Goal: Communication & Community: Answer question/provide support

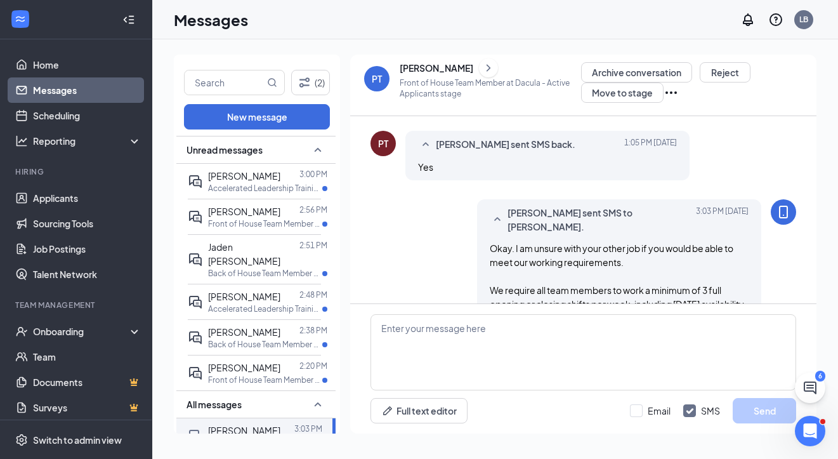
scroll to position [614, 0]
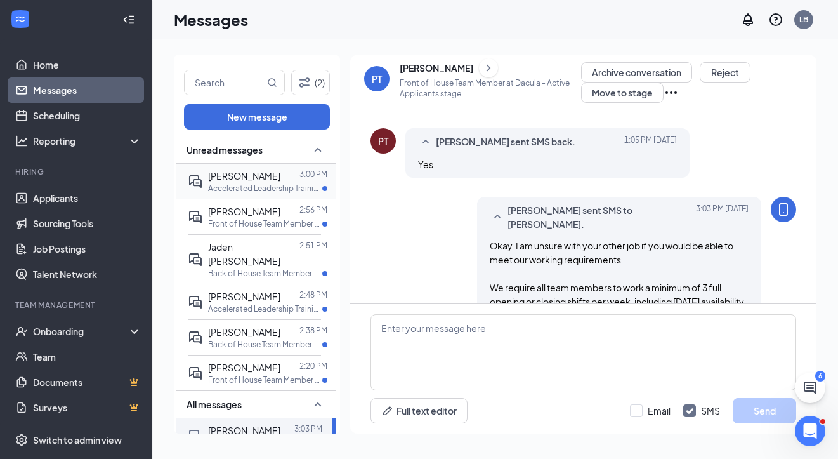
click at [279, 184] on p "Accelerated Leadership Training Program at [PERSON_NAME][GEOGRAPHIC_DATA]" at bounding box center [265, 188] width 114 height 11
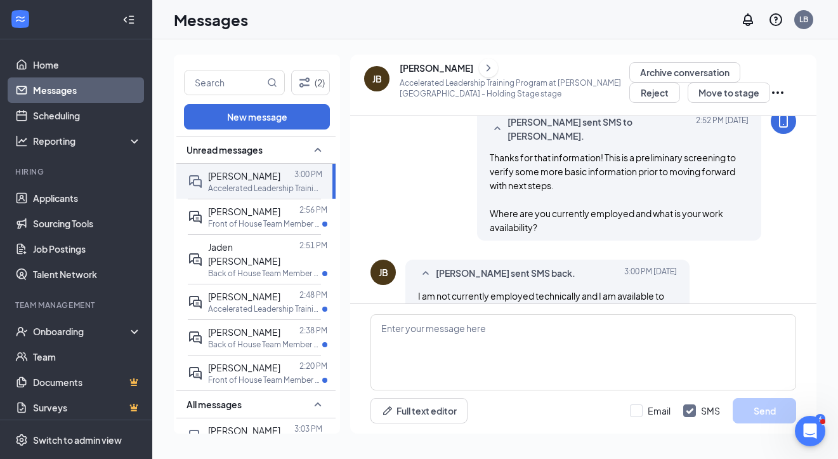
scroll to position [548, 0]
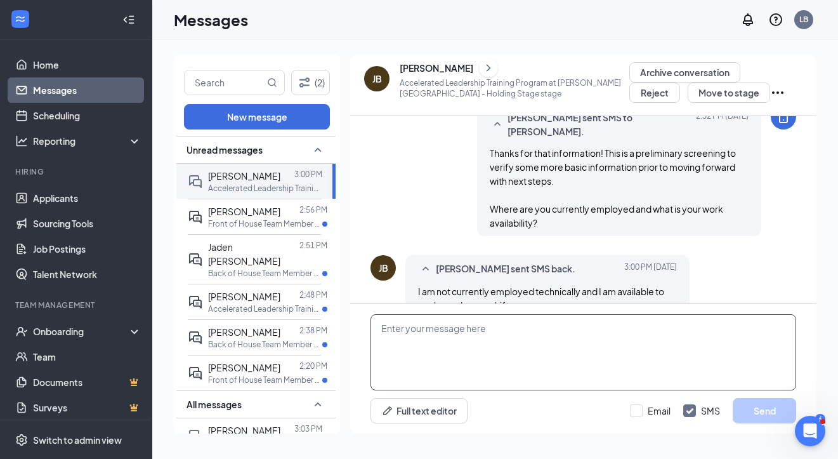
click at [409, 357] on textarea at bounding box center [584, 352] width 426 height 76
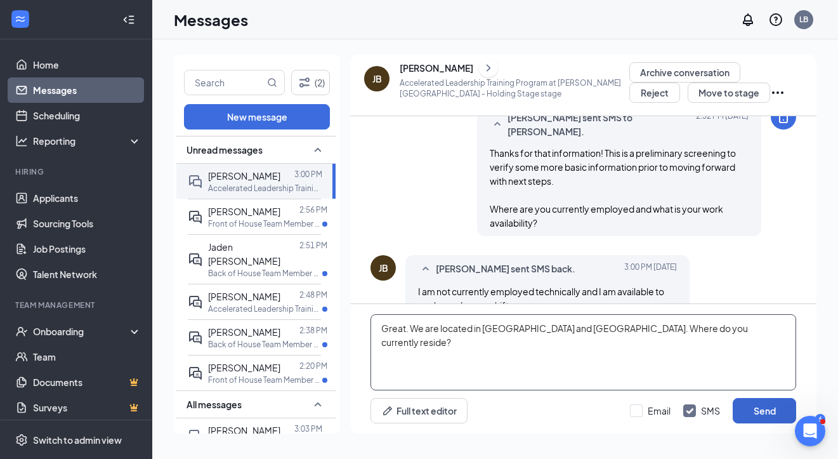
type textarea "Great. We are located in Buford and Dacula. Where do you currently reside?"
click at [751, 406] on button "Send" at bounding box center [764, 410] width 63 height 25
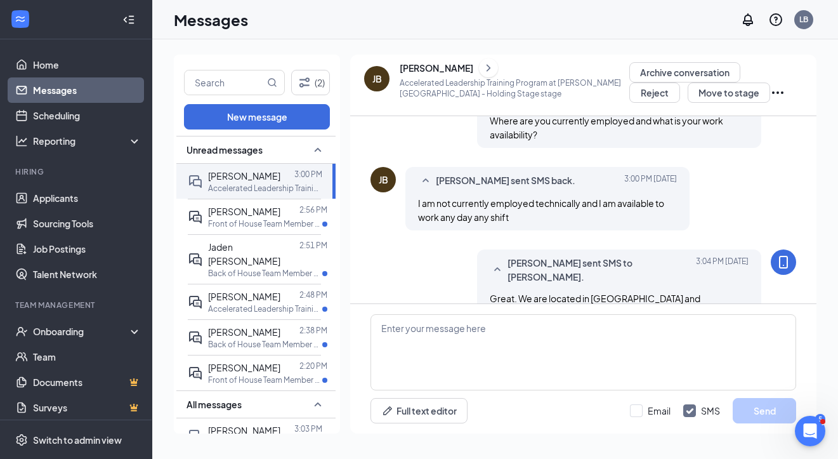
click at [495, 70] on icon "ChevronRight" at bounding box center [488, 67] width 13 height 15
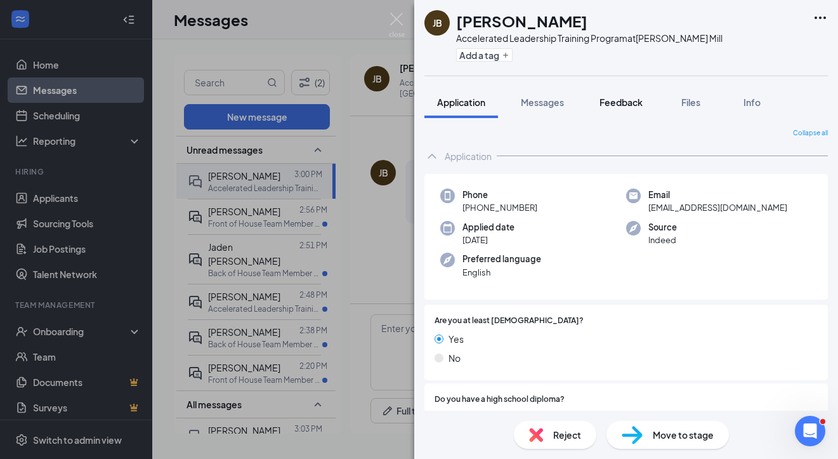
click at [622, 112] on button "Feedback" at bounding box center [621, 102] width 69 height 32
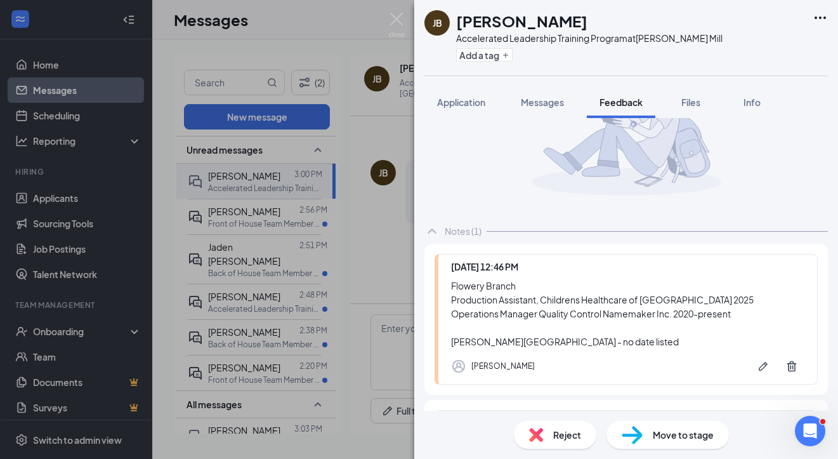
scroll to position [128, 0]
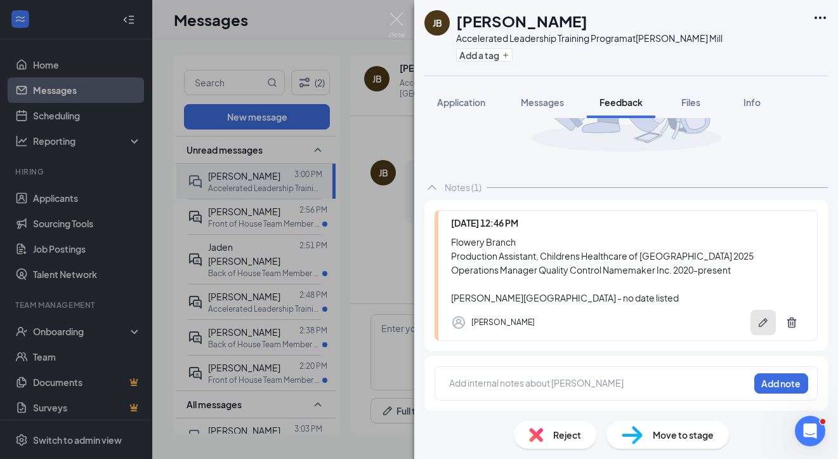
click at [757, 318] on icon "Pen" at bounding box center [763, 322] width 13 height 13
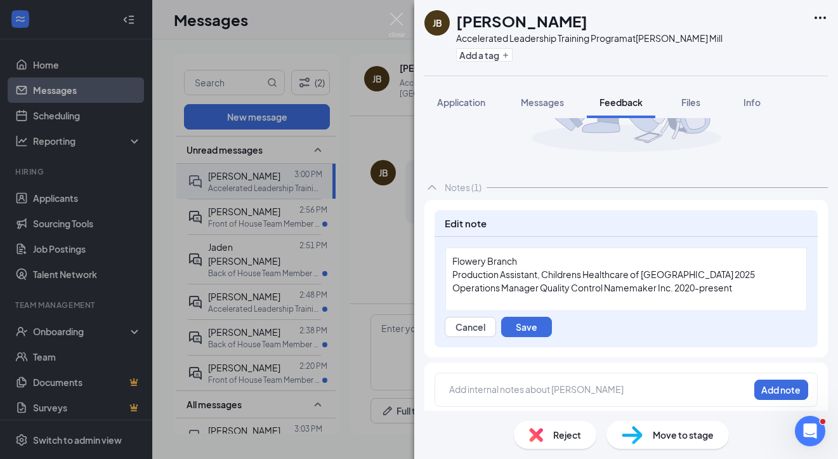
click at [451, 261] on div "Flowery Branch Production Assistant, Childrens Healthcare of Atlanta 2025 Opera…" at bounding box center [627, 279] width 362 height 63
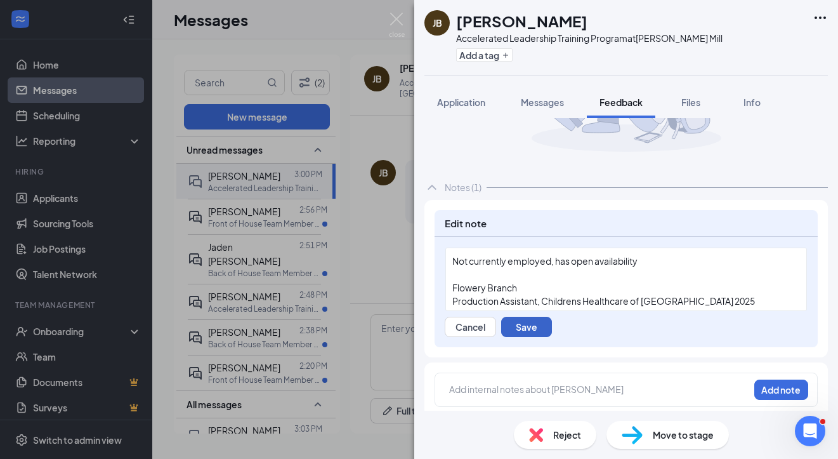
click at [548, 323] on button "Save" at bounding box center [526, 327] width 51 height 20
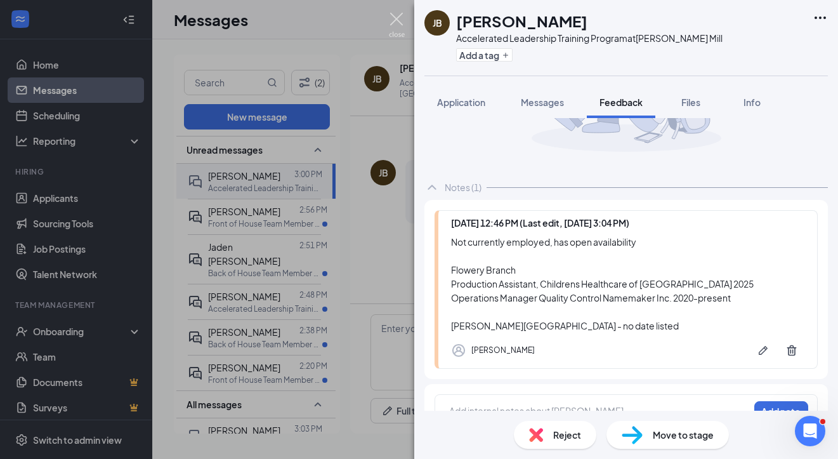
click at [397, 29] on img at bounding box center [397, 25] width 16 height 25
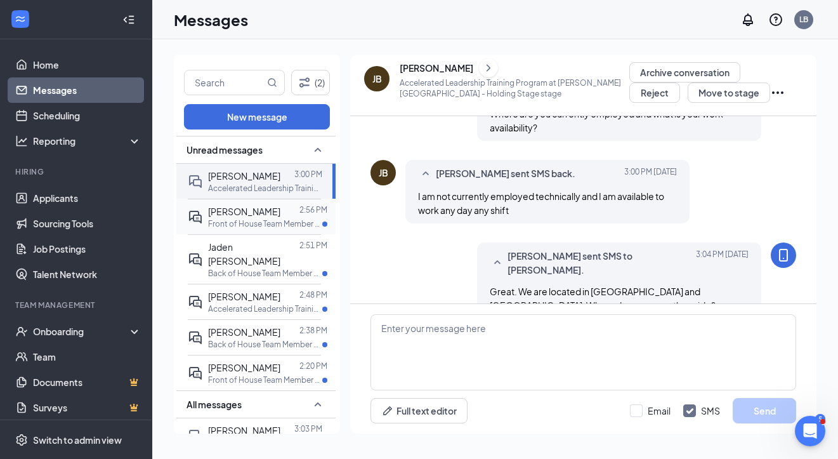
click at [294, 218] on div at bounding box center [290, 211] width 19 height 14
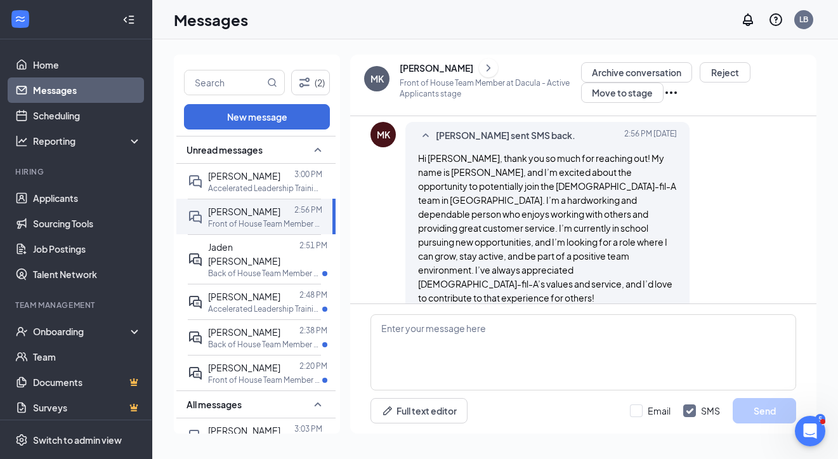
scroll to position [309, 0]
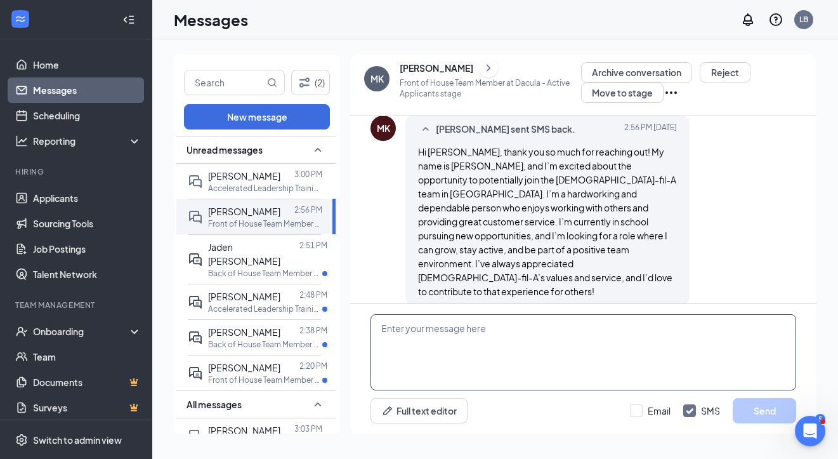
click at [413, 328] on textarea at bounding box center [584, 352] width 426 height 76
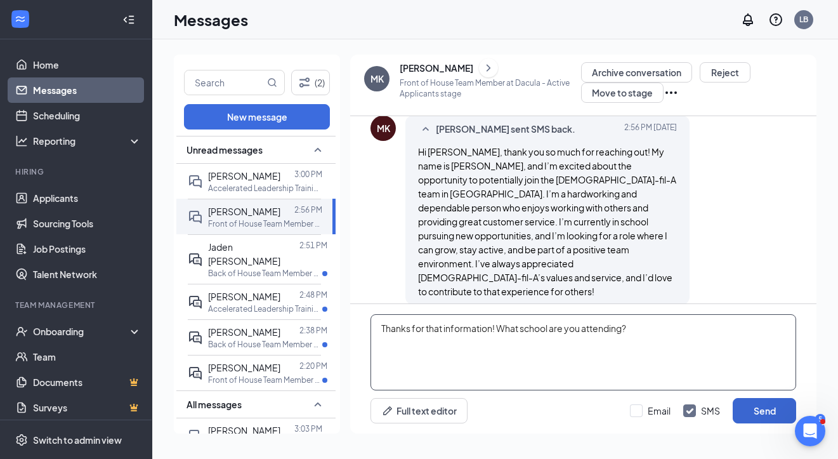
type textarea "Thanks for that information! What school are you attending?"
click at [751, 407] on button "Send" at bounding box center [764, 410] width 63 height 25
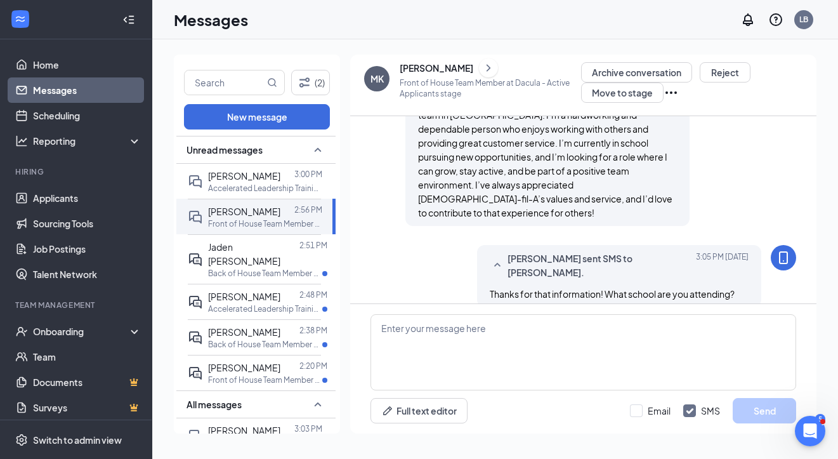
scroll to position [390, 0]
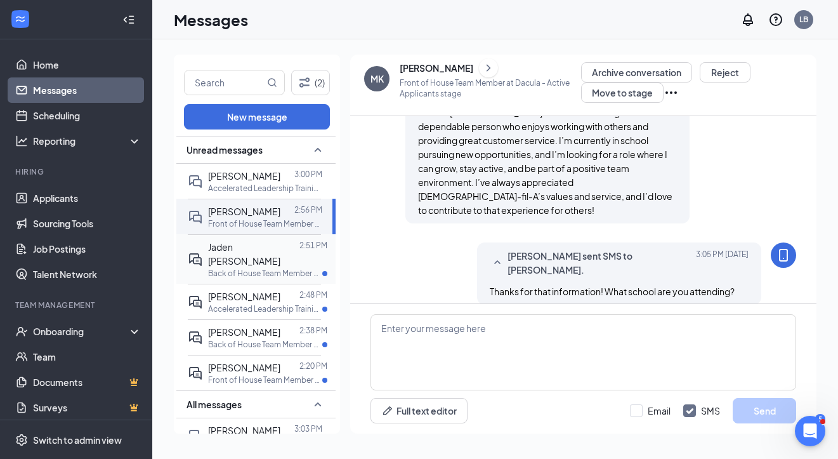
click at [300, 256] on div at bounding box center [300, 254] width 0 height 28
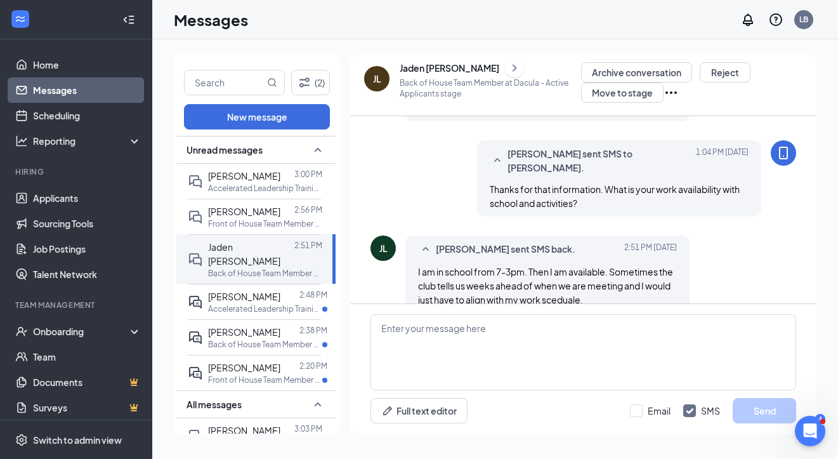
scroll to position [468, 0]
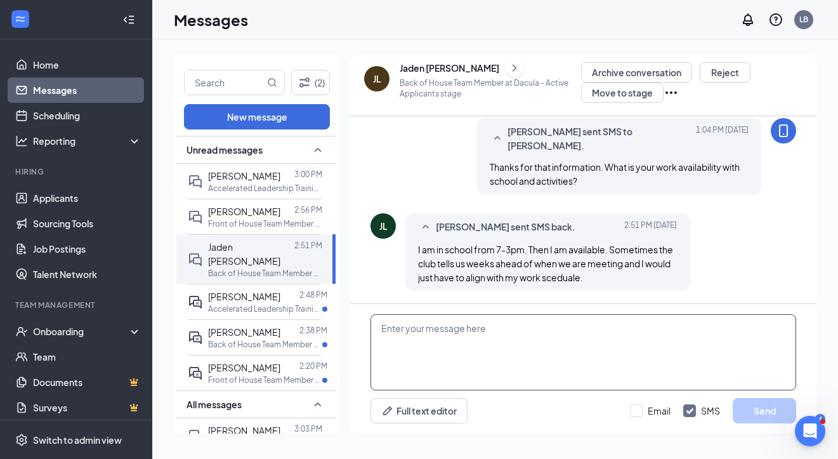
click at [438, 343] on textarea at bounding box center [584, 352] width 426 height 76
click at [543, 357] on textarea at bounding box center [584, 352] width 426 height 76
paste textarea "We require all team members to work a minimum of 3 full opening or closing shif…"
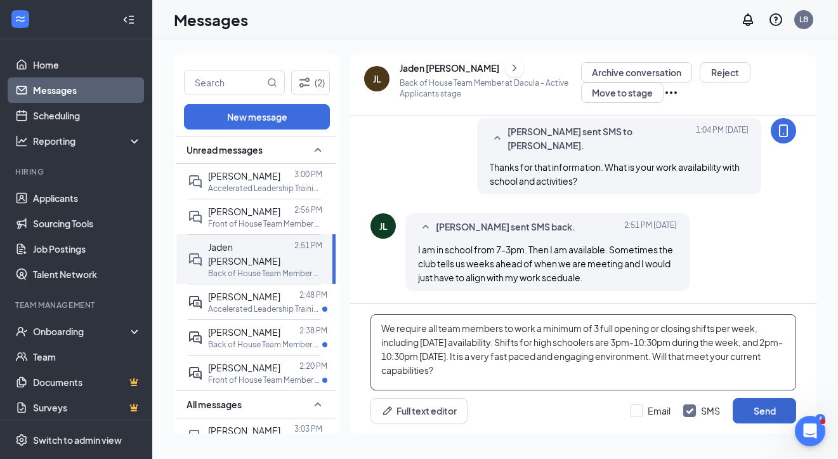
type textarea "We require all team members to work a minimum of 3 full opening or closing shif…"
click at [757, 414] on button "Send" at bounding box center [764, 410] width 63 height 25
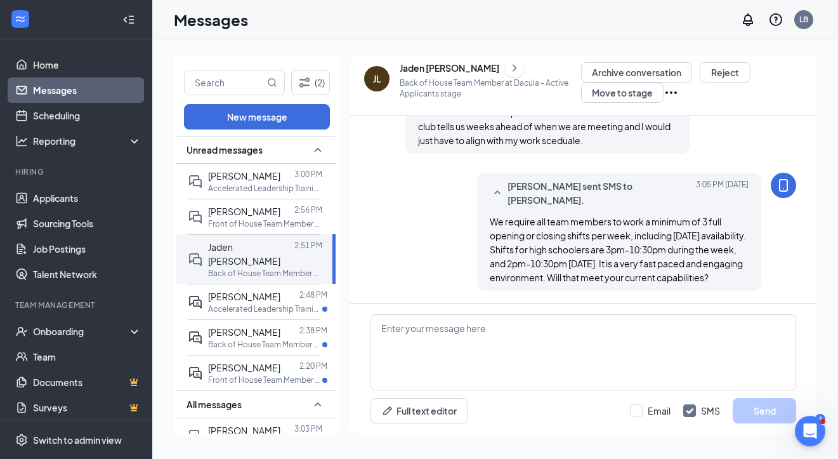
scroll to position [619, 0]
click at [266, 336] on div "[PERSON_NAME]" at bounding box center [244, 332] width 72 height 14
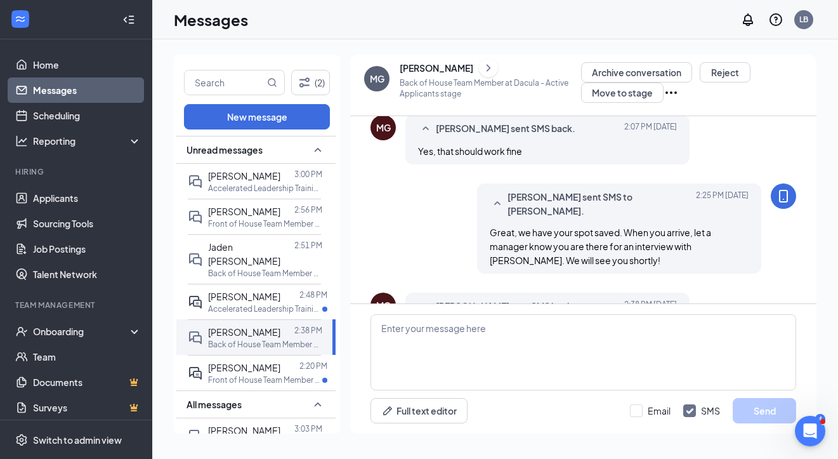
scroll to position [633, 0]
click at [482, 65] on icon "ChevronRight" at bounding box center [488, 67] width 13 height 15
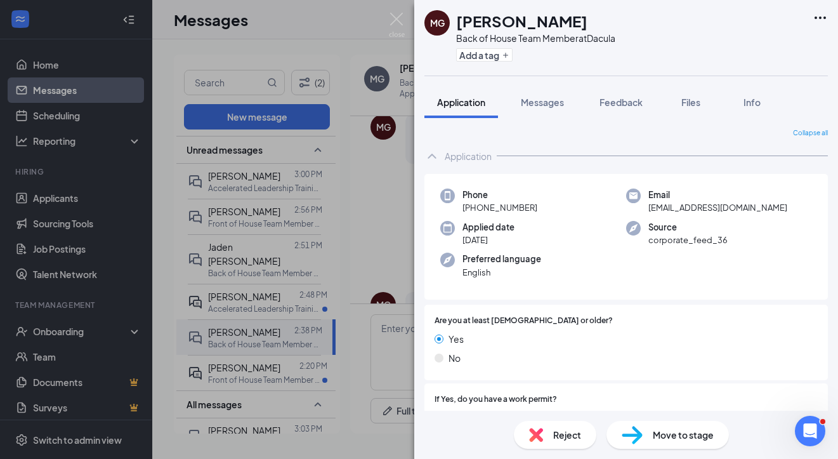
click at [635, 424] on div "Move to stage" at bounding box center [668, 435] width 122 height 28
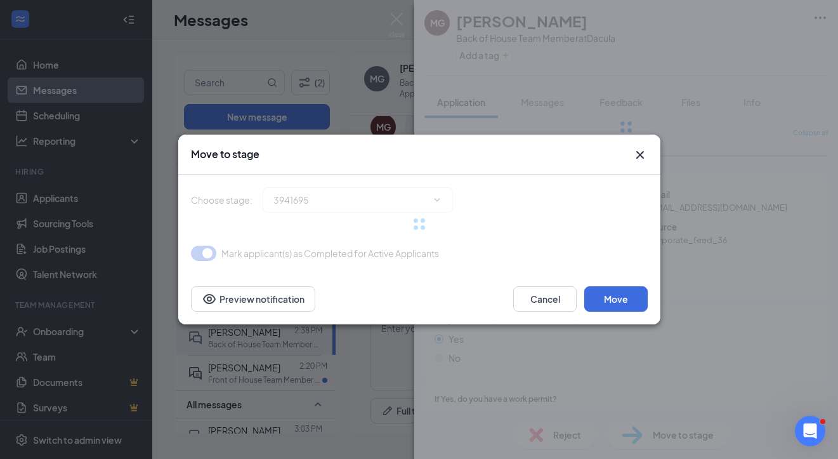
type input "Holding Stage (next stage)"
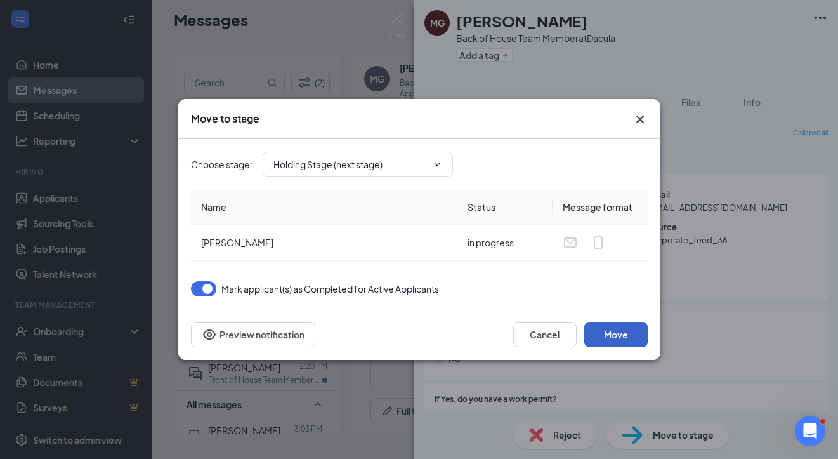
click at [610, 333] on button "Move" at bounding box center [616, 334] width 63 height 25
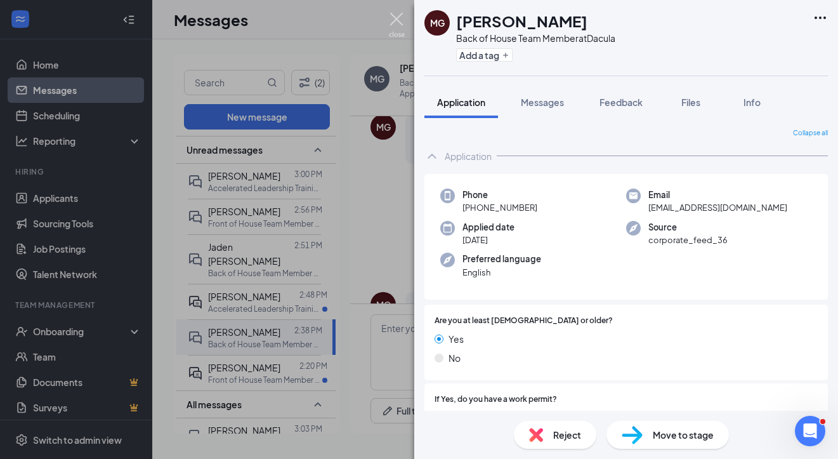
click at [401, 20] on img at bounding box center [397, 25] width 16 height 25
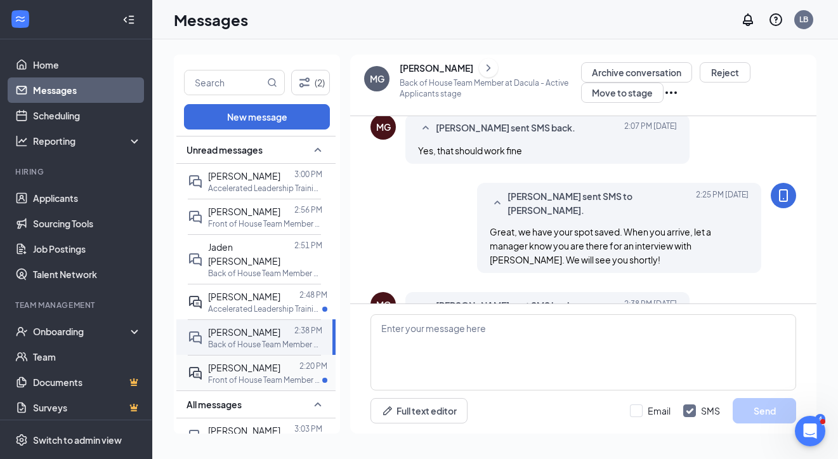
click at [252, 374] on div "[PERSON_NAME]" at bounding box center [244, 367] width 72 height 14
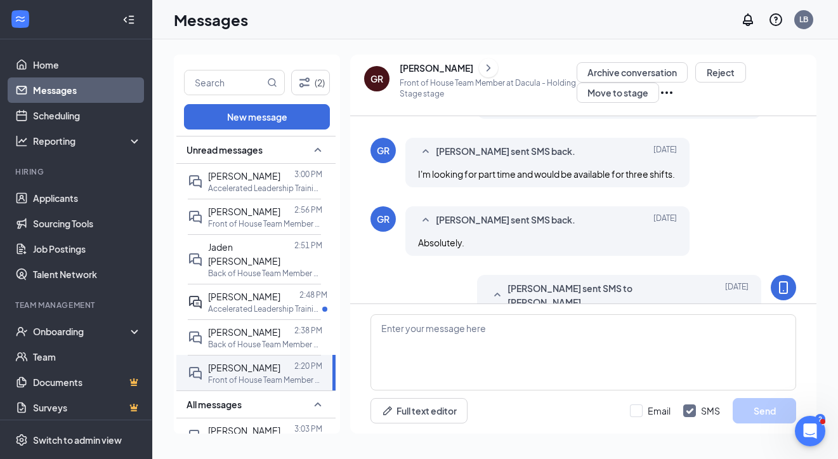
scroll to position [684, 0]
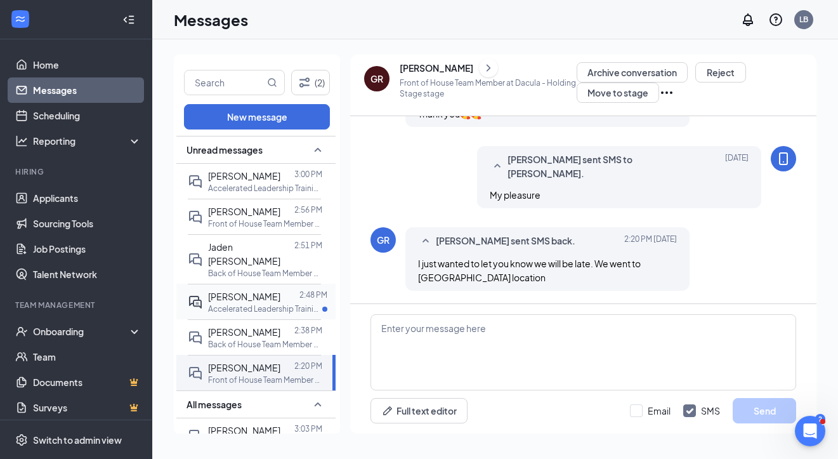
click at [281, 294] on div at bounding box center [290, 296] width 19 height 14
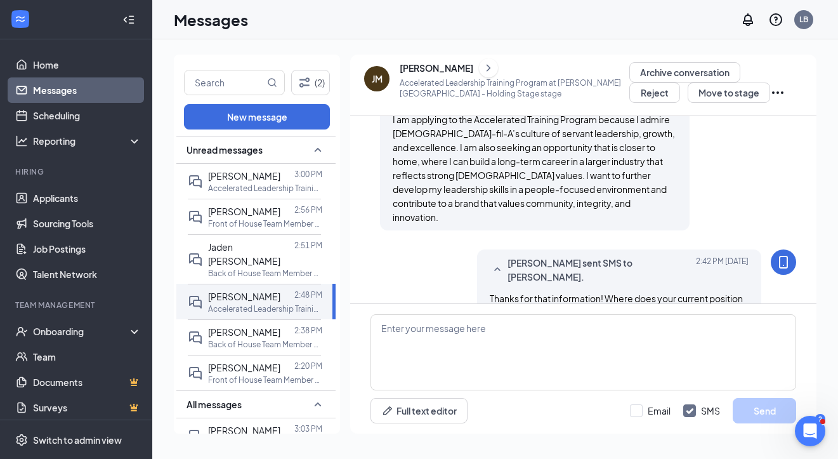
scroll to position [564, 0]
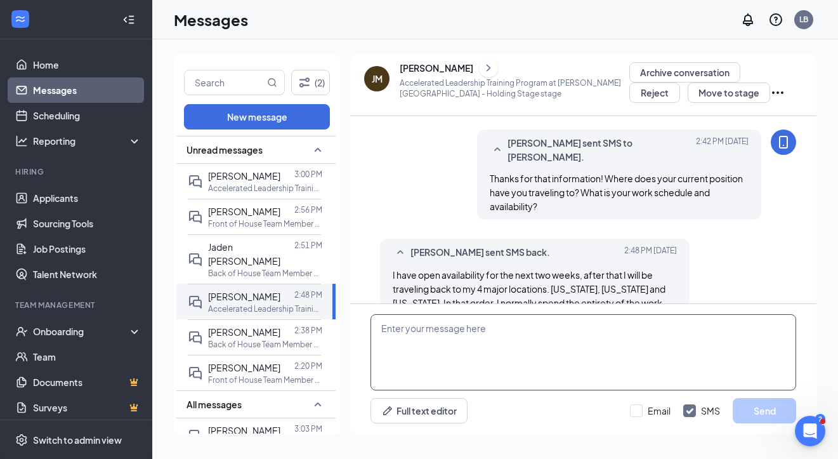
click at [415, 346] on textarea at bounding box center [584, 352] width 426 height 76
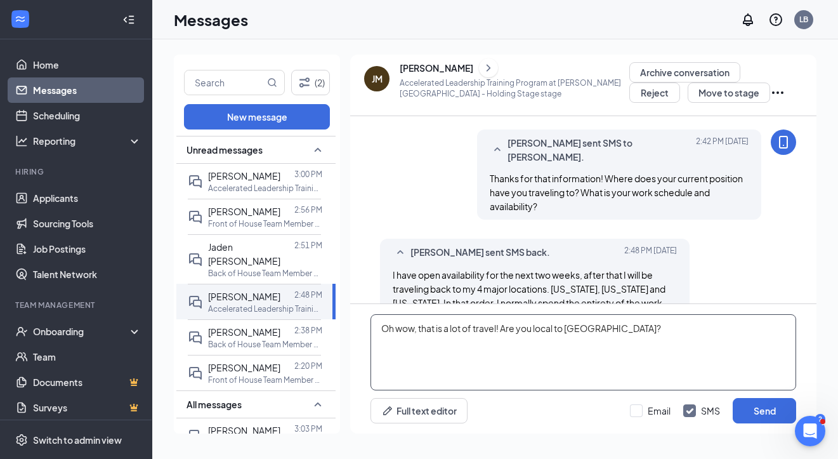
click at [557, 326] on textarea "Oh wow, that is a lot of travel! Are you local to Buford?" at bounding box center [584, 352] width 426 height 76
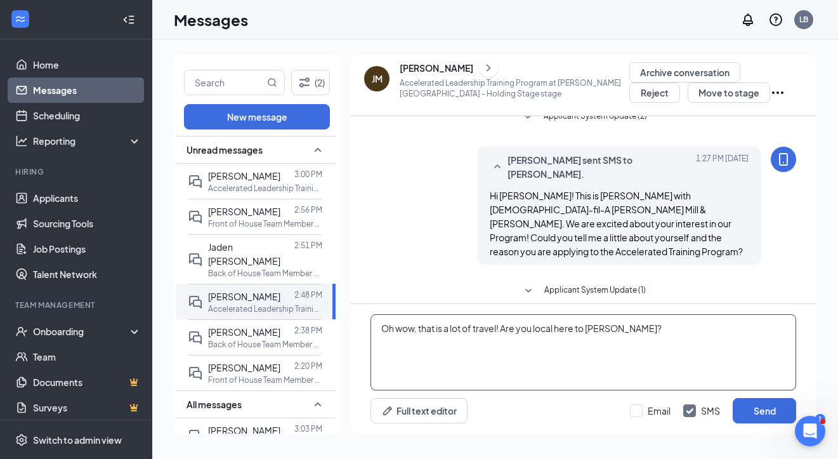
scroll to position [103, 0]
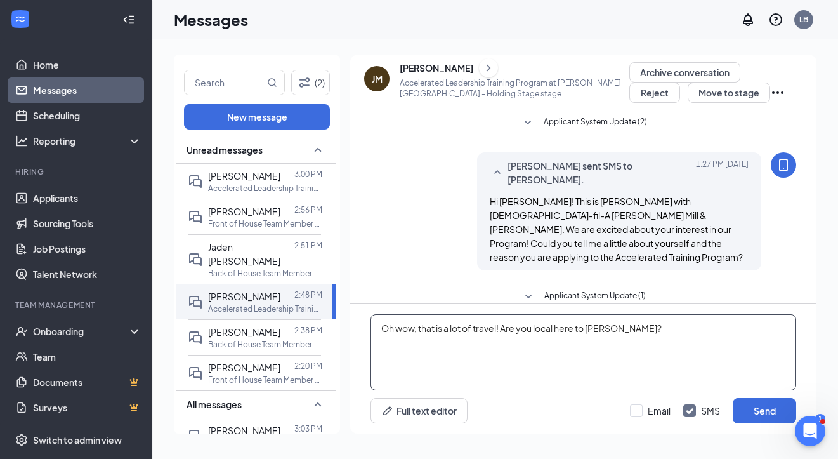
type textarea "Oh wow, that is a lot of travel! Are you local here to Buford?"
click at [770, 93] on icon "Ellipses" at bounding box center [777, 92] width 15 height 15
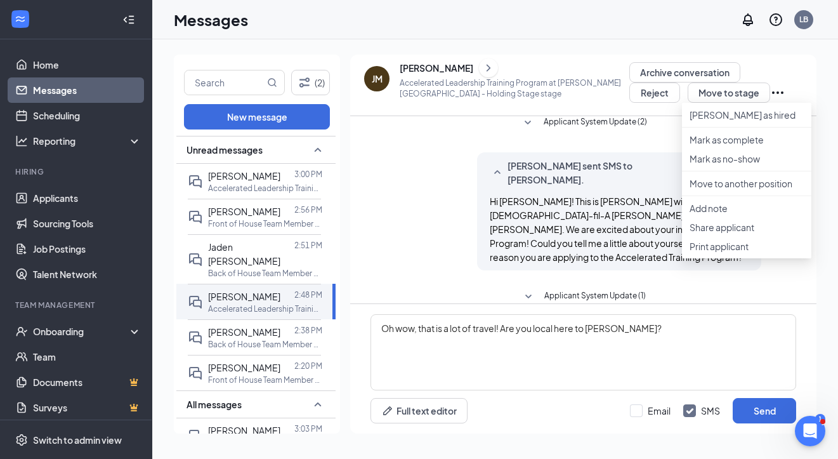
click at [507, 155] on div "Lauren Bryant sent SMS to James Murphy. Today 1:27 PM Hi James! This is Lauren …" at bounding box center [619, 211] width 284 height 118
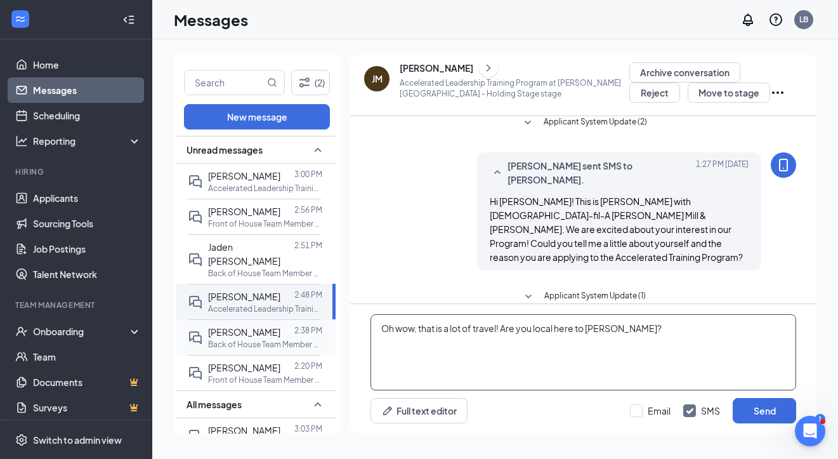
drag, startPoint x: 632, startPoint y: 329, endPoint x: 293, endPoint y: 324, distance: 339.6
click at [293, 324] on div "(2) New message Unread messages JACOB BLUMENFELD 3:00 PM Accelerated Leadership…" at bounding box center [495, 249] width 643 height 389
click at [482, 70] on icon "ChevronRight" at bounding box center [488, 67] width 13 height 15
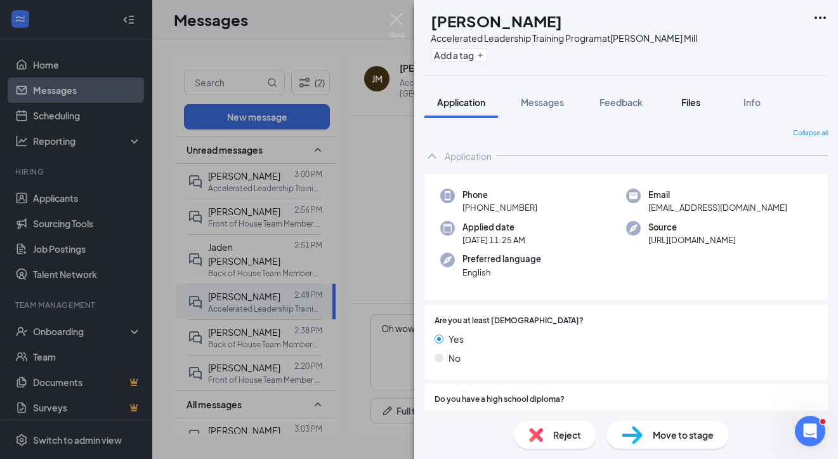
click at [694, 105] on span "Files" at bounding box center [691, 101] width 19 height 11
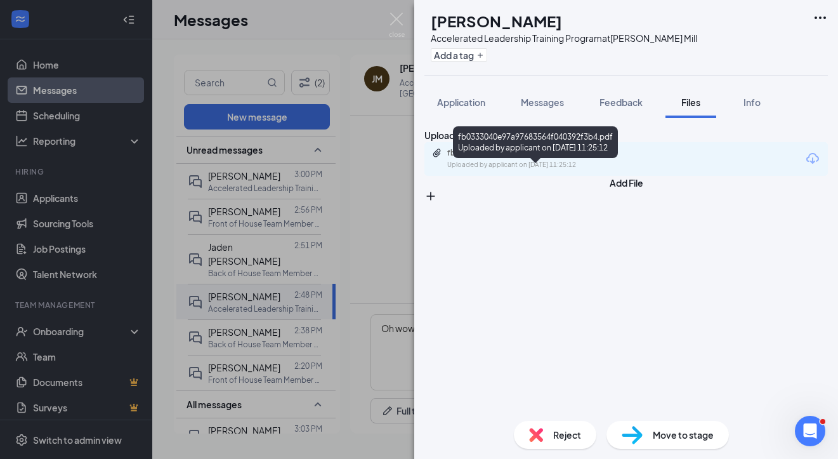
click at [625, 158] on div "fb0333040e97a97683564f040392f3b4.pdf" at bounding box center [536, 153] width 178 height 10
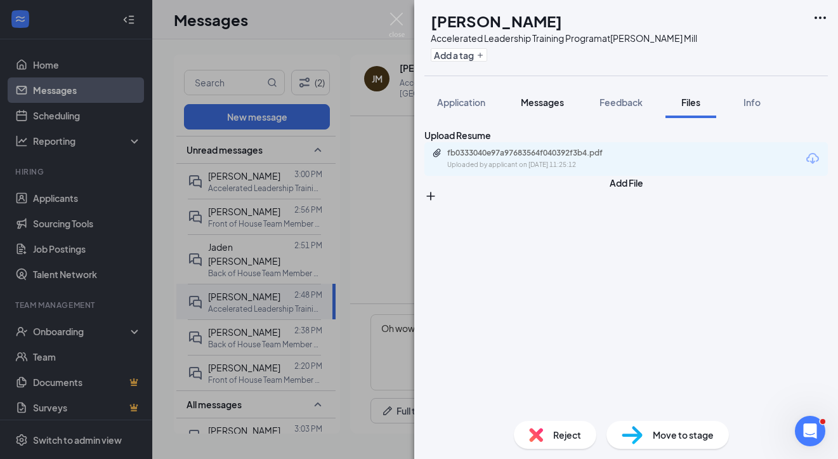
click at [550, 103] on span "Messages" at bounding box center [542, 101] width 43 height 11
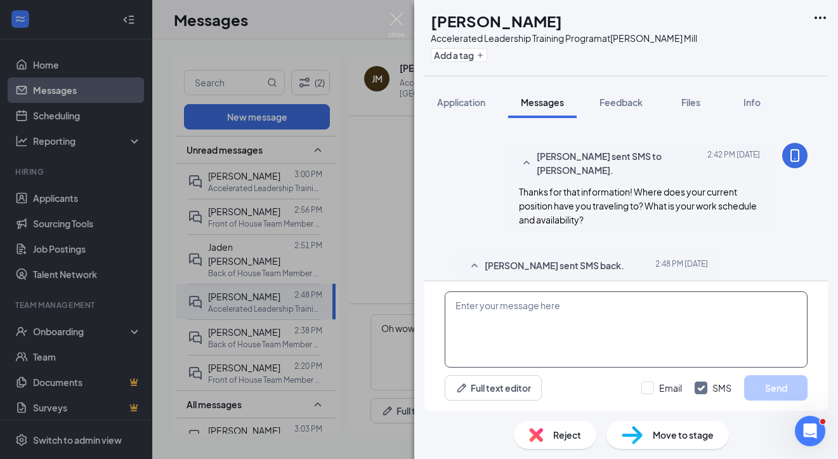
scroll to position [638, 0]
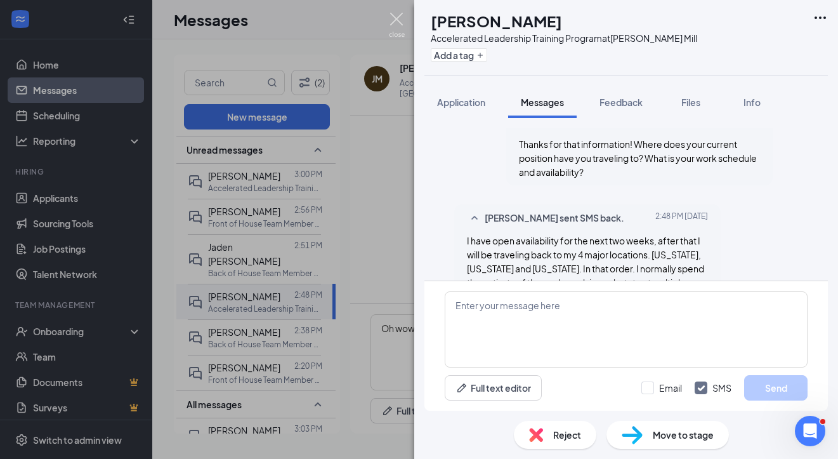
click at [402, 23] on img at bounding box center [397, 25] width 16 height 25
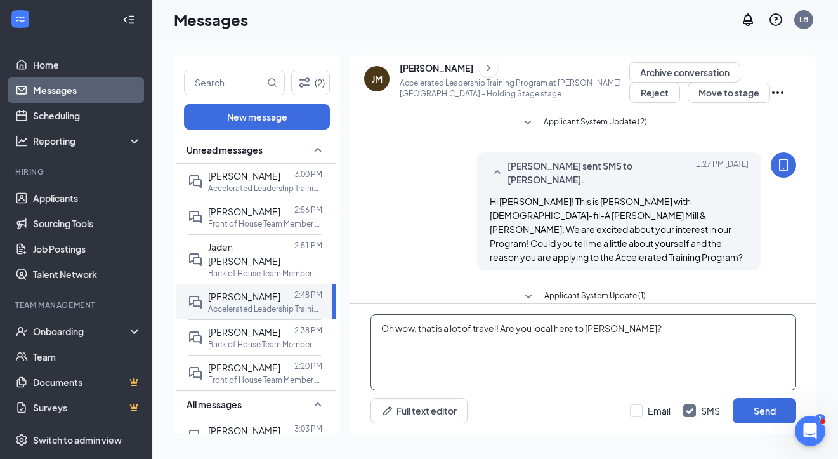
click at [638, 327] on textarea "Oh wow, that is a lot of travel! Are you local here to Buford?" at bounding box center [584, 352] width 426 height 76
click at [639, 327] on textarea "Oh wow, that is a lot of travel! Are you local here to Buford?" at bounding box center [584, 352] width 426 height 76
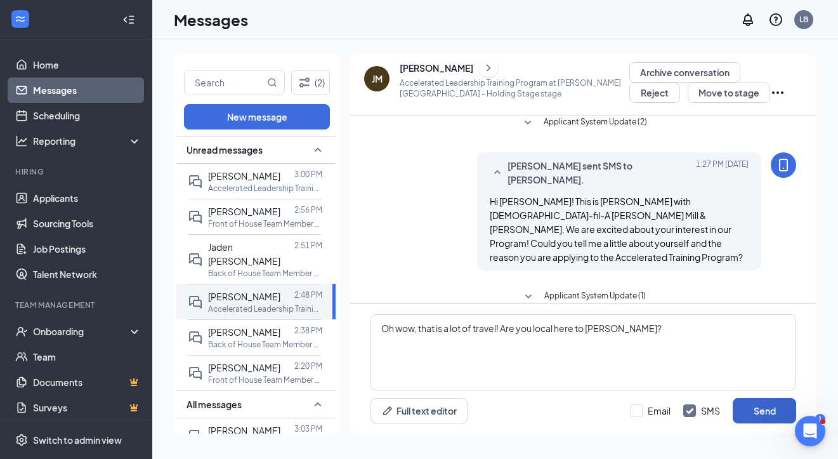
click at [762, 414] on button "Send" at bounding box center [764, 410] width 63 height 25
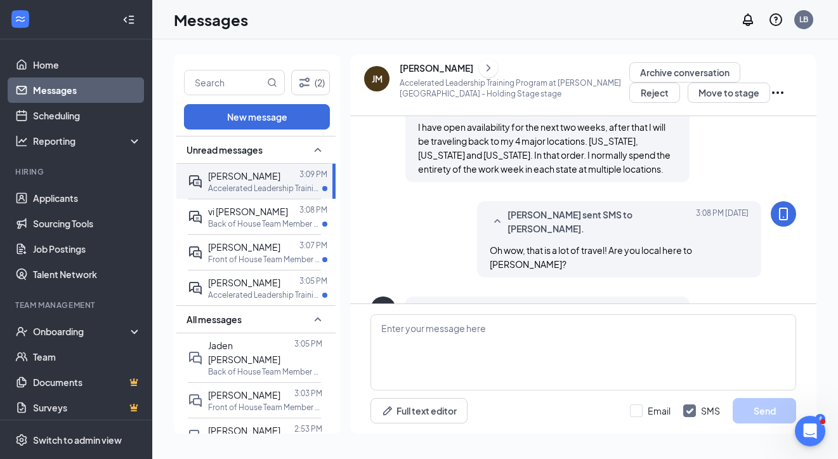
scroll to position [733, 0]
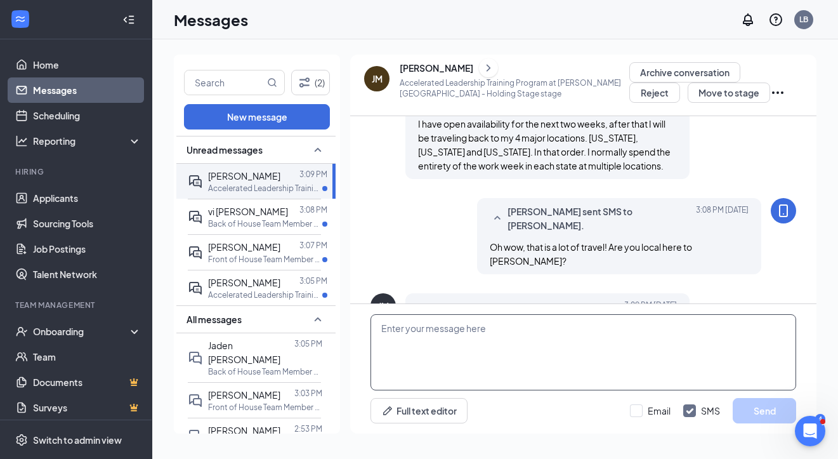
click at [430, 341] on textarea at bounding box center [584, 352] width 426 height 76
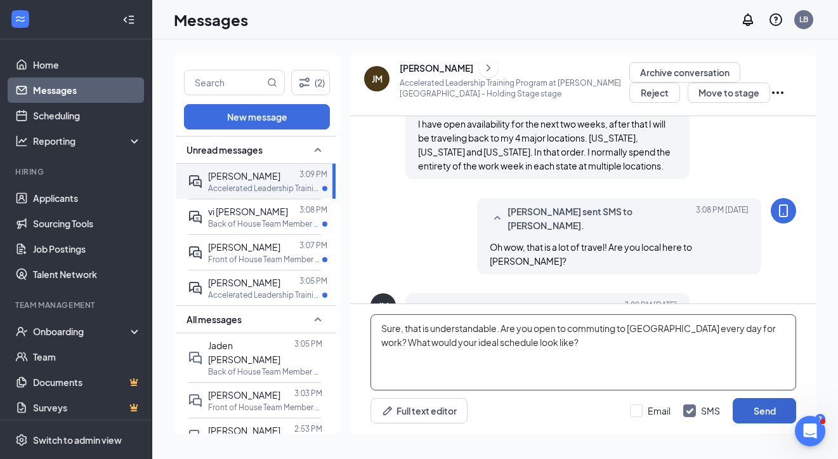
type textarea "Sure, that is understandable. Are you open to commuting to [GEOGRAPHIC_DATA] ev…"
click at [768, 405] on button "Send" at bounding box center [764, 410] width 63 height 25
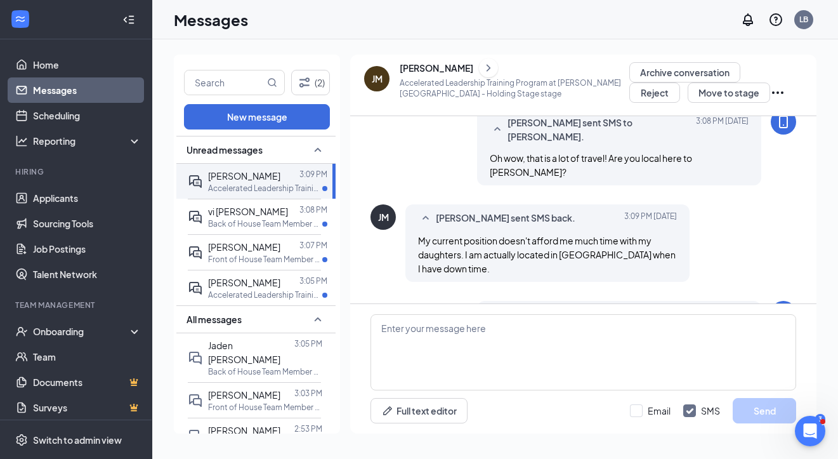
scroll to position [829, 0]
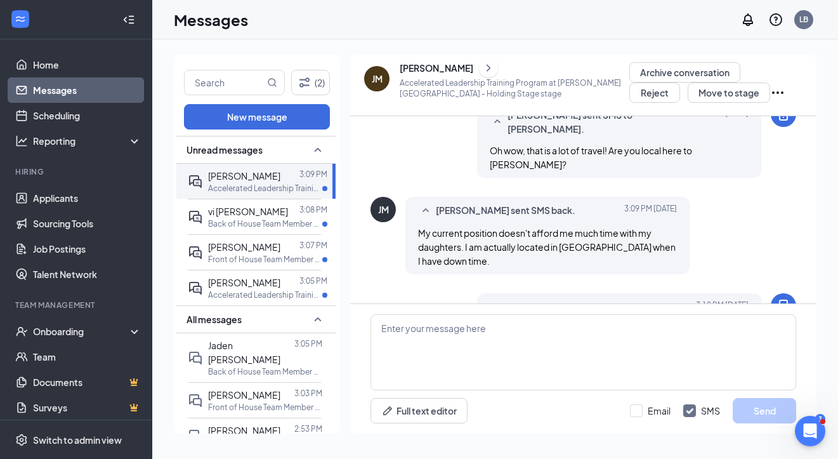
click at [482, 69] on icon "ChevronRight" at bounding box center [488, 67] width 13 height 15
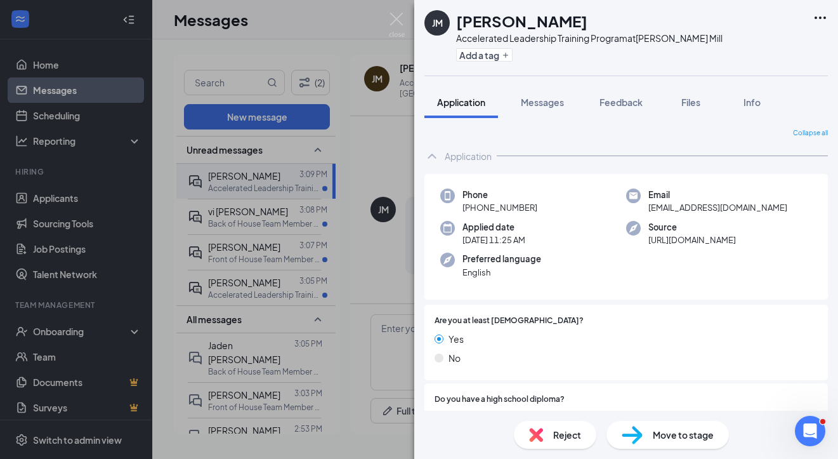
click at [630, 84] on div "JM James Murphy Accelerated Leadership Training Program at Hamilton Mill Add a …" at bounding box center [626, 229] width 424 height 459
click at [626, 106] on span "Feedback" at bounding box center [621, 101] width 43 height 11
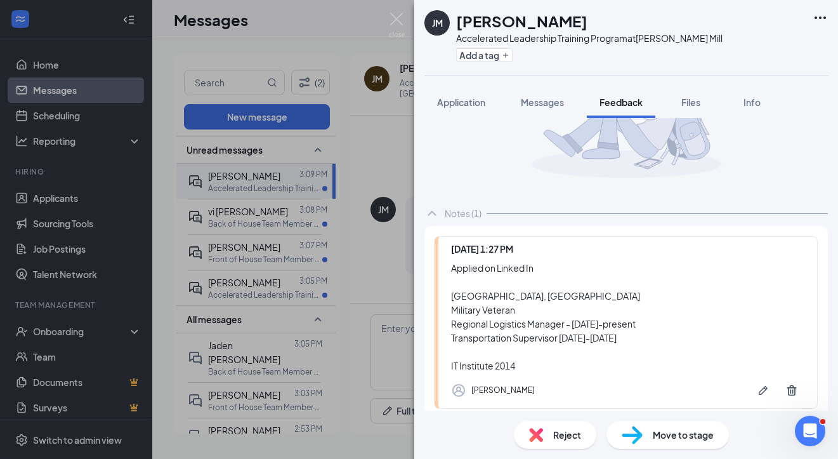
scroll to position [114, 0]
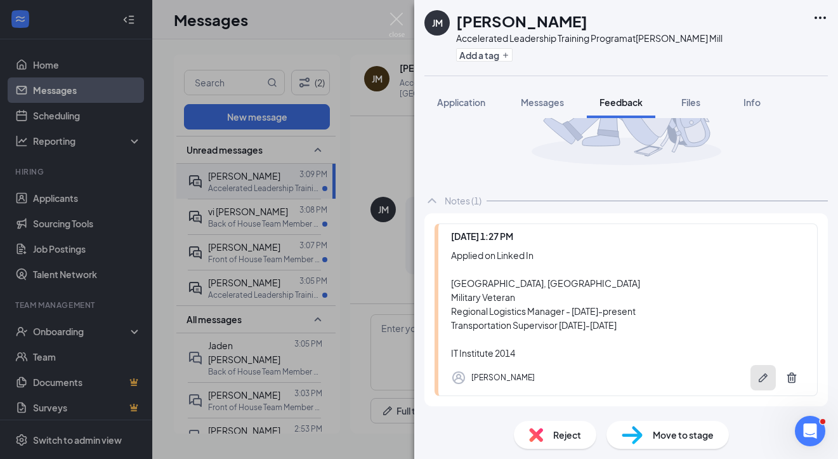
click at [758, 377] on icon "Pen" at bounding box center [763, 377] width 13 height 13
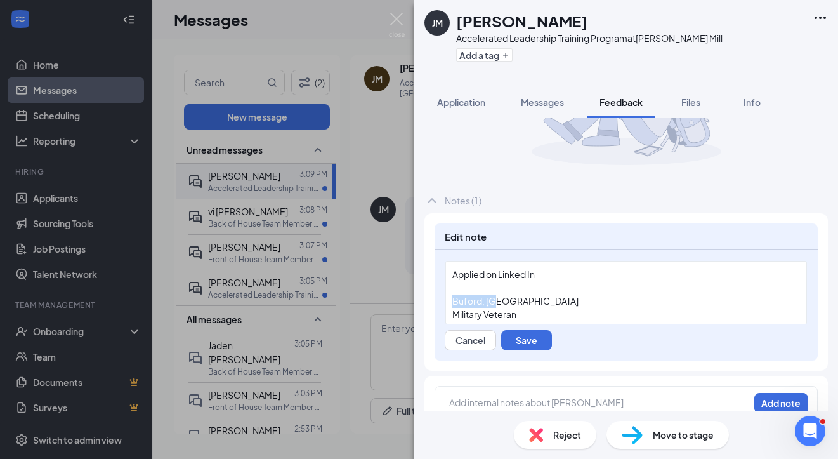
drag, startPoint x: 509, startPoint y: 302, endPoint x: 407, endPoint y: 297, distance: 102.3
click at [407, 298] on div "JM James Murphy Accelerated Leadership Training Program at Hamilton Mill Add a …" at bounding box center [419, 229] width 838 height 459
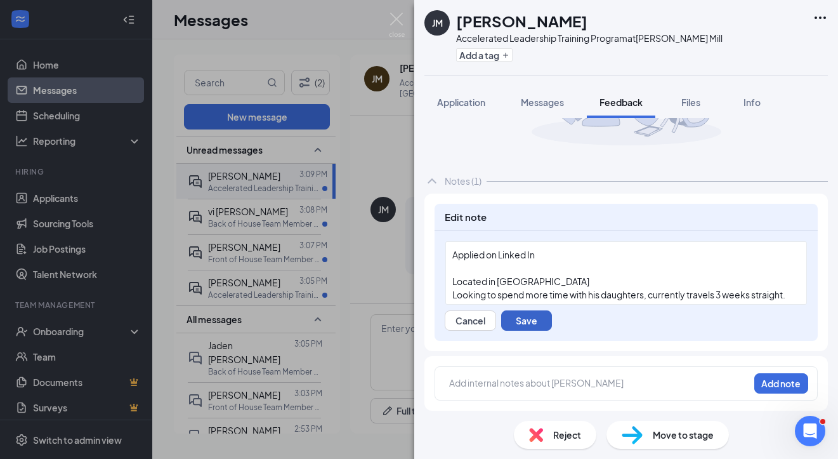
click at [517, 317] on button "Save" at bounding box center [526, 320] width 51 height 20
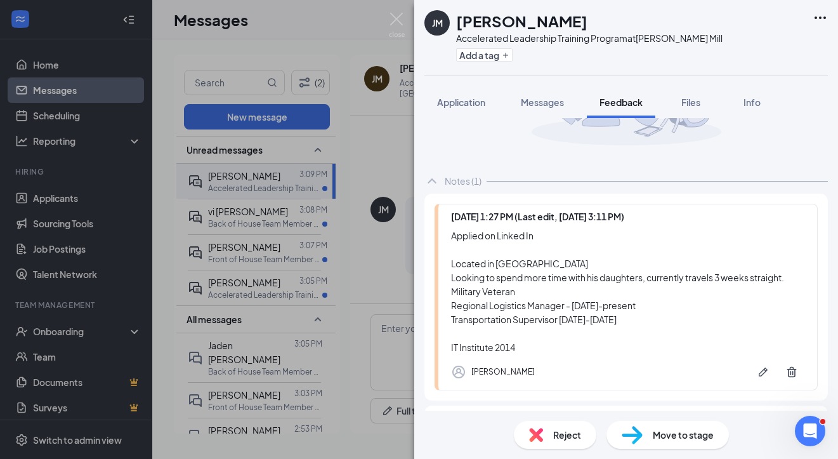
click at [397, 18] on img at bounding box center [397, 25] width 16 height 25
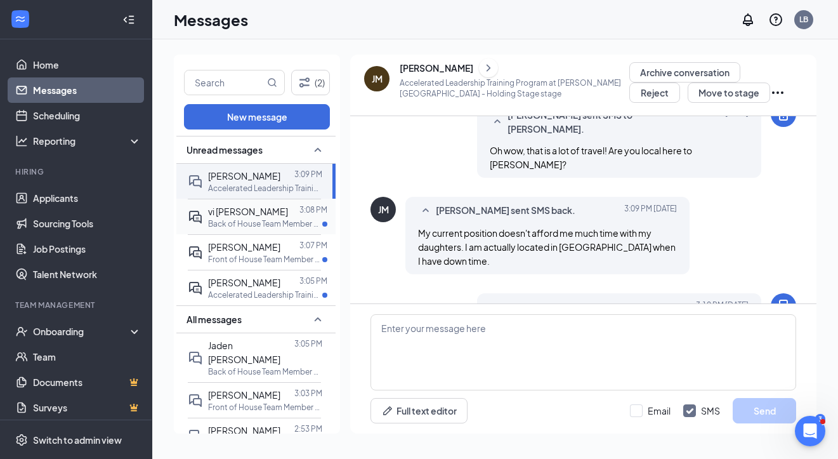
click at [237, 218] on p "Back of House Team Member at [GEOGRAPHIC_DATA]" at bounding box center [265, 223] width 114 height 11
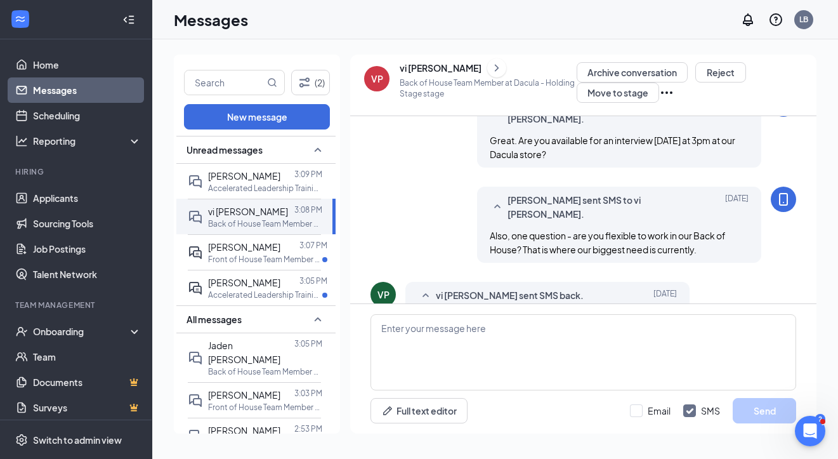
scroll to position [647, 0]
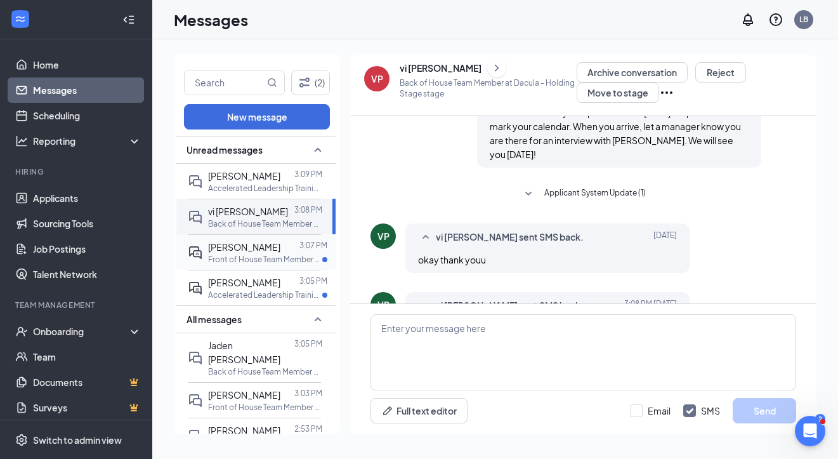
click at [268, 254] on p "Front of House Team Member at [GEOGRAPHIC_DATA]" at bounding box center [265, 259] width 114 height 11
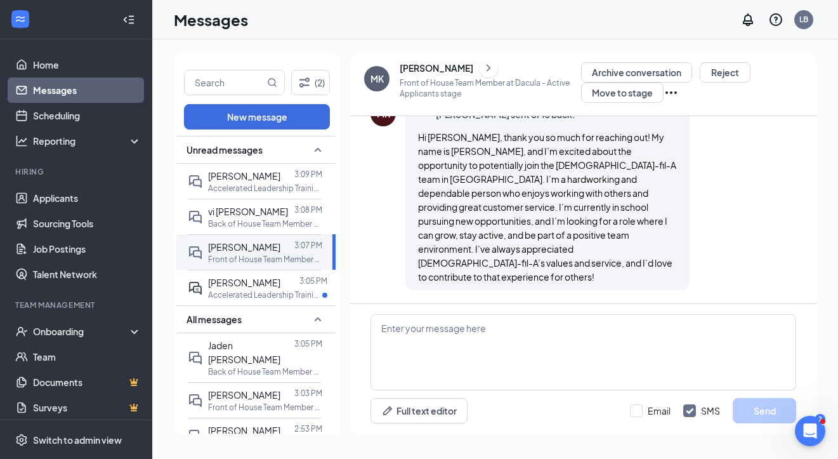
scroll to position [459, 0]
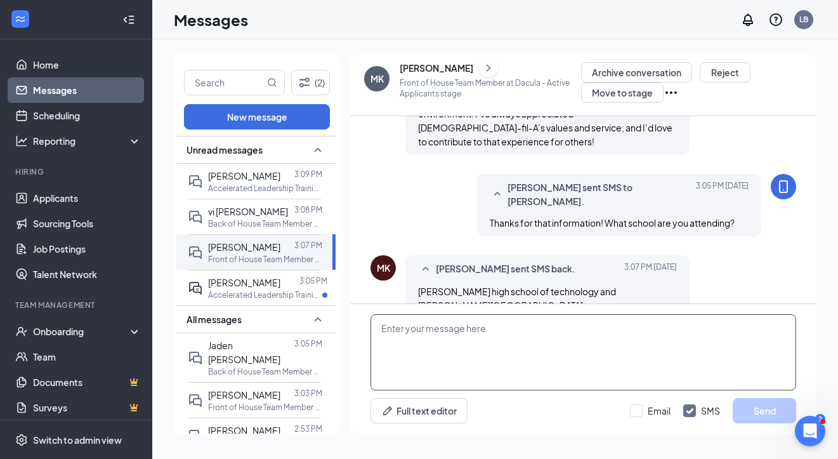
click at [449, 314] on textarea at bounding box center [584, 352] width 426 height 76
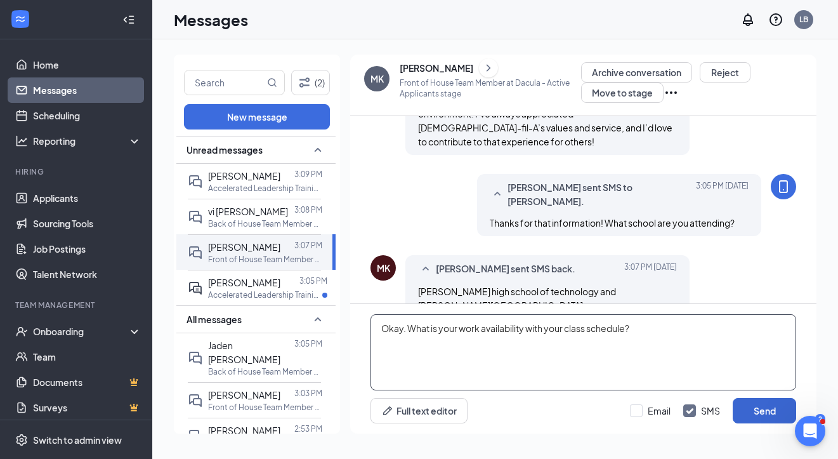
type textarea "Okay. What is your work availability with your class schedule?"
click at [751, 411] on button "Send" at bounding box center [764, 410] width 63 height 25
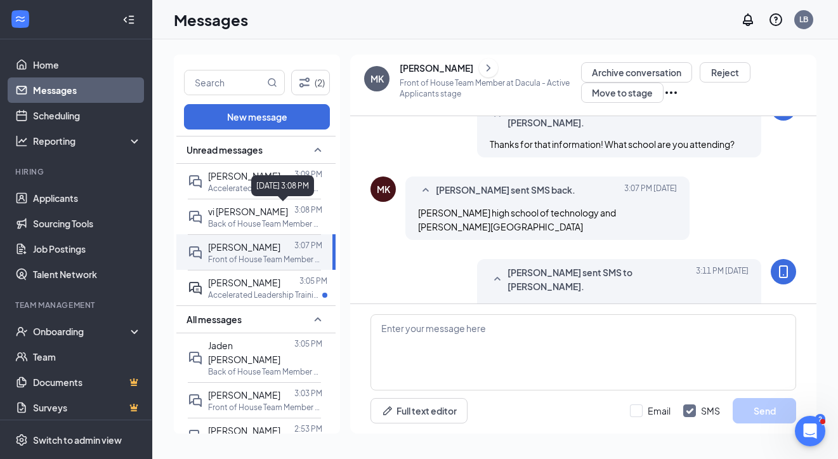
scroll to position [540, 0]
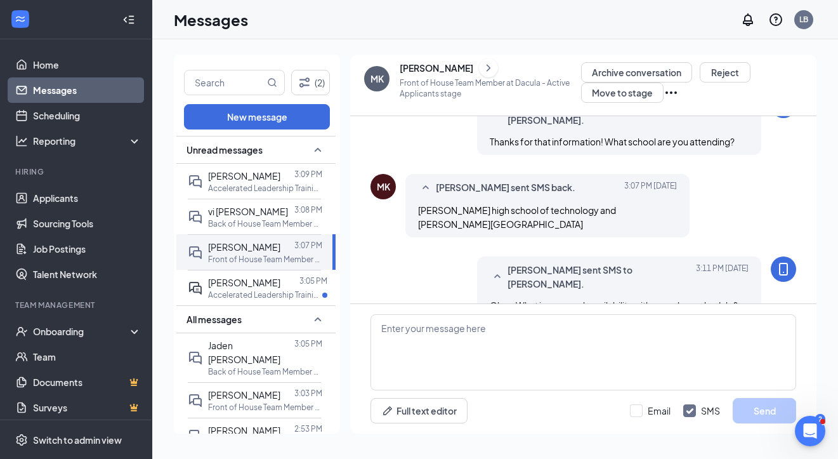
click at [486, 69] on icon "ChevronRight" at bounding box center [488, 67] width 13 height 15
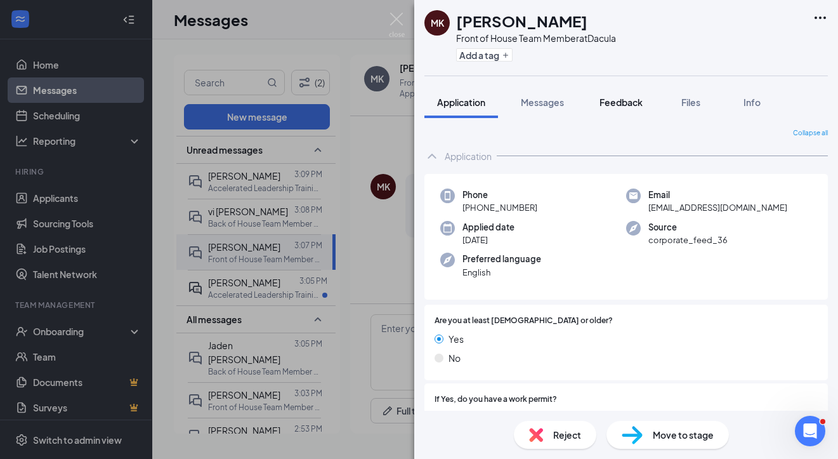
click at [626, 93] on button "Feedback" at bounding box center [621, 102] width 69 height 32
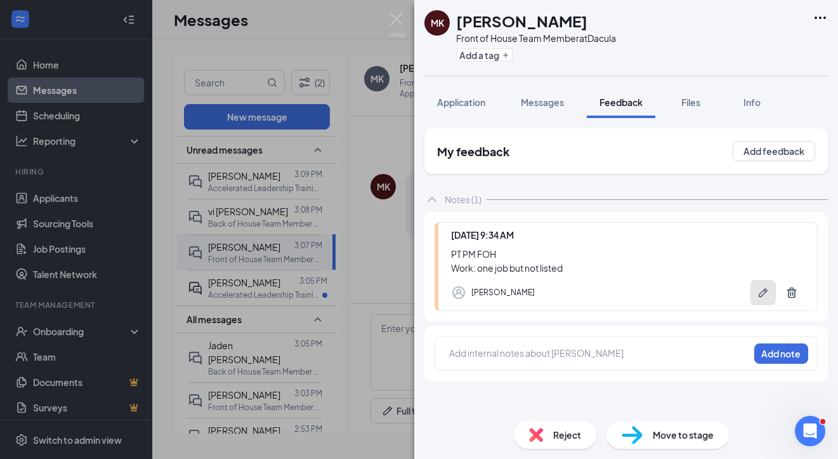
click at [753, 293] on button "button" at bounding box center [763, 292] width 25 height 25
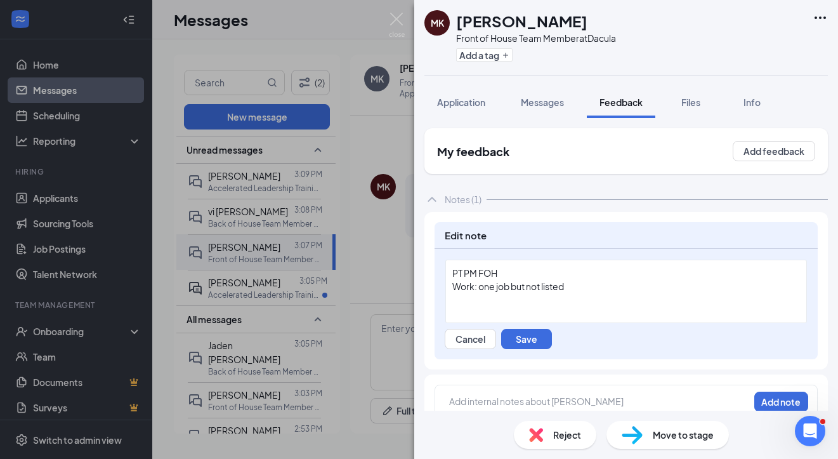
click at [550, 275] on div "PT PM FOH" at bounding box center [626, 273] width 348 height 13
click at [519, 342] on button "Save" at bounding box center [526, 339] width 51 height 20
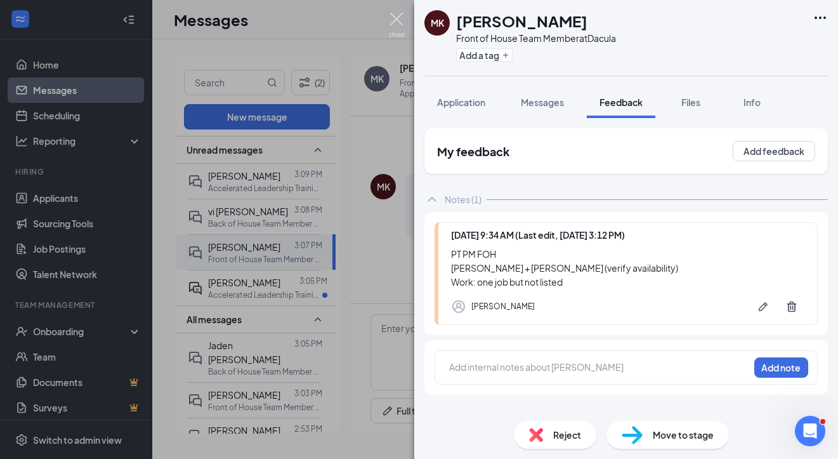
click at [404, 20] on img at bounding box center [397, 25] width 16 height 25
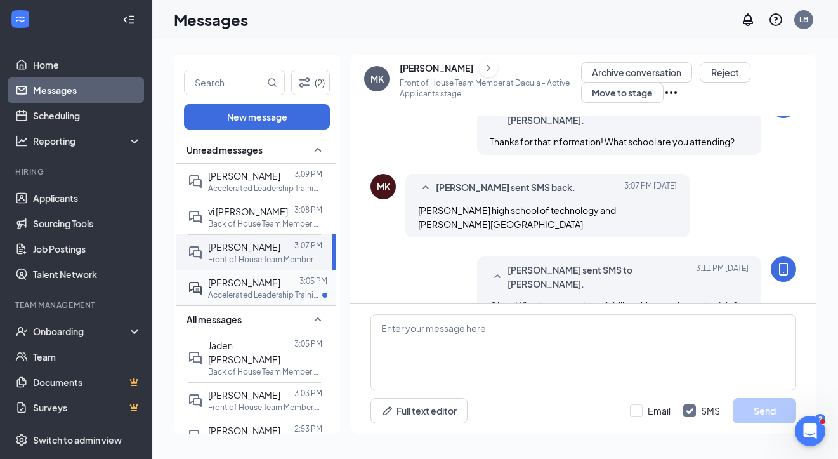
click at [256, 285] on span "[PERSON_NAME]" at bounding box center [244, 282] width 72 height 11
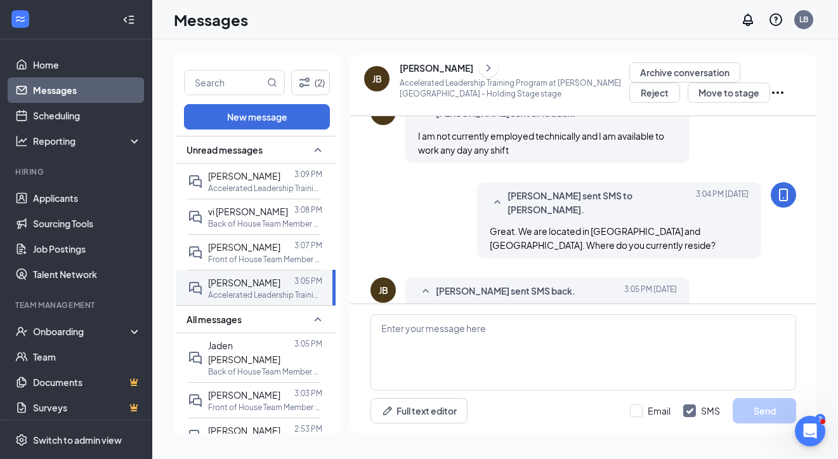
scroll to position [656, 0]
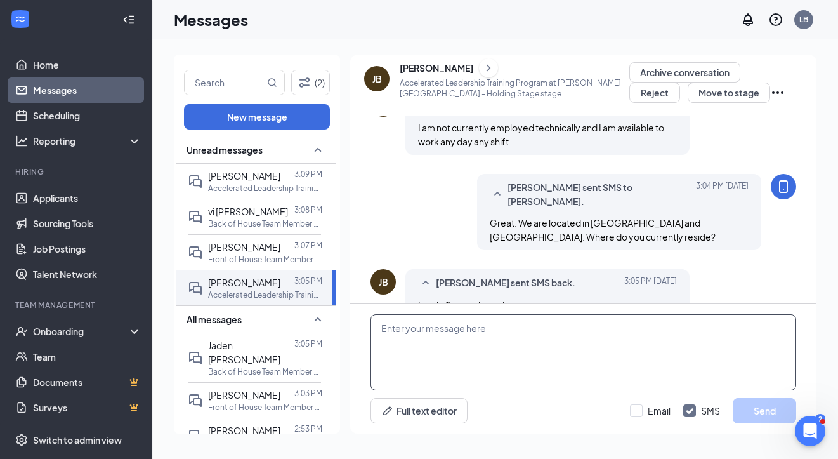
click at [436, 336] on textarea at bounding box center [584, 352] width 426 height 76
type textarea "Okay."
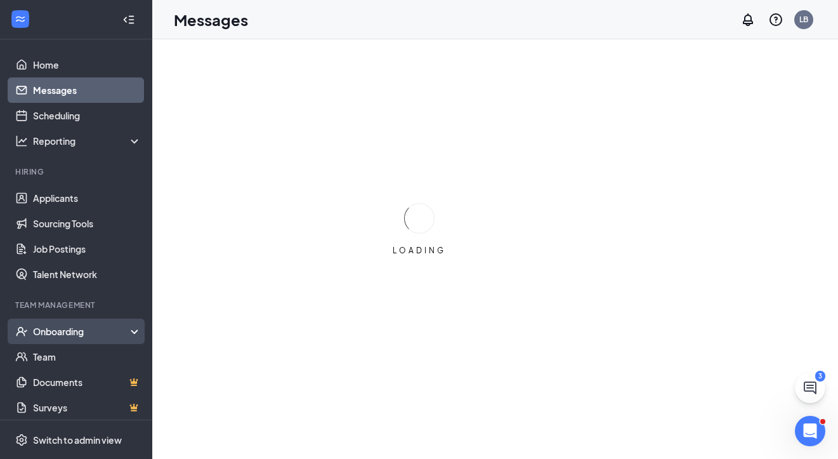
click at [87, 327] on div "Onboarding" at bounding box center [82, 331] width 98 height 13
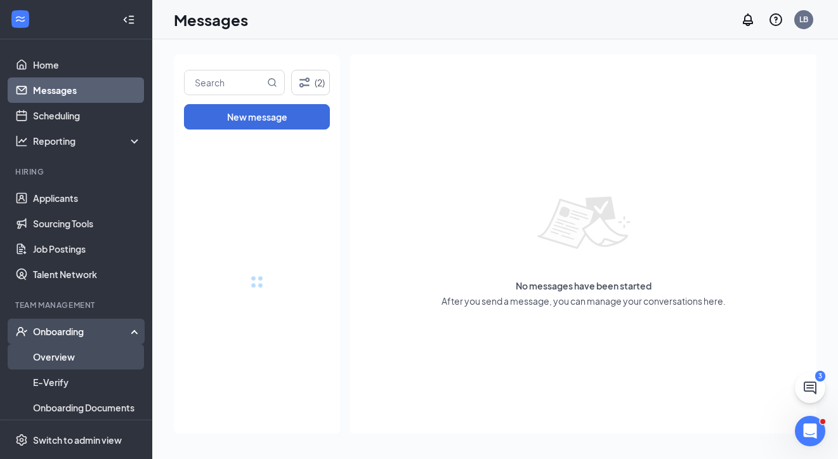
click at [80, 361] on link "Overview" at bounding box center [87, 356] width 109 height 25
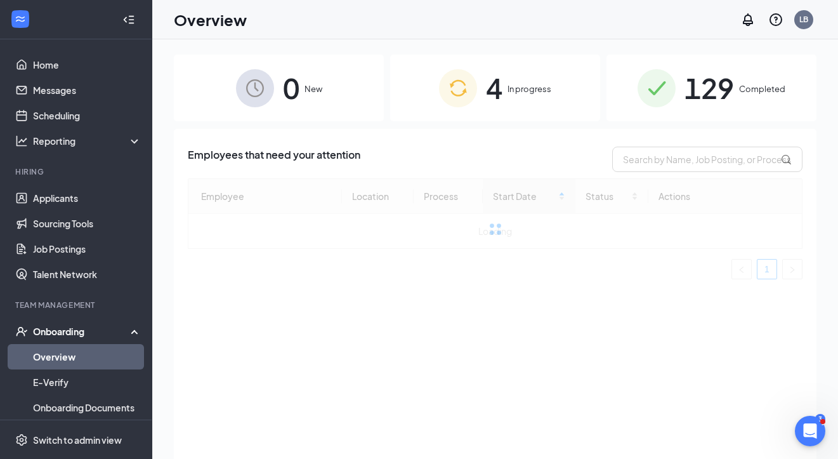
click at [555, 97] on div "4 In progress" at bounding box center [495, 88] width 210 height 67
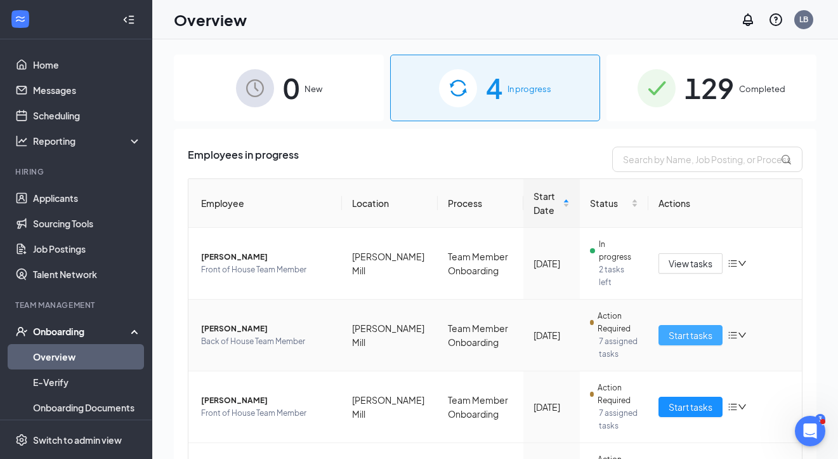
click at [713, 328] on span "Start tasks" at bounding box center [691, 335] width 44 height 14
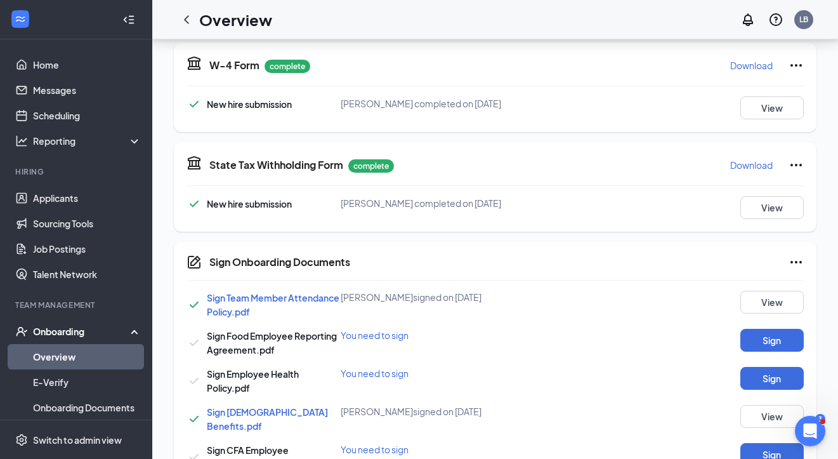
scroll to position [455, 0]
click at [757, 329] on button "Sign" at bounding box center [772, 339] width 63 height 23
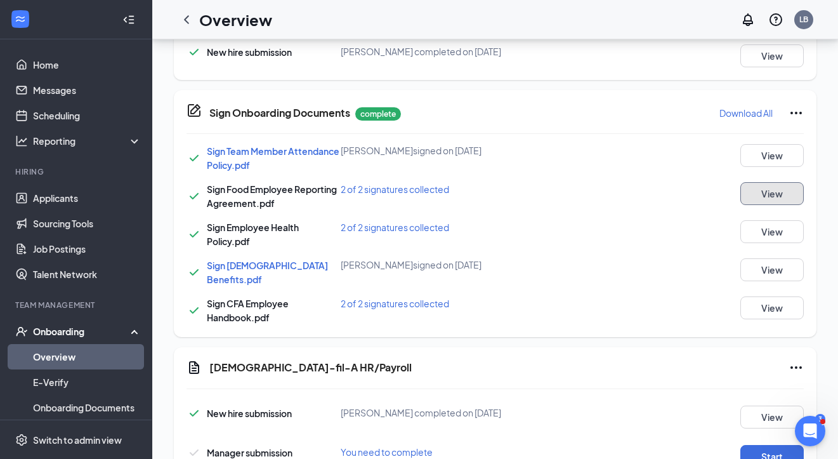
scroll to position [598, 0]
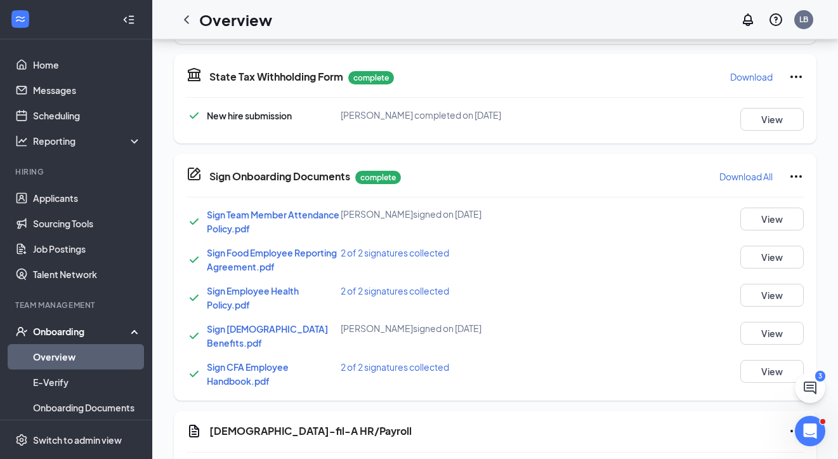
scroll to position [546, 0]
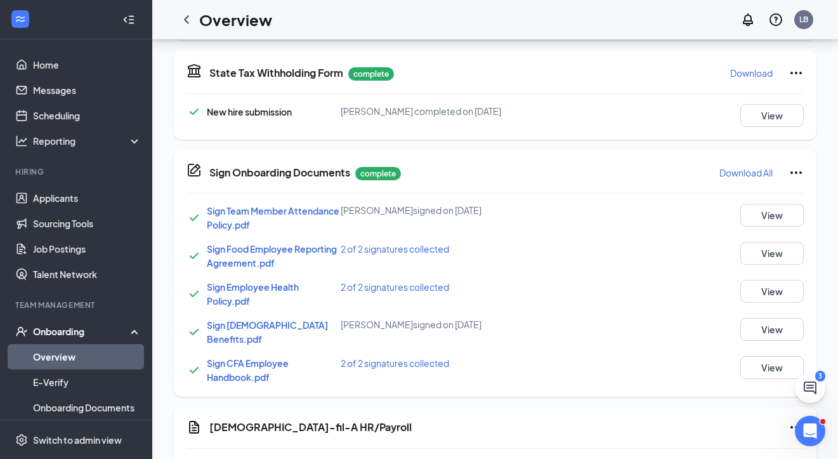
click at [231, 249] on span "Sign Food Employee Reporting Agreement.pdf" at bounding box center [272, 255] width 130 height 25
click at [218, 287] on span "Sign Employee Health Policy.pdf" at bounding box center [253, 293] width 92 height 25
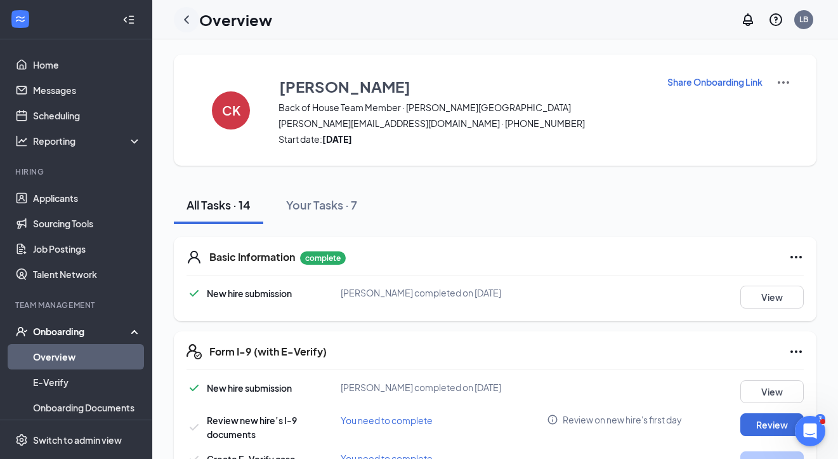
click at [180, 22] on icon "ChevronLeft" at bounding box center [186, 19] width 15 height 15
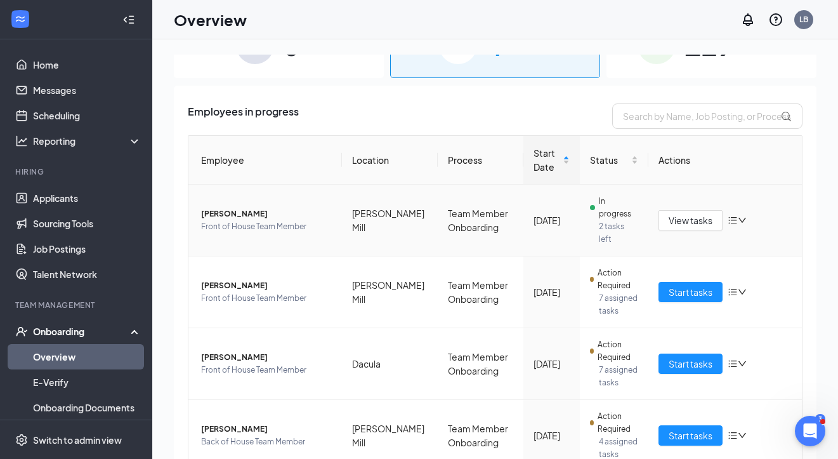
scroll to position [77, 0]
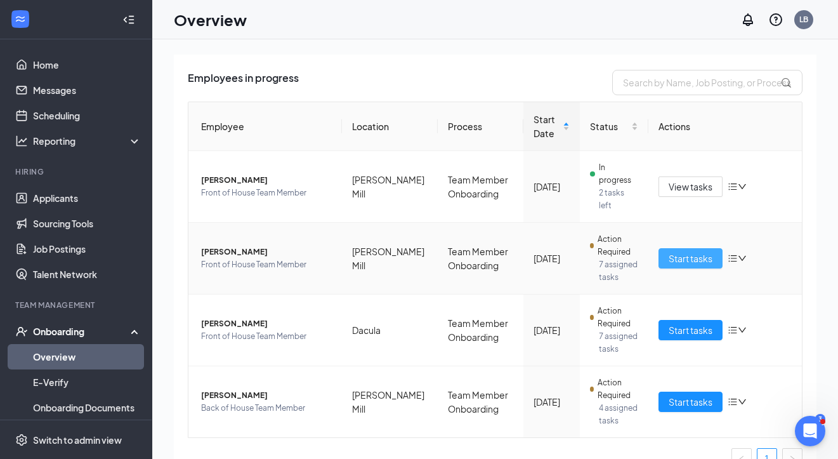
click at [694, 251] on span "Start tasks" at bounding box center [691, 258] width 44 height 14
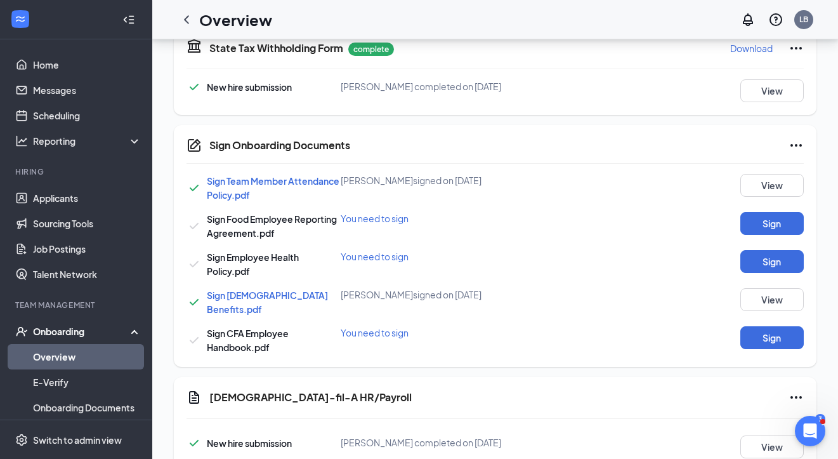
scroll to position [574, 0]
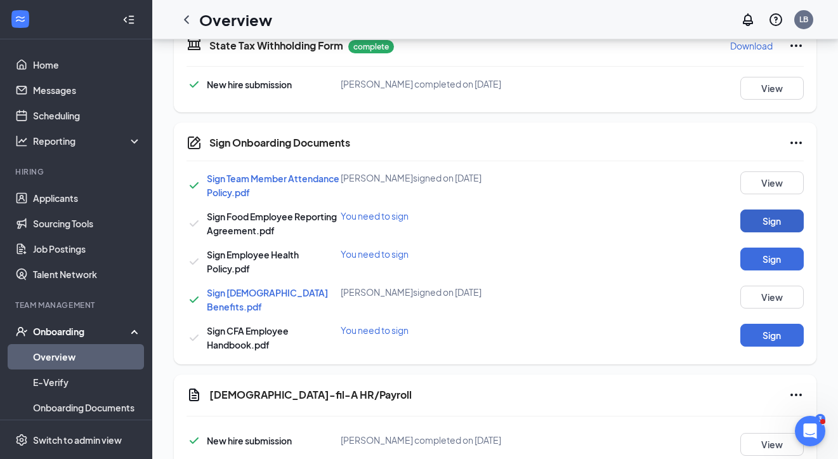
click at [796, 224] on button "Sign" at bounding box center [772, 220] width 63 height 23
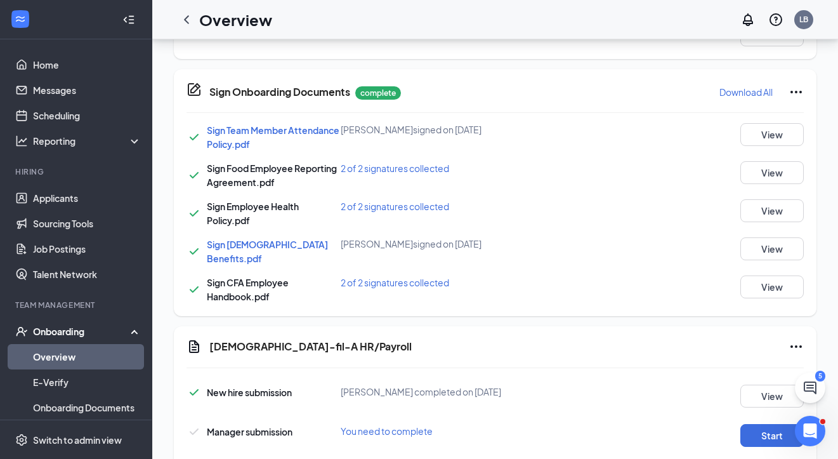
scroll to position [628, 0]
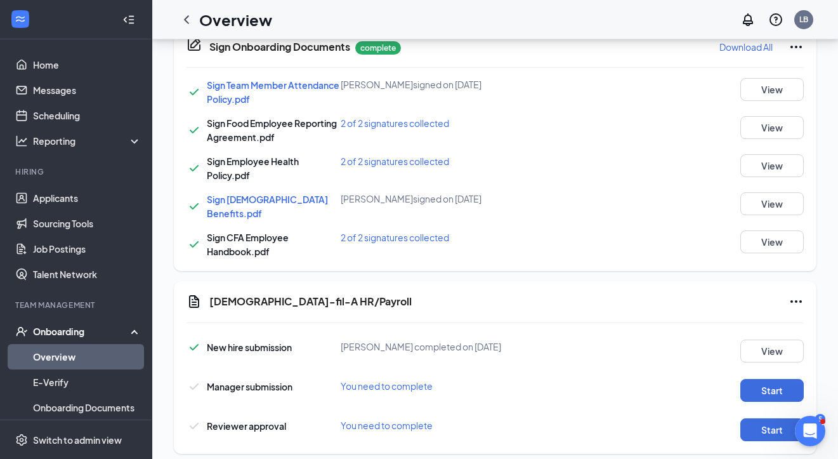
scroll to position [654, 0]
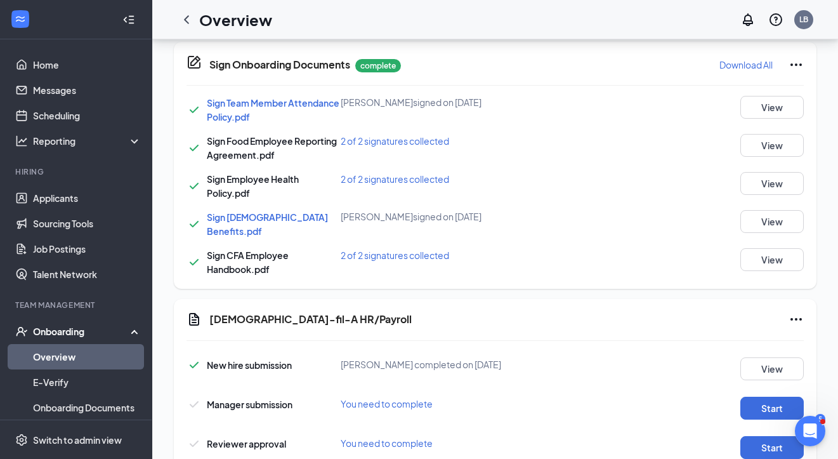
click at [241, 142] on span "Sign Food Employee Reporting Agreement.pdf" at bounding box center [272, 147] width 130 height 25
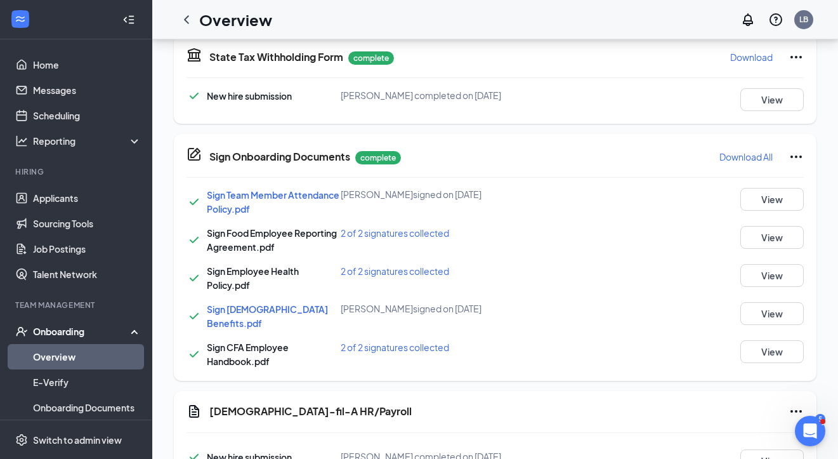
scroll to position [586, 0]
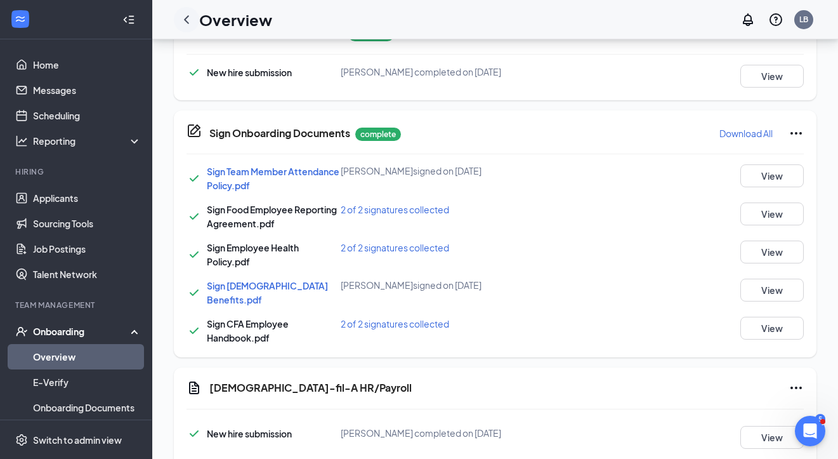
click at [188, 23] on icon "ChevronLeft" at bounding box center [186, 19] width 5 height 8
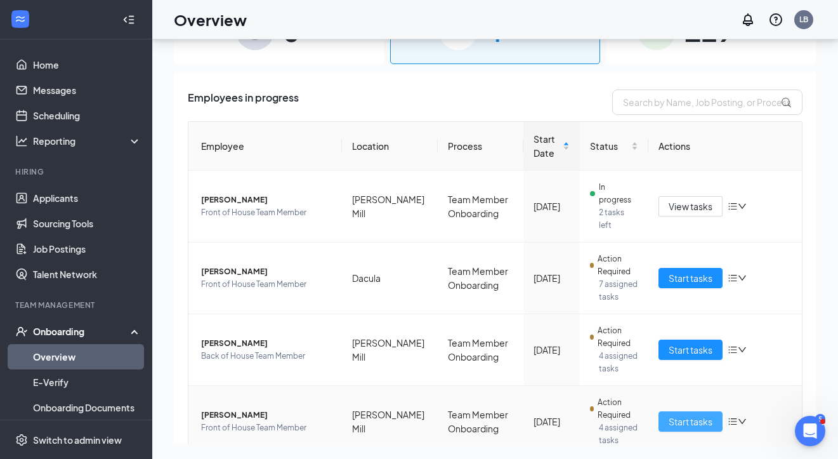
click at [676, 414] on span "Start tasks" at bounding box center [691, 421] width 44 height 14
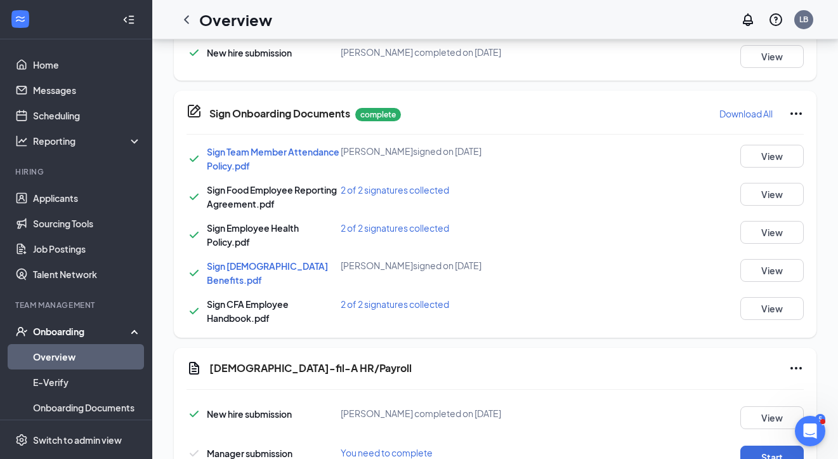
scroll to position [619, 0]
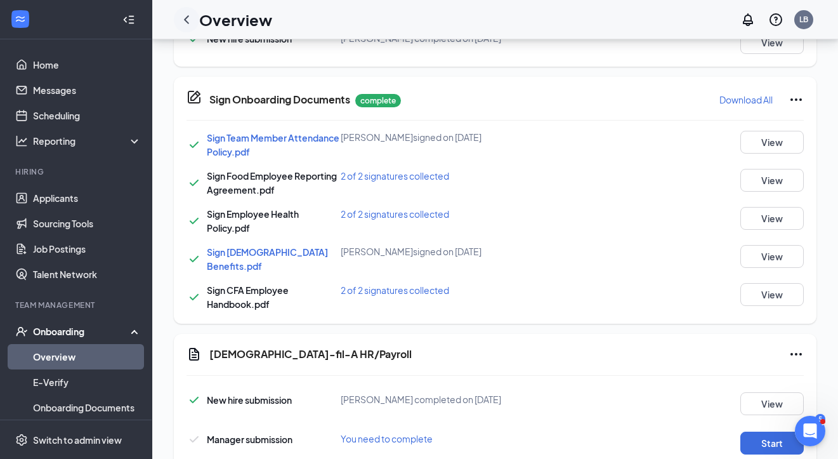
click at [184, 18] on icon "ChevronLeft" at bounding box center [186, 19] width 15 height 15
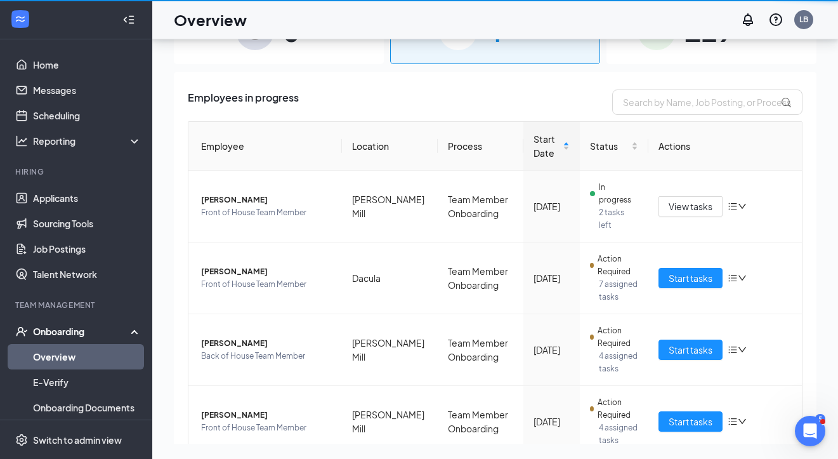
scroll to position [57, 0]
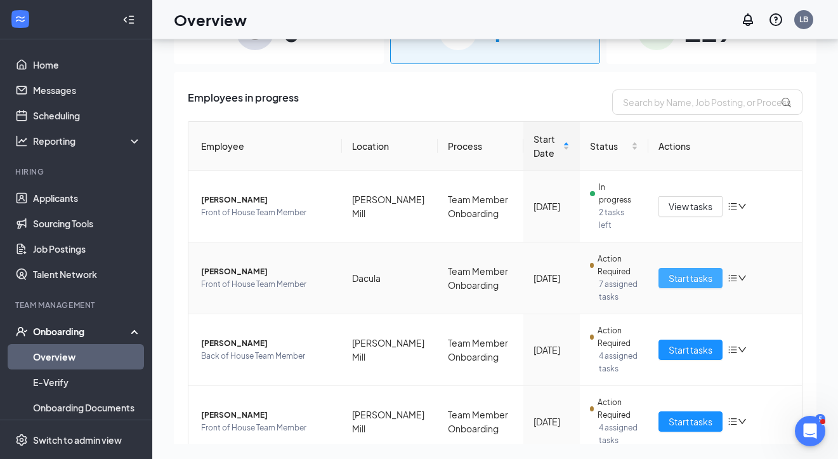
click at [703, 271] on span "Start tasks" at bounding box center [691, 278] width 44 height 14
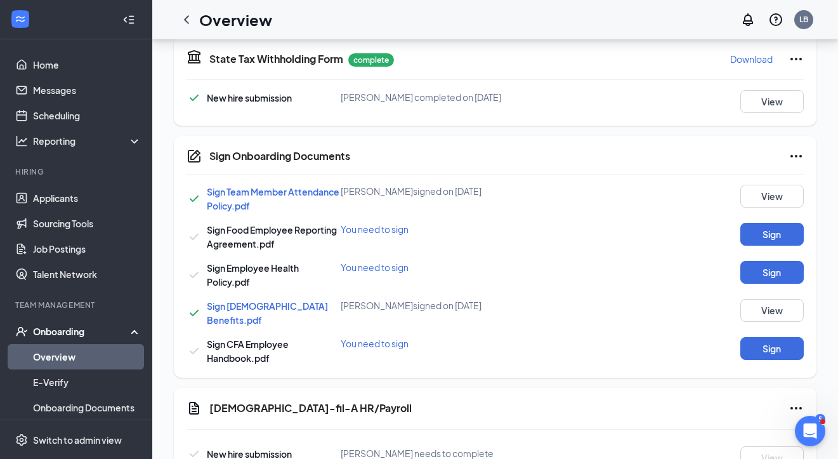
scroll to position [560, 0]
click at [783, 246] on button "Sign" at bounding box center [772, 234] width 63 height 23
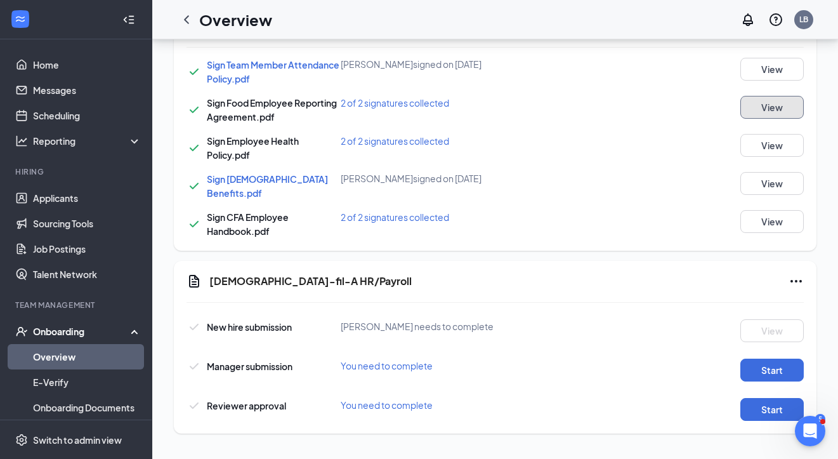
scroll to position [713, 0]
click at [77, 89] on link "Messages" at bounding box center [87, 89] width 109 height 25
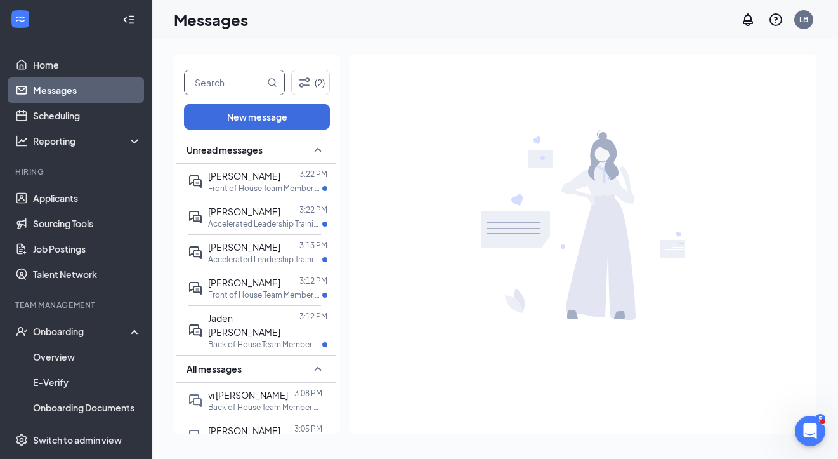
click at [237, 88] on input "text" at bounding box center [225, 82] width 80 height 24
type input "[PERSON_NAME]"
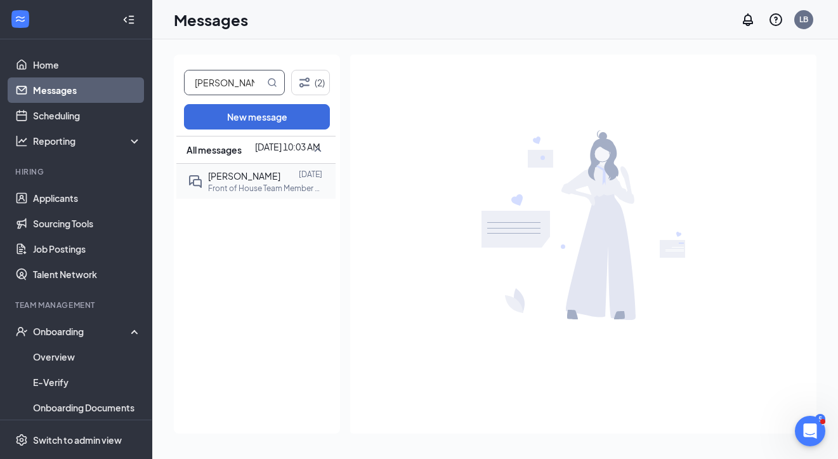
click at [249, 183] on p "Front of House Team Member at [GEOGRAPHIC_DATA]" at bounding box center [265, 188] width 114 height 11
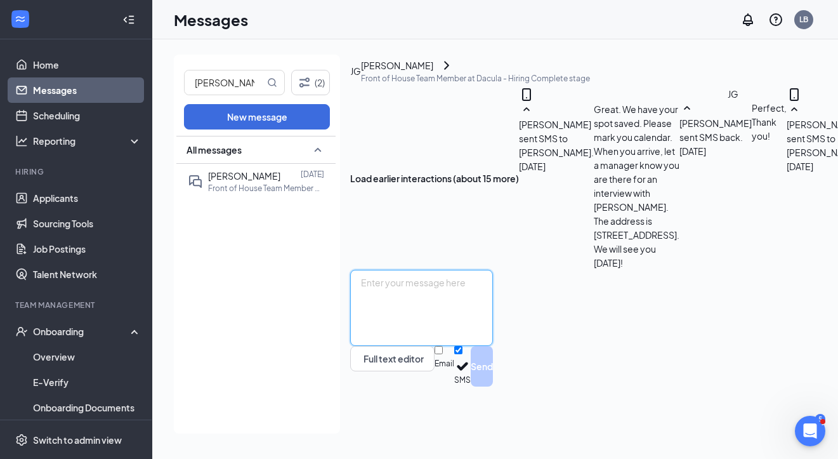
scroll to position [16, 0]
click at [466, 346] on textarea at bounding box center [421, 308] width 143 height 76
type textarea "H"
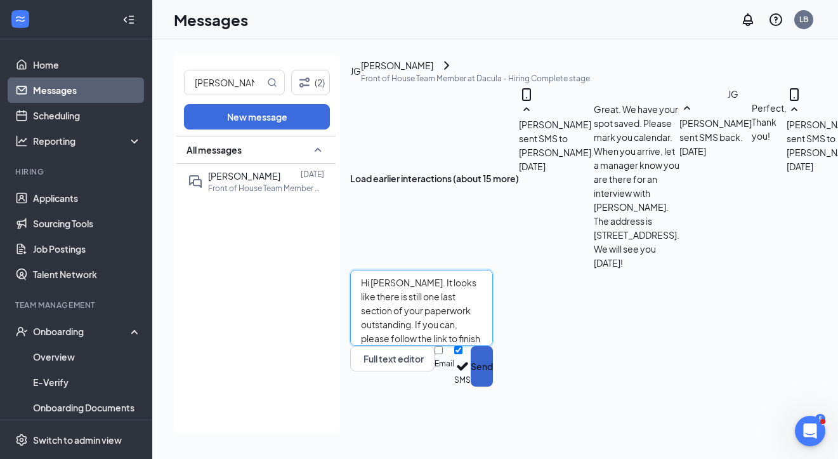
type textarea "Hi [PERSON_NAME]. It looks like there is still one last section of your paperwo…"
click at [493, 386] on button "Send" at bounding box center [482, 366] width 22 height 41
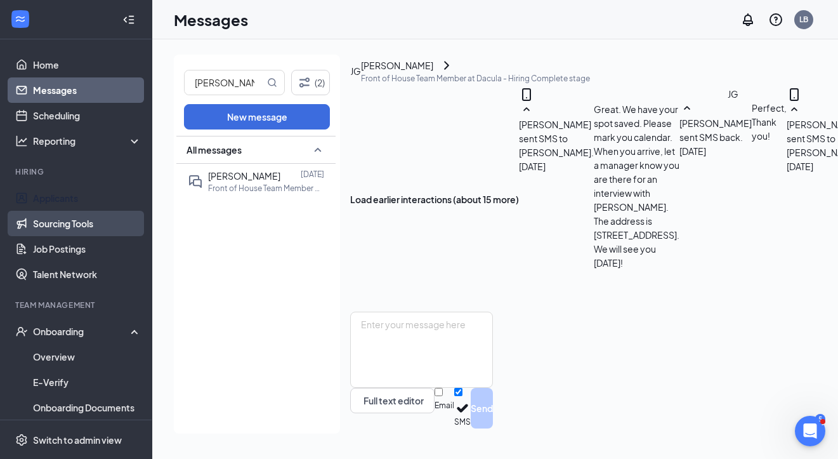
scroll to position [629, 0]
click at [62, 211] on link "Sourcing Tools" at bounding box center [87, 223] width 109 height 25
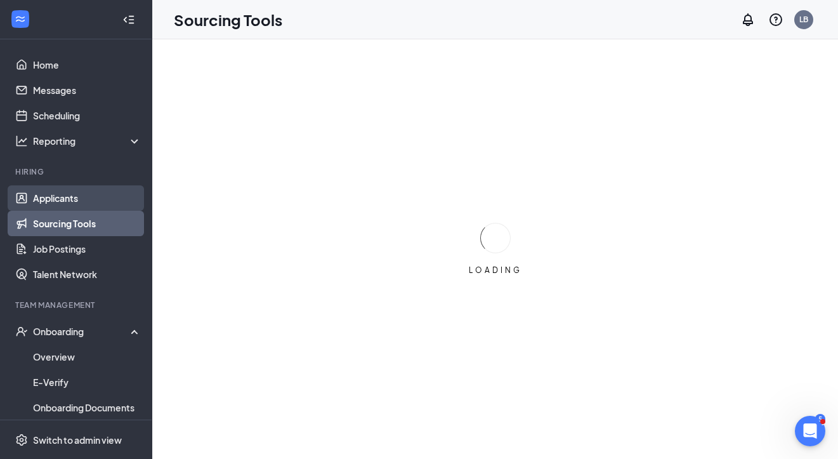
click at [65, 204] on link "Applicants" at bounding box center [87, 197] width 109 height 25
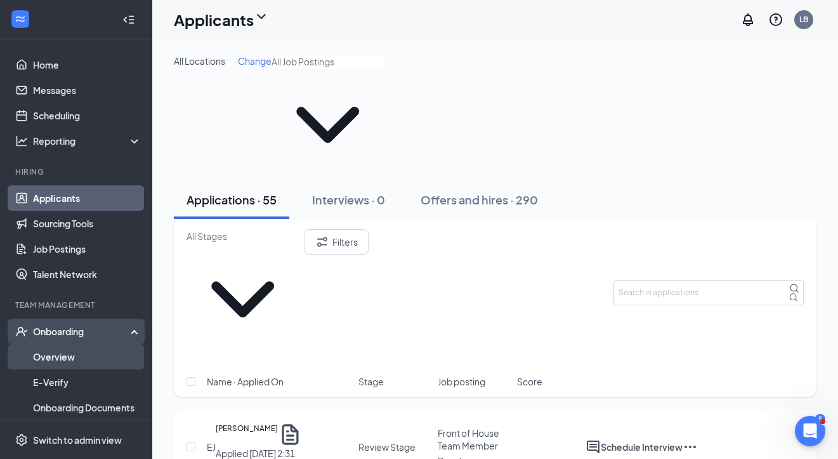
click at [51, 358] on link "Overview" at bounding box center [87, 356] width 109 height 25
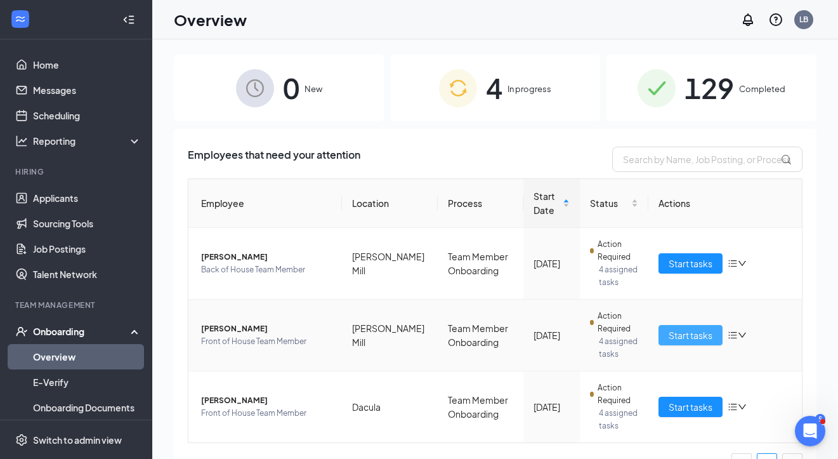
scroll to position [28, 0]
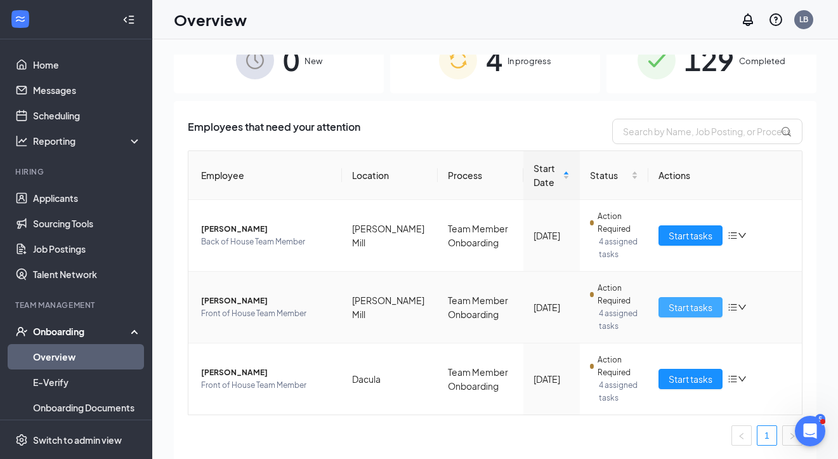
click at [682, 308] on span "Start tasks" at bounding box center [691, 307] width 44 height 14
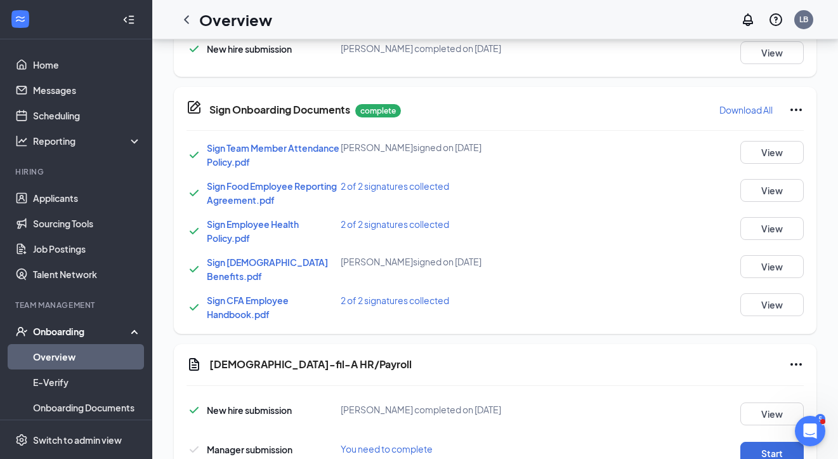
scroll to position [604, 0]
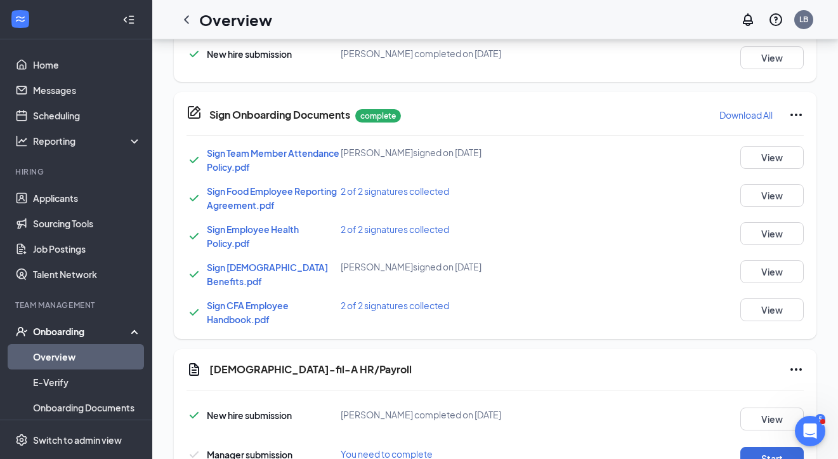
click at [218, 198] on div "Sign Food Employee Reporting Agreement.pdf" at bounding box center [274, 198] width 134 height 28
click at [228, 191] on span "Sign Food Employee Reporting Agreement.pdf" at bounding box center [272, 197] width 130 height 25
click at [221, 232] on span "Sign Employee Health Policy.pdf" at bounding box center [253, 235] width 92 height 25
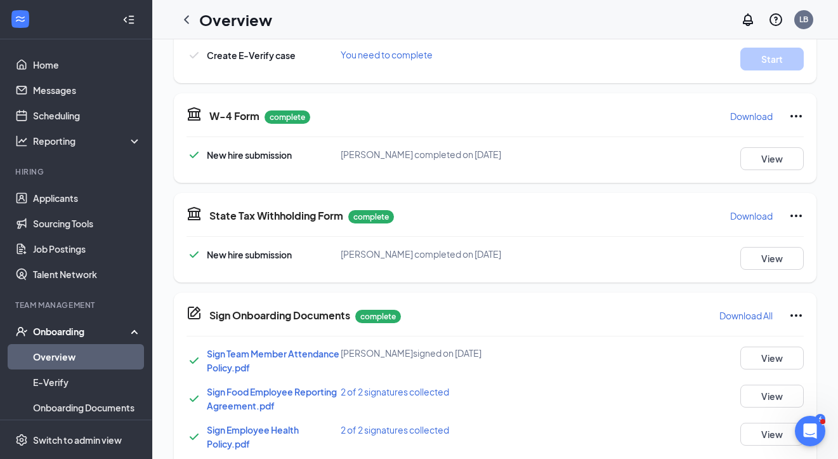
scroll to position [0, 0]
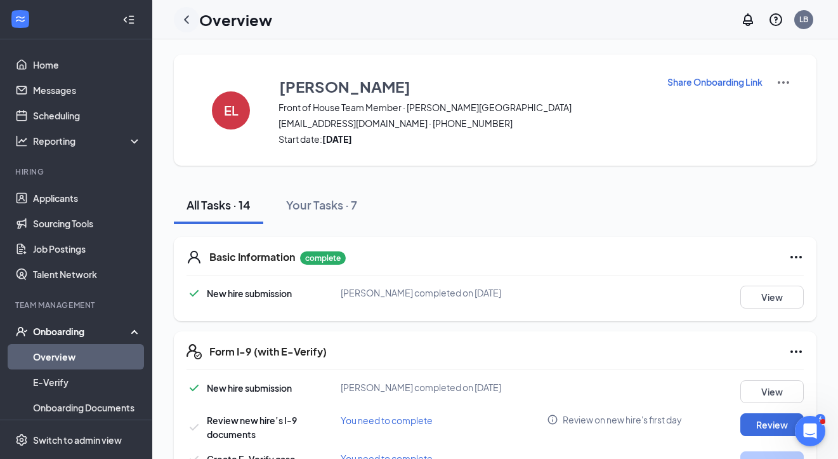
click at [187, 22] on icon "ChevronLeft" at bounding box center [186, 19] width 5 height 8
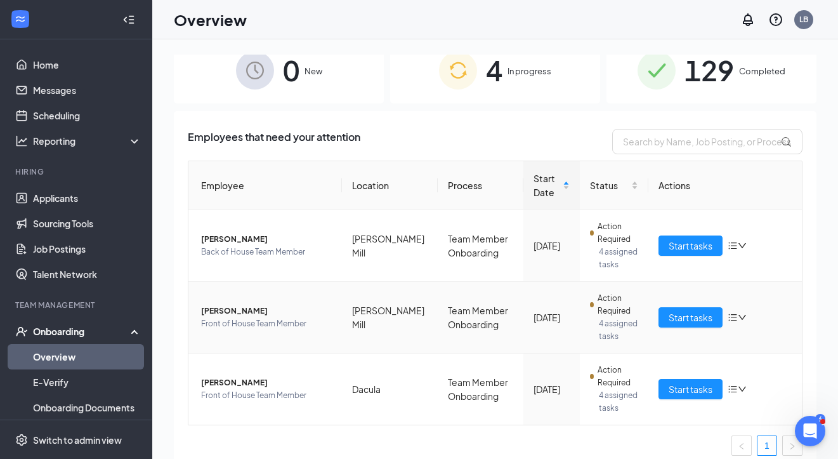
scroll to position [28, 0]
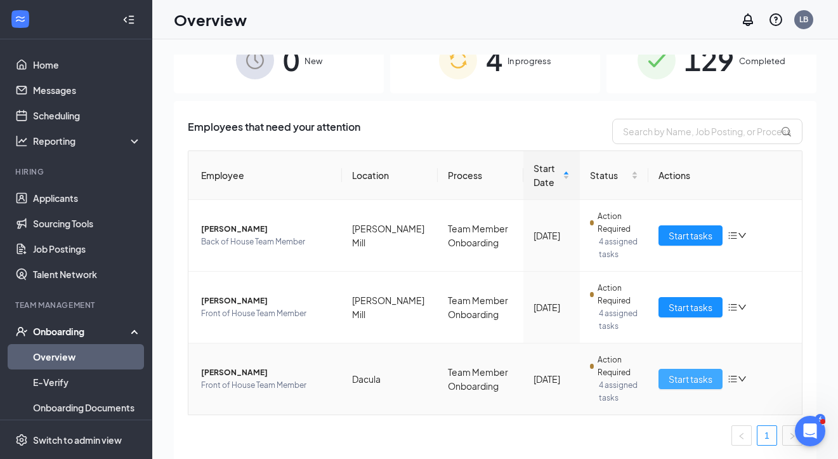
click at [706, 380] on span "Start tasks" at bounding box center [691, 379] width 44 height 14
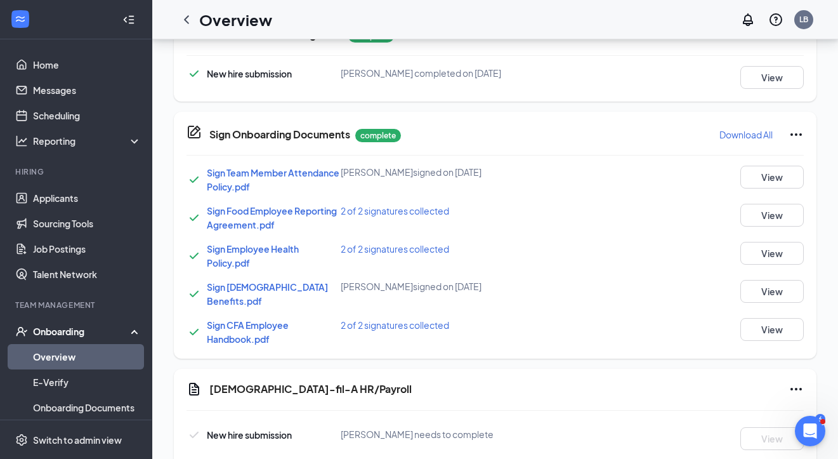
scroll to position [585, 0]
click at [297, 230] on span "Sign Food Employee Reporting Agreement.pdf" at bounding box center [272, 216] width 130 height 25
click at [258, 268] on span "Sign Employee Health Policy.pdf" at bounding box center [253, 254] width 92 height 25
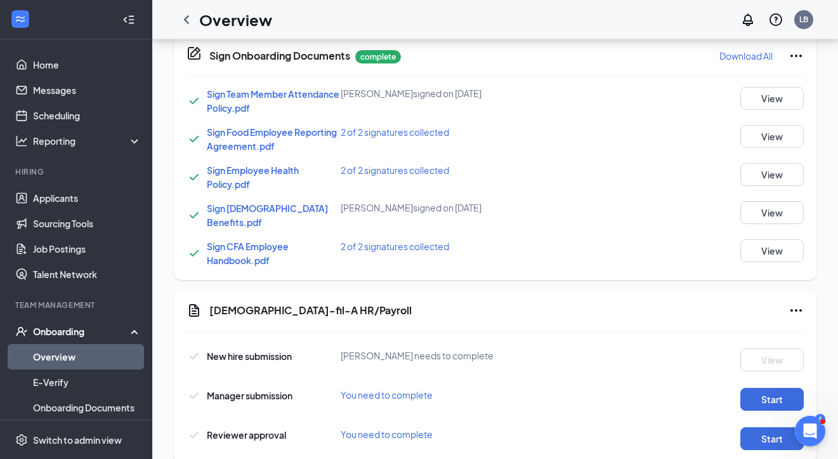
scroll to position [664, 0]
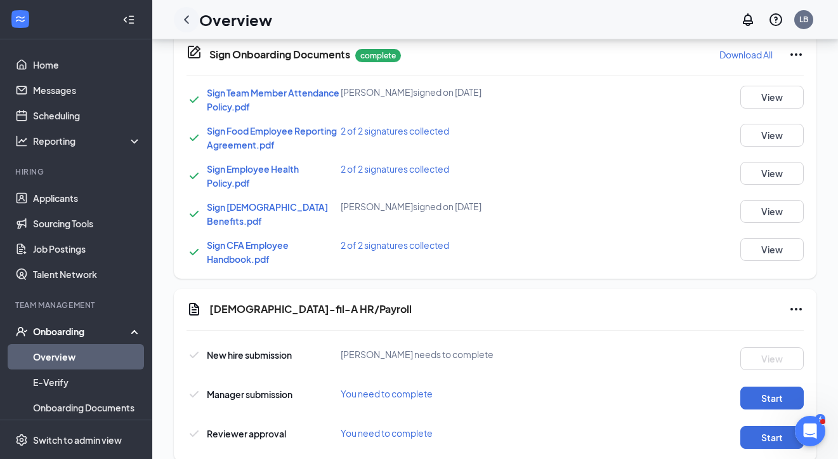
click at [185, 22] on icon "ChevronLeft" at bounding box center [186, 19] width 15 height 15
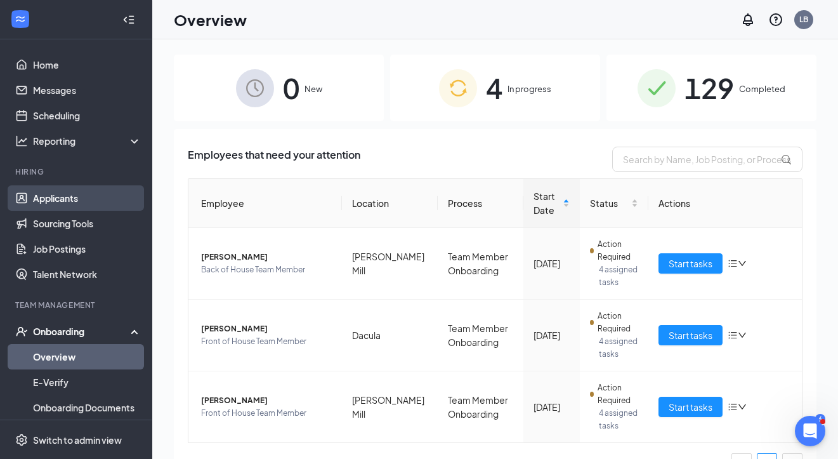
click at [95, 198] on link "Applicants" at bounding box center [87, 197] width 109 height 25
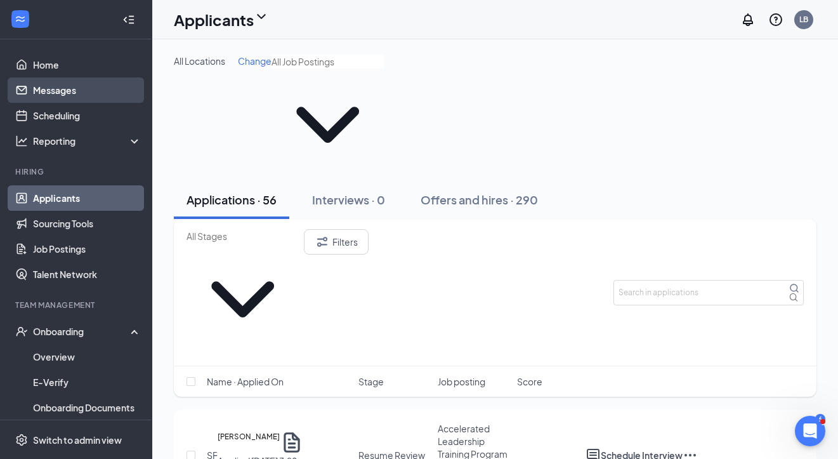
click at [91, 88] on link "Messages" at bounding box center [87, 89] width 109 height 25
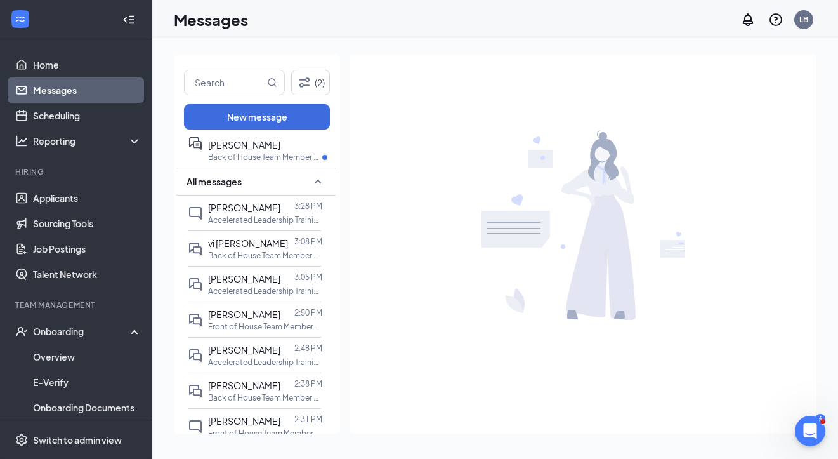
scroll to position [223, 0]
click at [237, 272] on span "[PERSON_NAME]" at bounding box center [244, 277] width 72 height 11
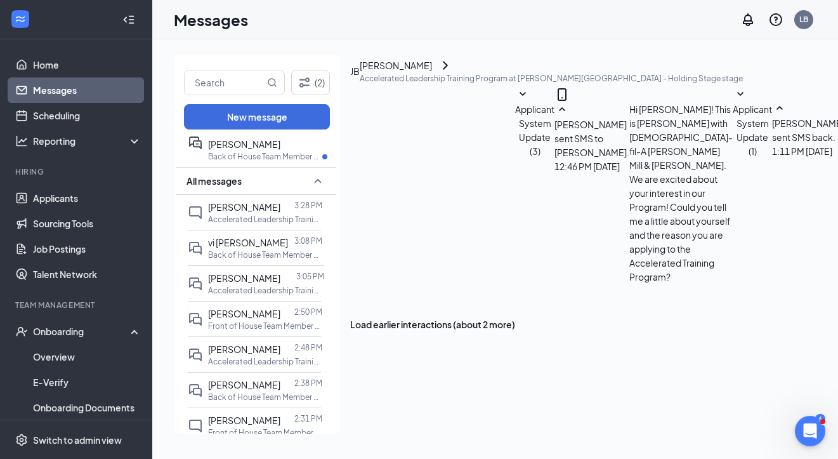
scroll to position [656, 0]
type textarea "Wonderful. Are you available for a Zoom call next Monday at 2pm?"
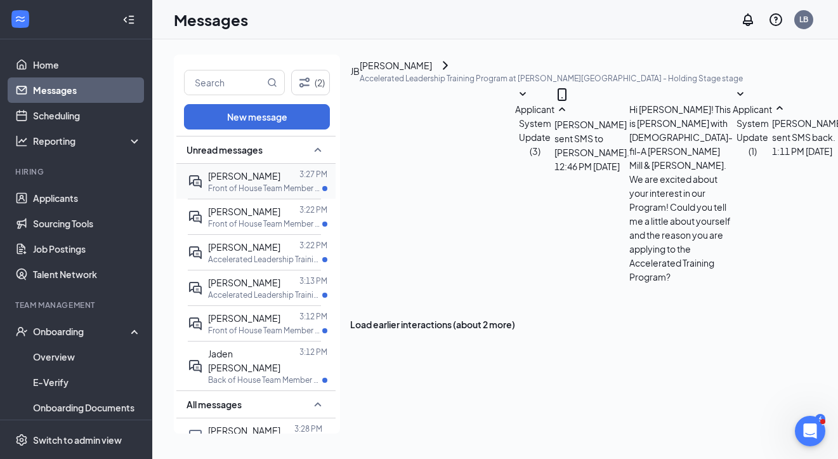
click at [281, 171] on div at bounding box center [290, 176] width 19 height 14
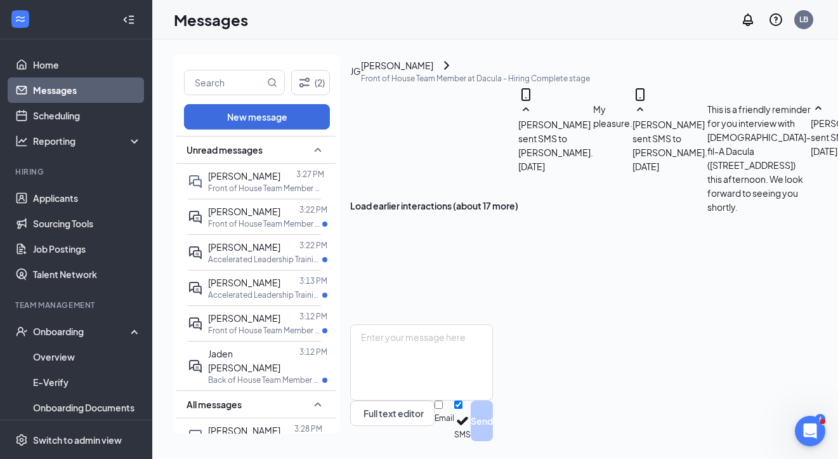
scroll to position [560, 0]
click at [277, 222] on p "Front of House Team Member at [GEOGRAPHIC_DATA]" at bounding box center [265, 223] width 114 height 11
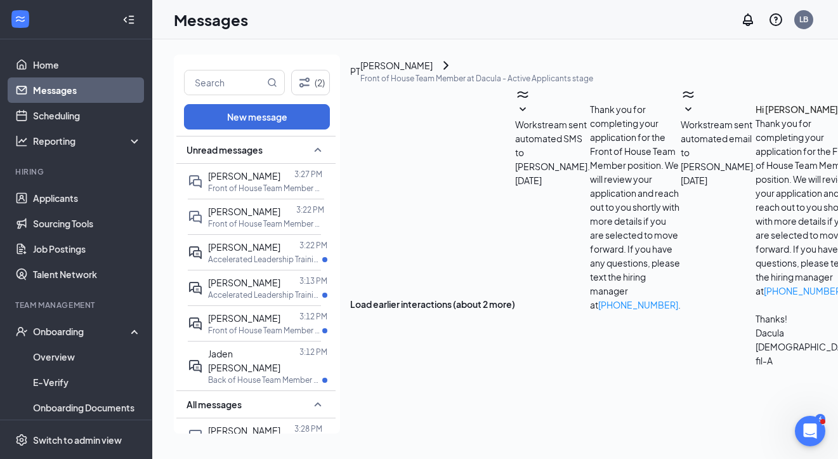
scroll to position [783, 0]
type textarea "Okay. I'll have you reach back out here once you've spoken with them to ensure …"
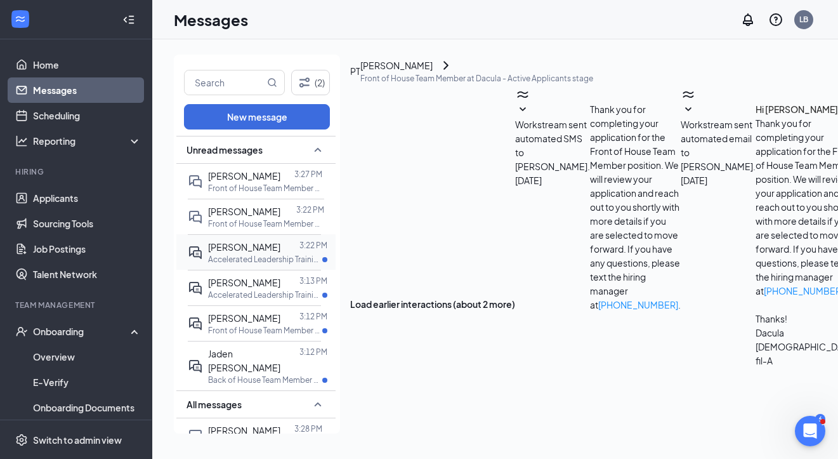
click at [267, 254] on p "Accelerated Leadership Training Program at [PERSON_NAME][GEOGRAPHIC_DATA]" at bounding box center [265, 259] width 114 height 11
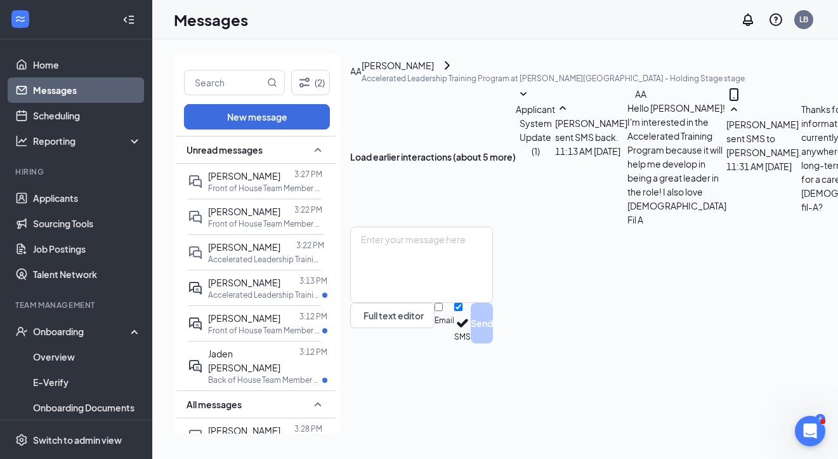
scroll to position [670, 0]
click at [451, 303] on textarea at bounding box center [421, 265] width 143 height 76
click at [438, 303] on textarea at bounding box center [421, 265] width 143 height 76
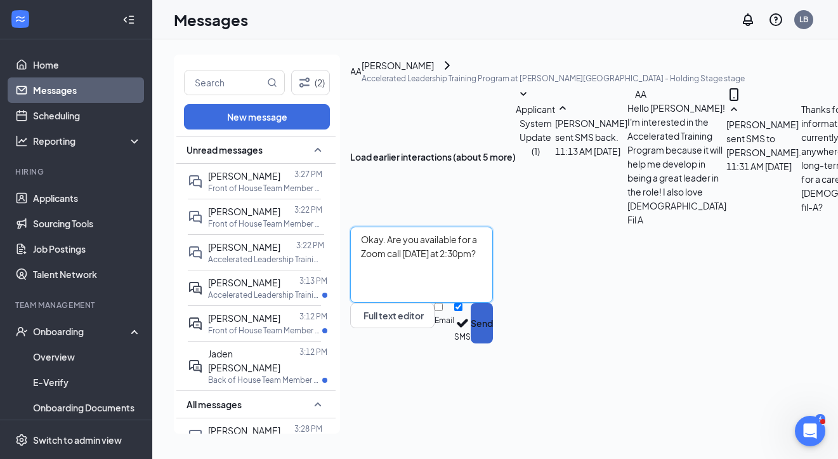
type textarea "Okay. Are you available for a Zoom call next Monday at 2:30pm?"
click at [493, 343] on button "Send" at bounding box center [482, 323] width 22 height 41
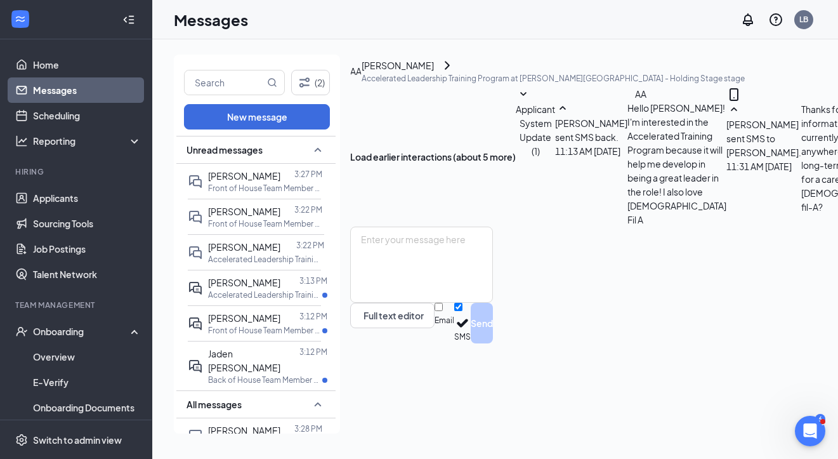
scroll to position [765, 0]
click at [281, 279] on div at bounding box center [290, 282] width 19 height 14
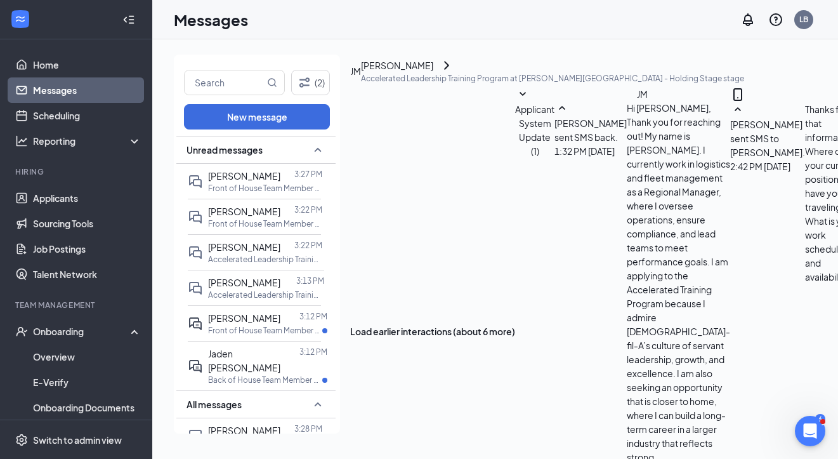
scroll to position [842, 0]
drag, startPoint x: 538, startPoint y: 369, endPoint x: 612, endPoint y: 361, distance: 74.0
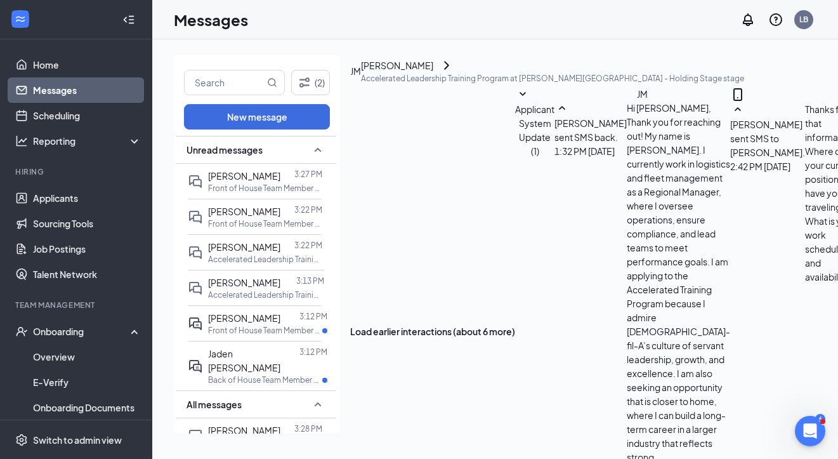
scroll to position [8, 0]
type textarea "Okay. We wouldn't be able to guarantee a set schedule (repeating schedule) each…"
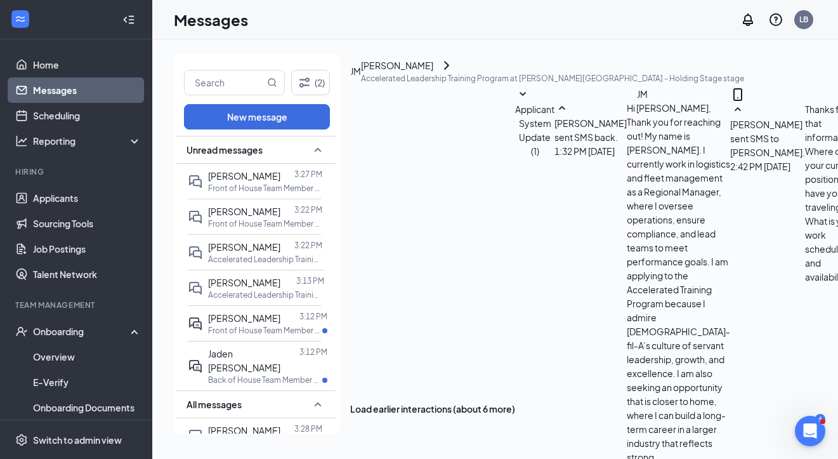
type textarea "a"
type textarea "Would you be available for a Zoom interview [DATE] at 3pm?"
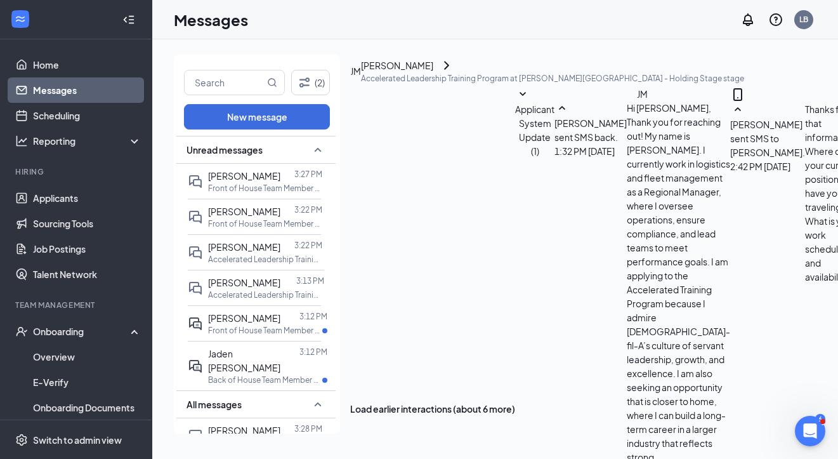
scroll to position [1077, 0]
click at [291, 315] on div at bounding box center [290, 318] width 19 height 14
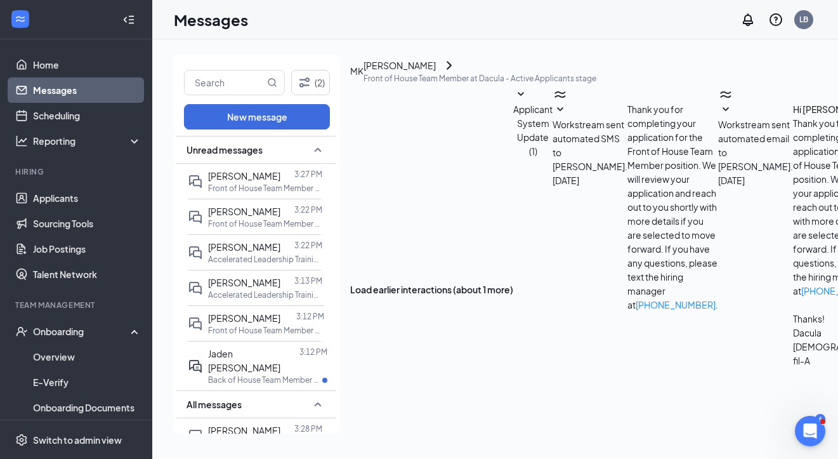
scroll to position [649, 0]
type textarea "Okay. And just to verif y- we are the store located across from [DEMOGRAPHIC_DA…"
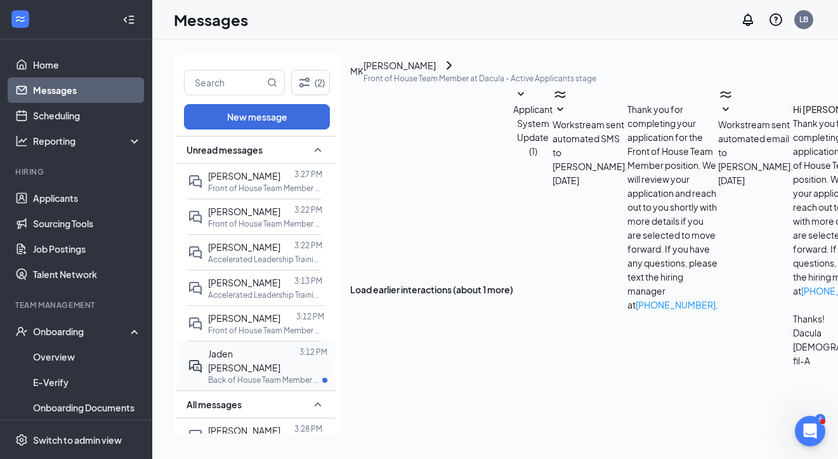
click at [260, 374] on p "Back of House Team Member at [GEOGRAPHIC_DATA]" at bounding box center [265, 379] width 114 height 11
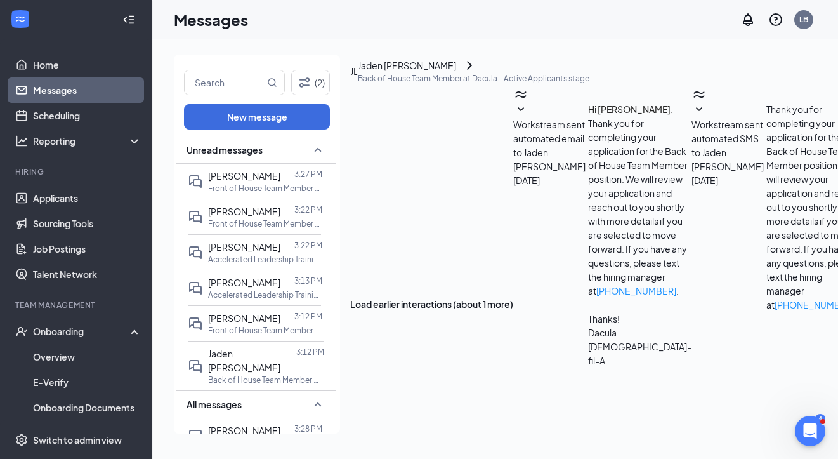
scroll to position [691, 0]
type textarea "Great. Are you available for an interview [DATE] at 3pm at our Dacula store?"
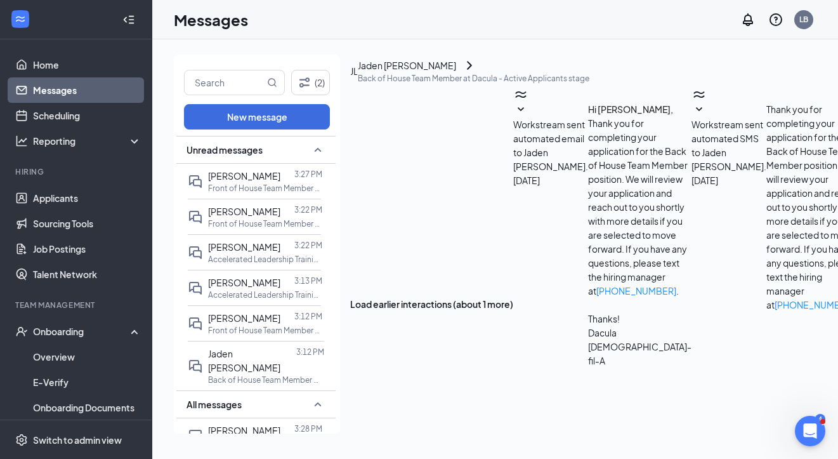
click at [477, 60] on icon "ChevronRight" at bounding box center [469, 65] width 15 height 15
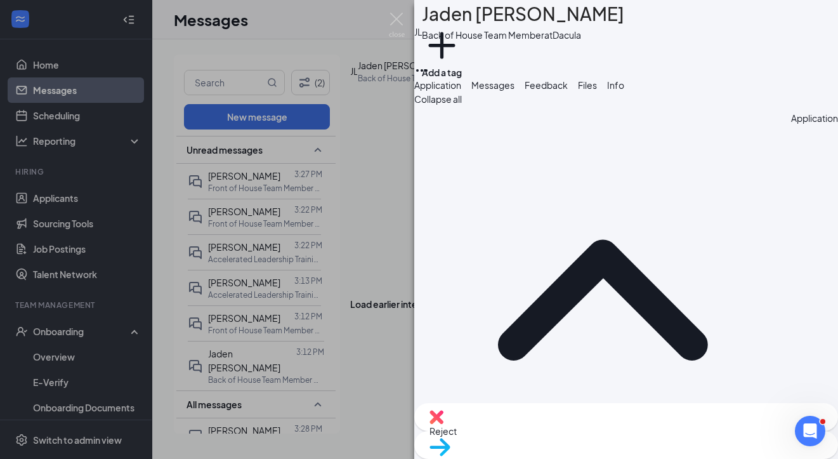
click at [568, 91] on span "Feedback" at bounding box center [546, 84] width 43 height 11
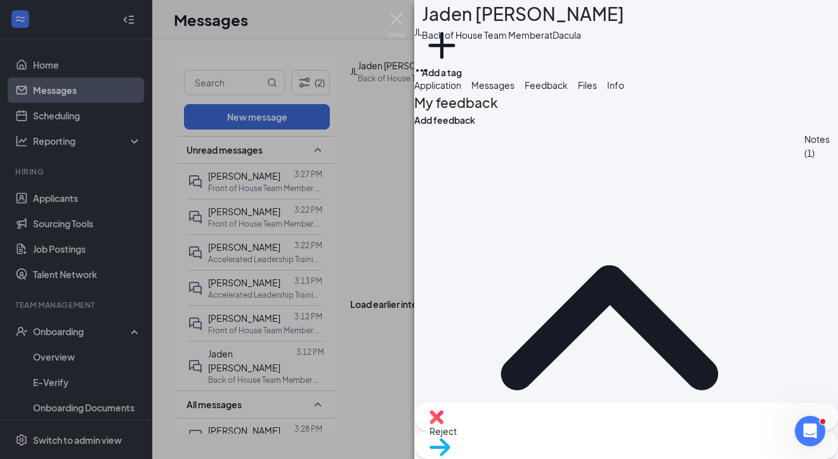
click at [515, 91] on span "Messages" at bounding box center [493, 84] width 43 height 11
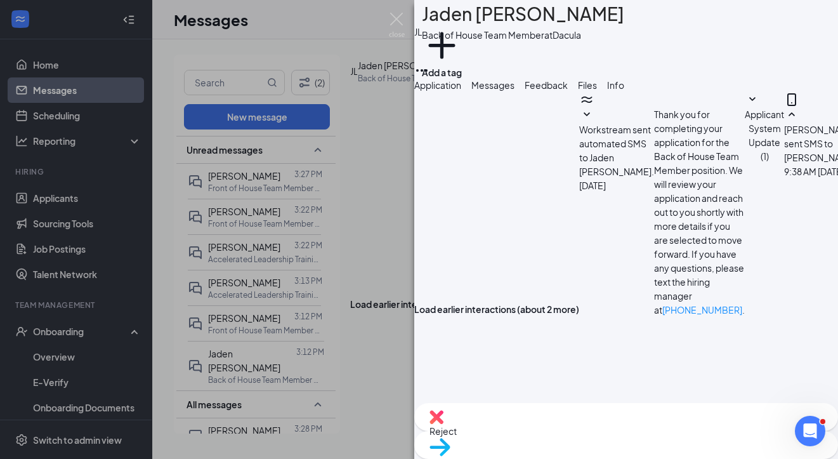
scroll to position [789, 0]
click at [396, 23] on img at bounding box center [397, 25] width 16 height 25
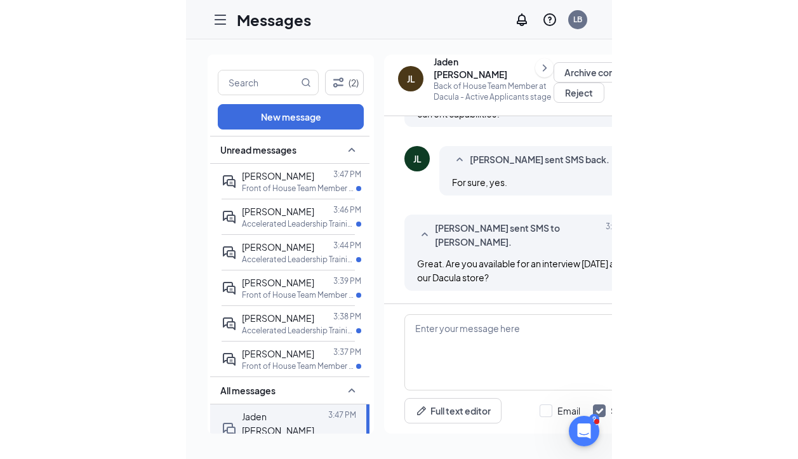
scroll to position [755, 0]
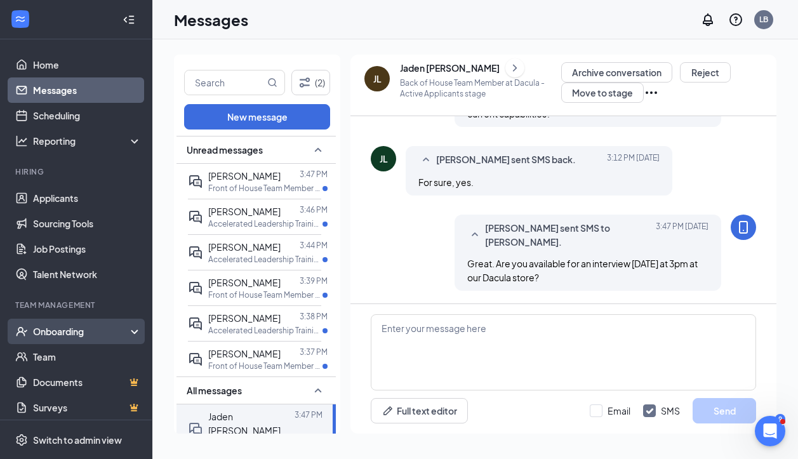
click at [65, 337] on div "Onboarding" at bounding box center [82, 331] width 98 height 13
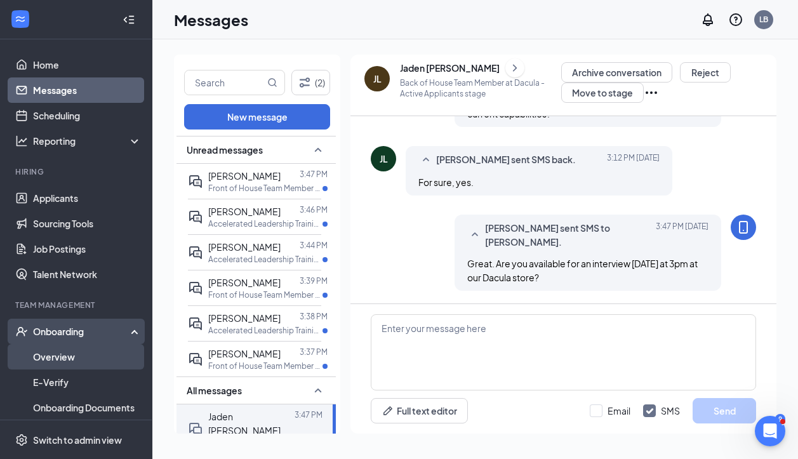
click at [69, 357] on link "Overview" at bounding box center [87, 356] width 109 height 25
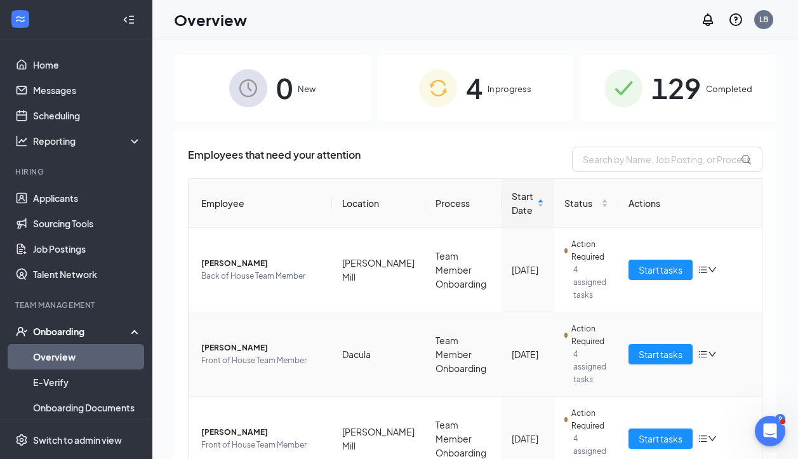
scroll to position [28, 0]
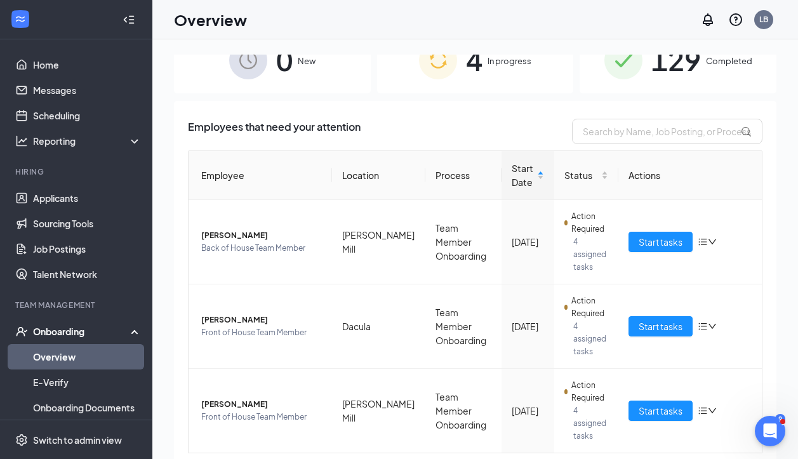
click at [477, 81] on span "4" at bounding box center [474, 60] width 17 height 44
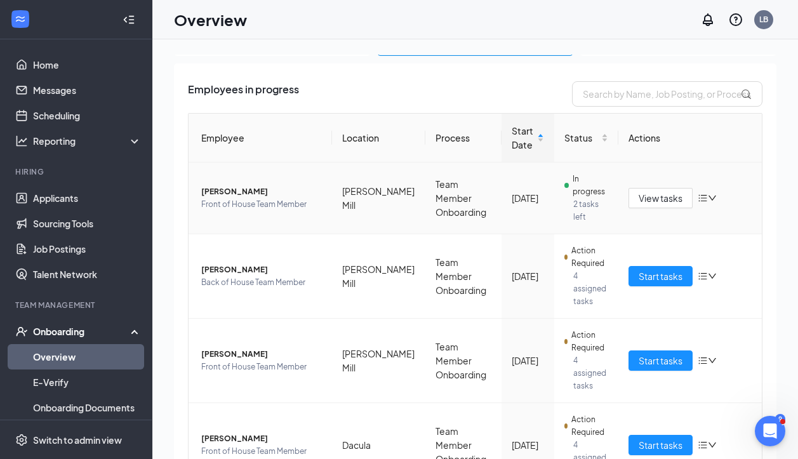
scroll to position [77, 0]
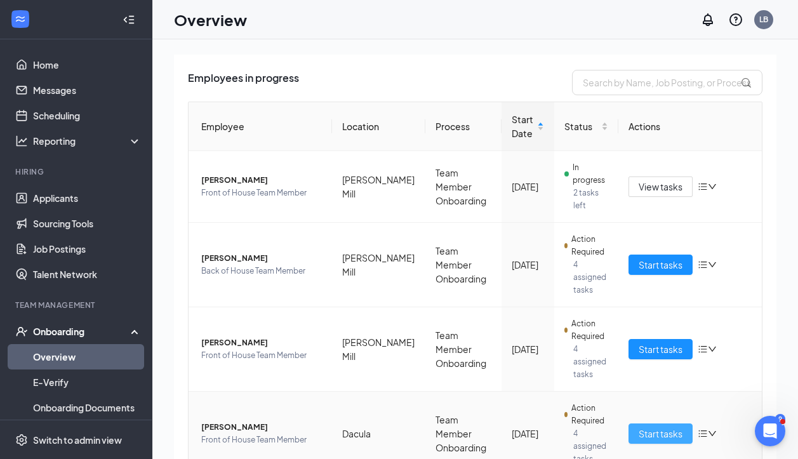
click at [648, 426] on span "Start tasks" at bounding box center [660, 433] width 44 height 14
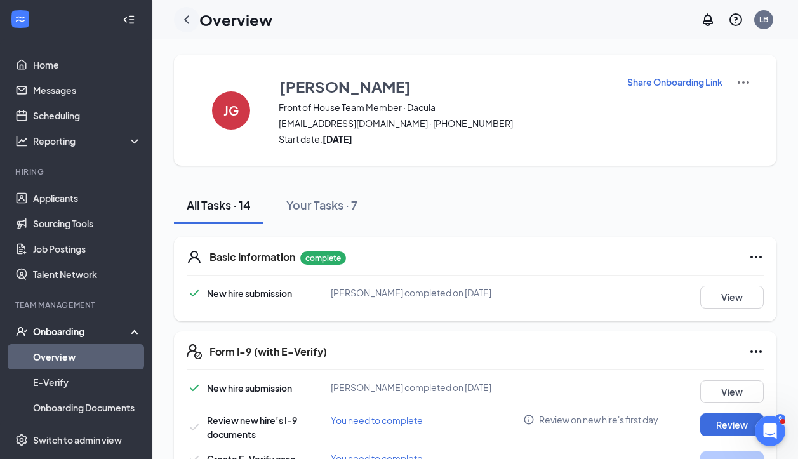
click at [184, 18] on icon "ChevronLeft" at bounding box center [186, 19] width 5 height 8
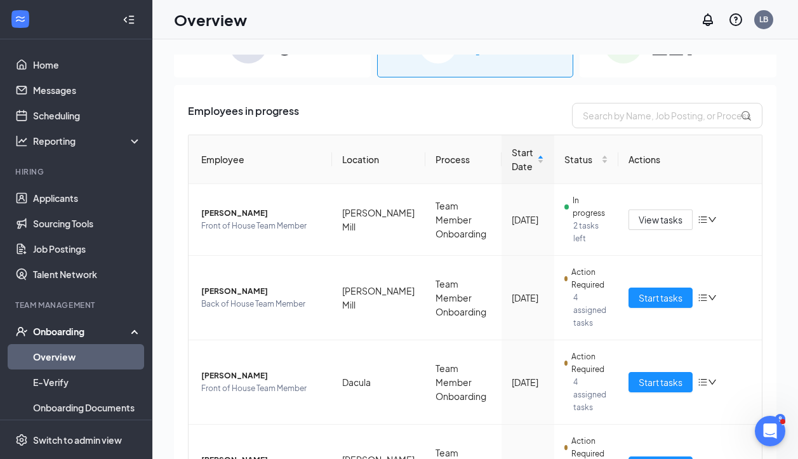
scroll to position [50, 0]
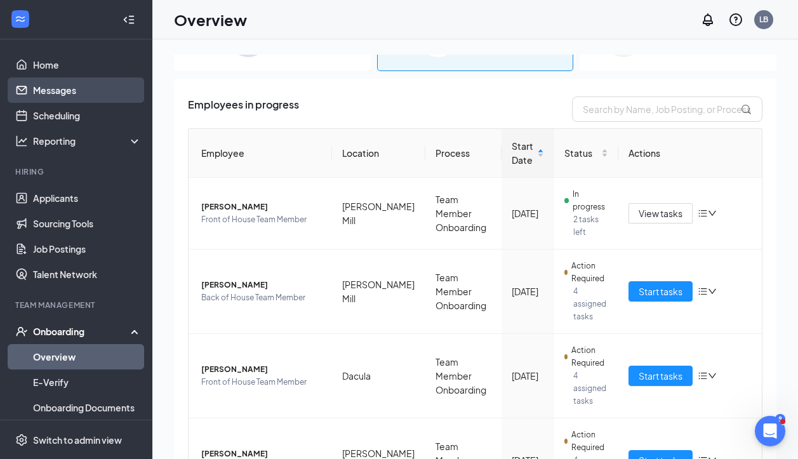
click at [81, 89] on link "Messages" at bounding box center [87, 89] width 109 height 25
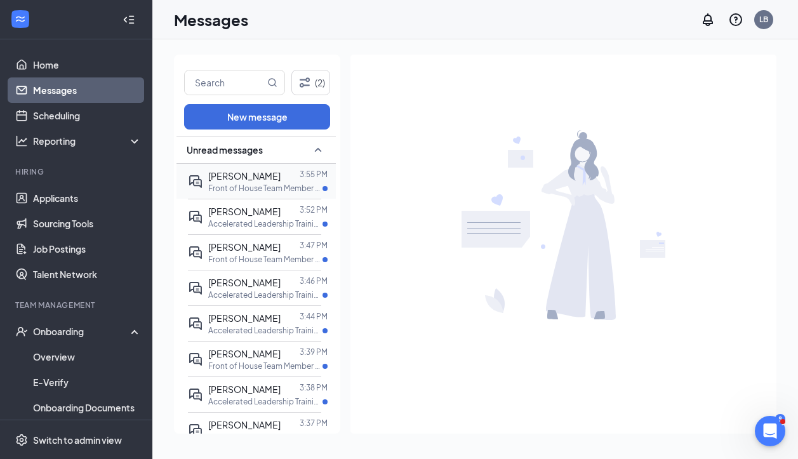
click at [227, 185] on p "Front of House Team Member at [GEOGRAPHIC_DATA]" at bounding box center [265, 188] width 114 height 11
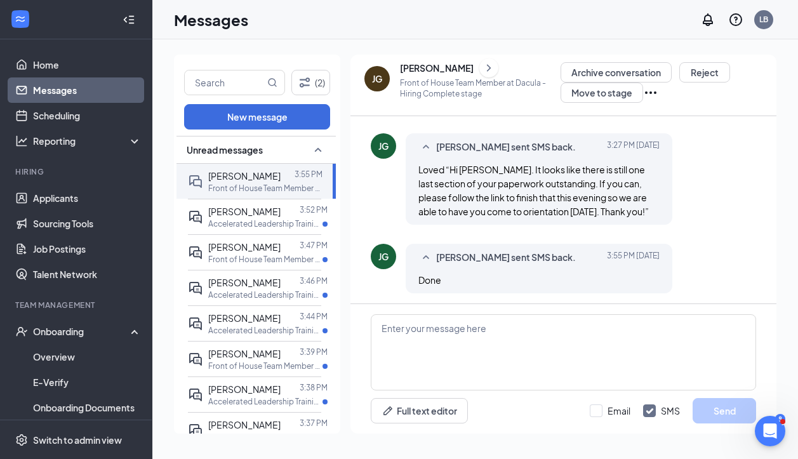
scroll to position [586, 0]
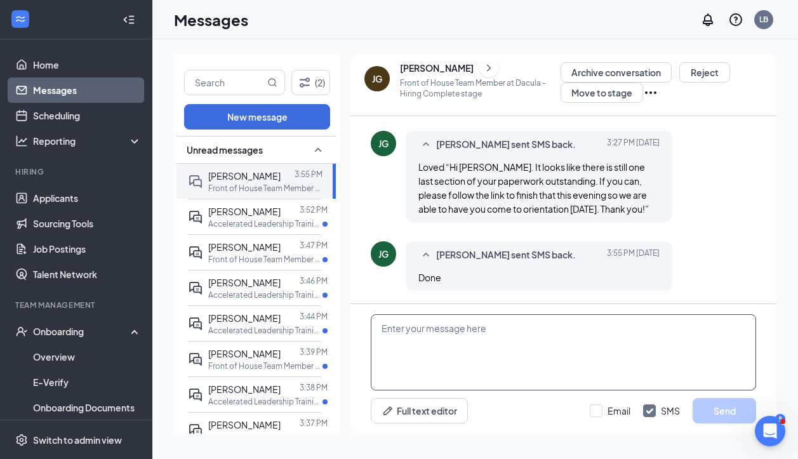
click at [469, 348] on textarea at bounding box center [563, 352] width 385 height 76
type textarea "Thank you!"
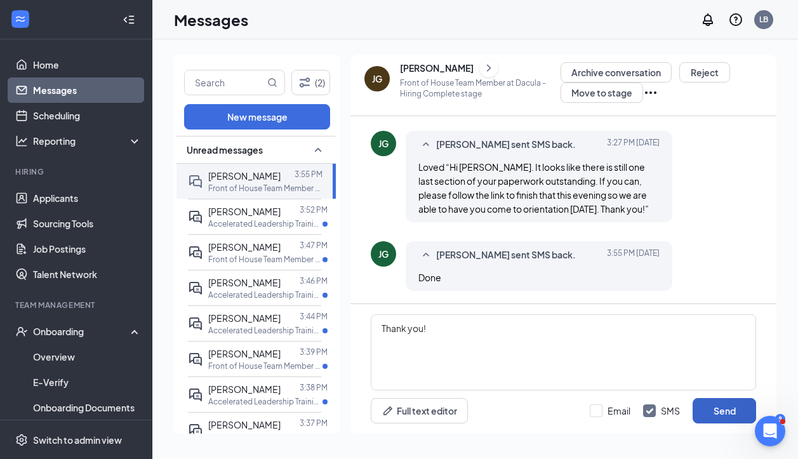
click at [724, 413] on button "Send" at bounding box center [723, 410] width 63 height 25
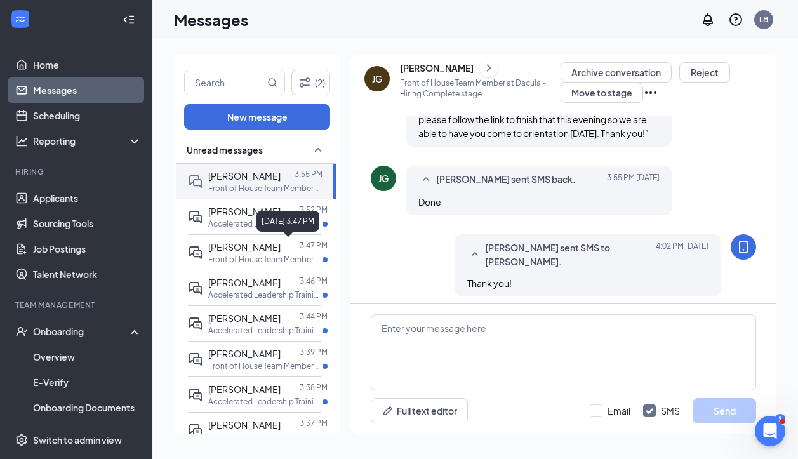
scroll to position [667, 0]
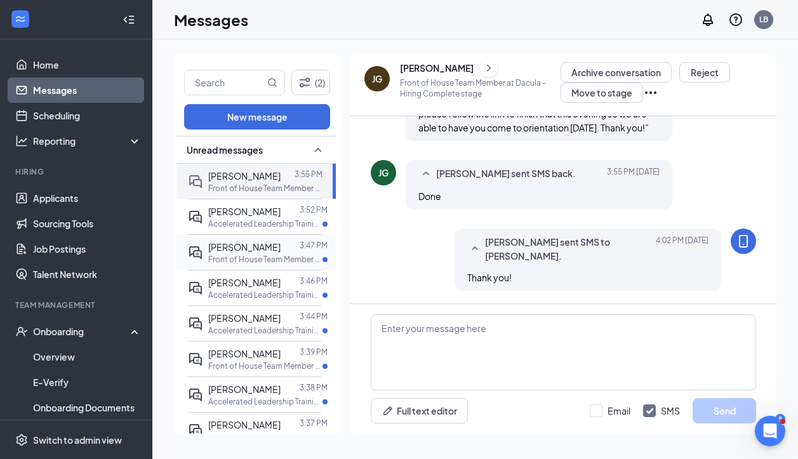
click at [275, 254] on p "Front of House Team Member at [GEOGRAPHIC_DATA]" at bounding box center [265, 259] width 114 height 11
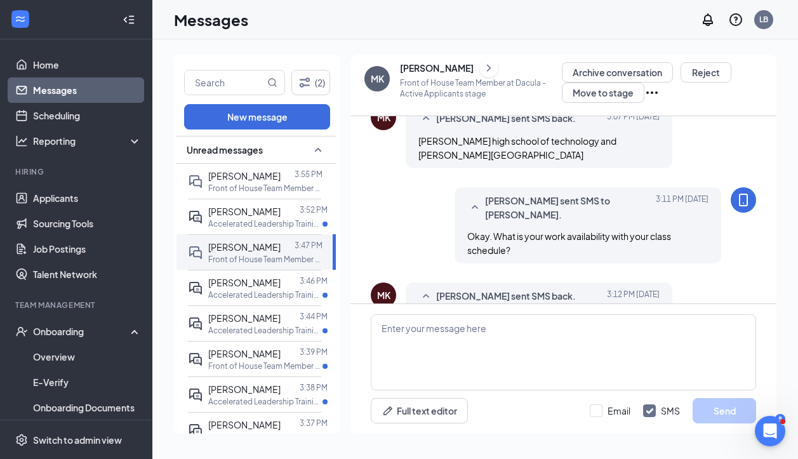
scroll to position [758, 0]
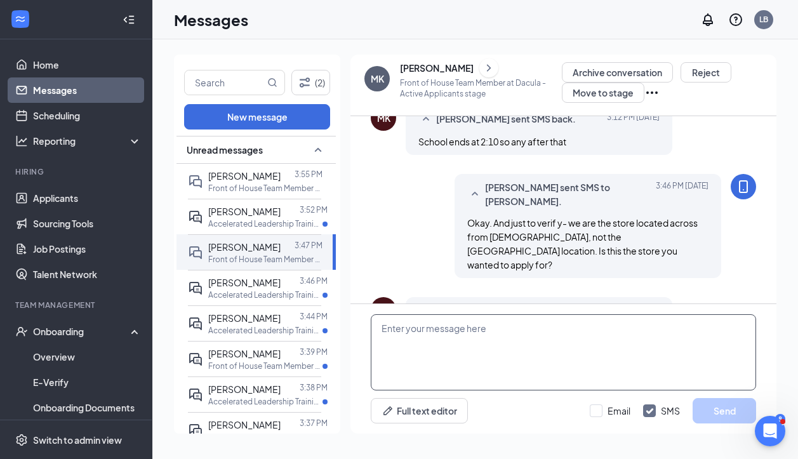
click at [409, 342] on textarea at bounding box center [563, 352] width 385 height 76
paste textarea "We require all team members to work a minimum of 3 full opening or closing shif…"
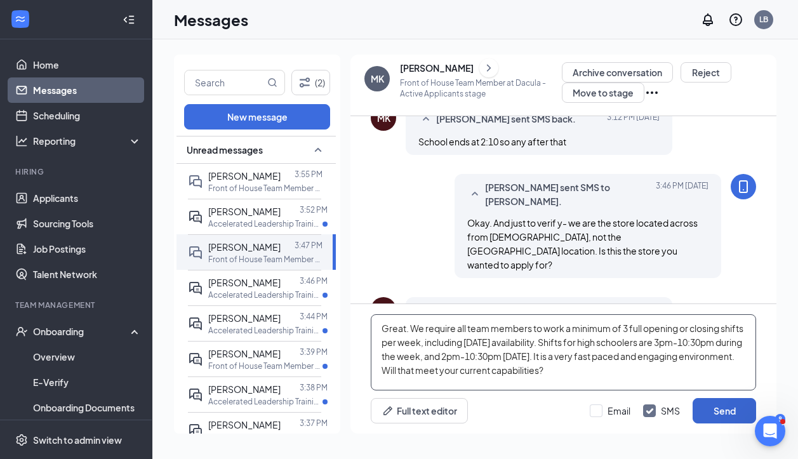
type textarea "Great. We require all team members to work a minimum of 3 full opening or closi…"
click at [721, 417] on button "Send" at bounding box center [723, 410] width 63 height 25
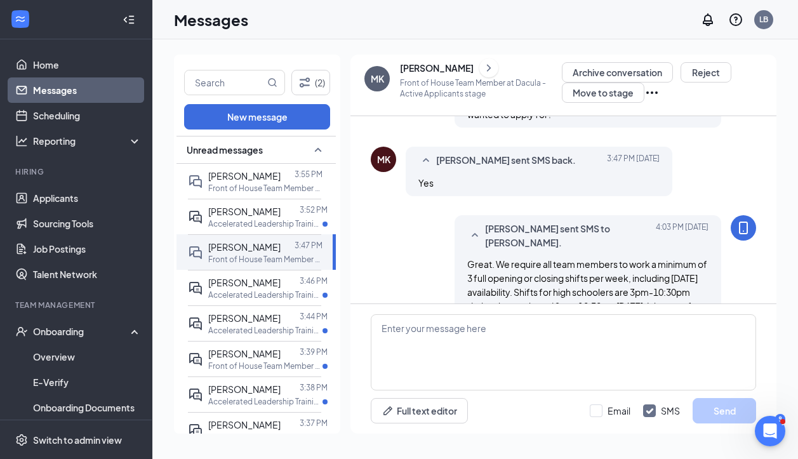
scroll to position [909, 0]
click at [264, 357] on span "[PERSON_NAME]" at bounding box center [244, 353] width 72 height 11
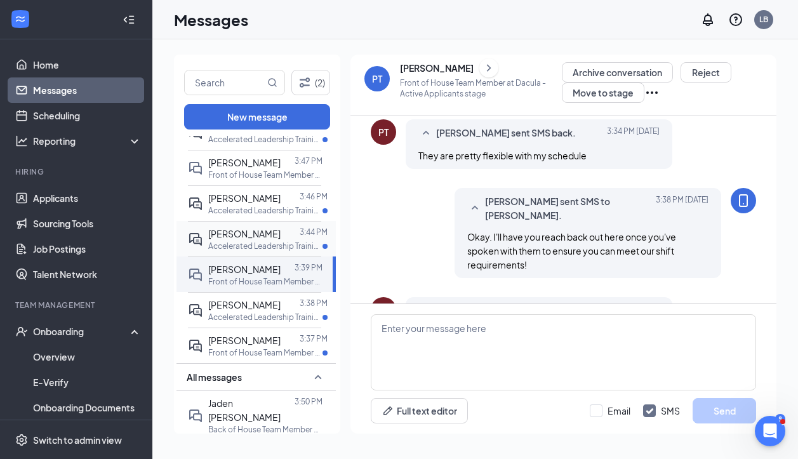
scroll to position [95, 0]
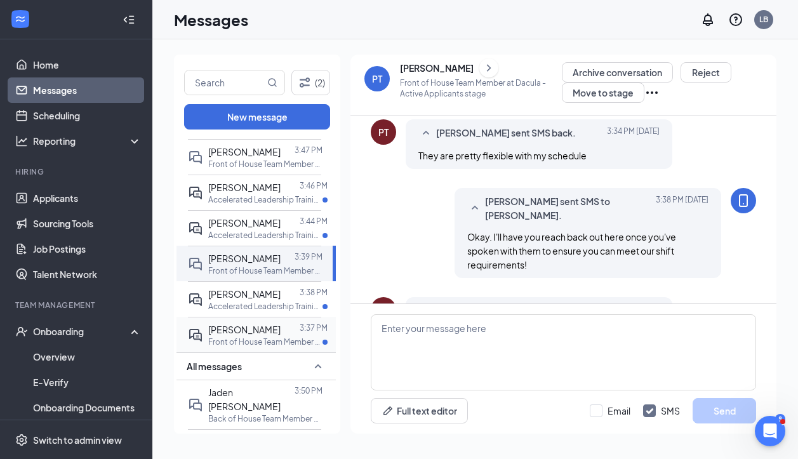
click at [249, 331] on span "[PERSON_NAME]" at bounding box center [244, 329] width 72 height 11
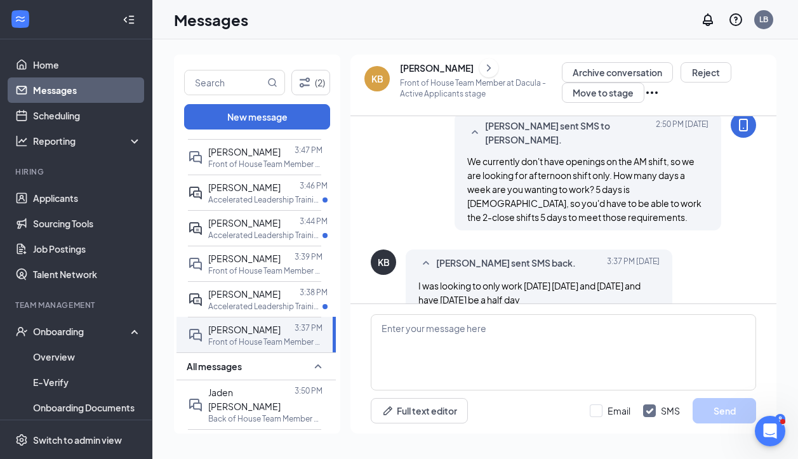
scroll to position [942, 0]
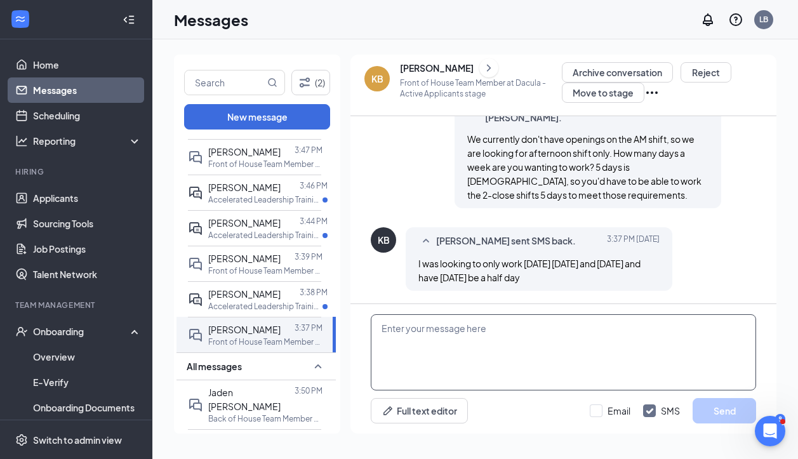
click at [393, 343] on textarea at bounding box center [563, 352] width 385 height 76
click at [400, 355] on textarea at bounding box center [563, 352] width 385 height 76
click at [617, 334] on textarea "That is totally fine for our part-time requirements." at bounding box center [563, 352] width 385 height 76
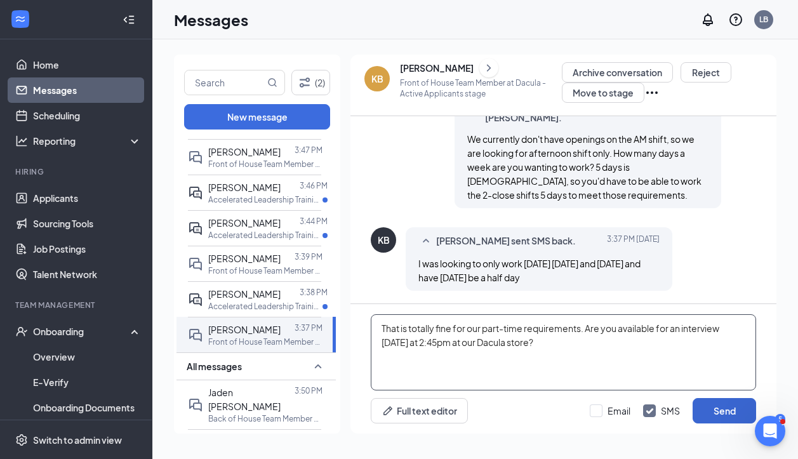
type textarea "That is totally fine for our part-time requirements. Are you available for an i…"
click at [736, 411] on button "Send" at bounding box center [723, 410] width 63 height 25
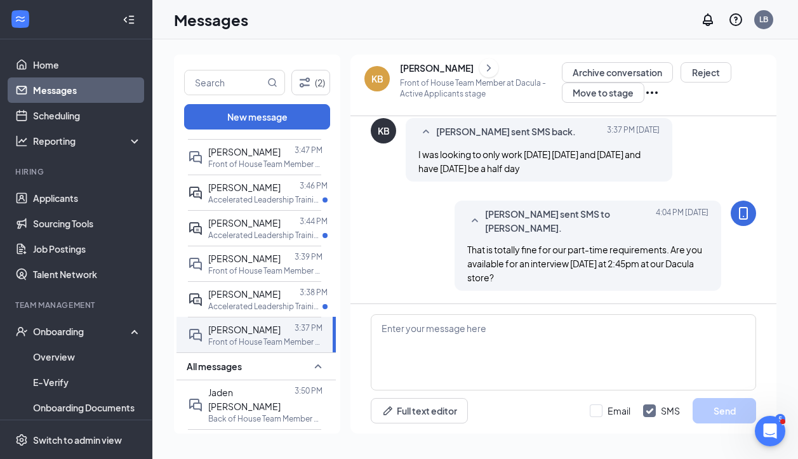
scroll to position [1051, 0]
click at [495, 72] on icon "ChevronRight" at bounding box center [488, 67] width 13 height 15
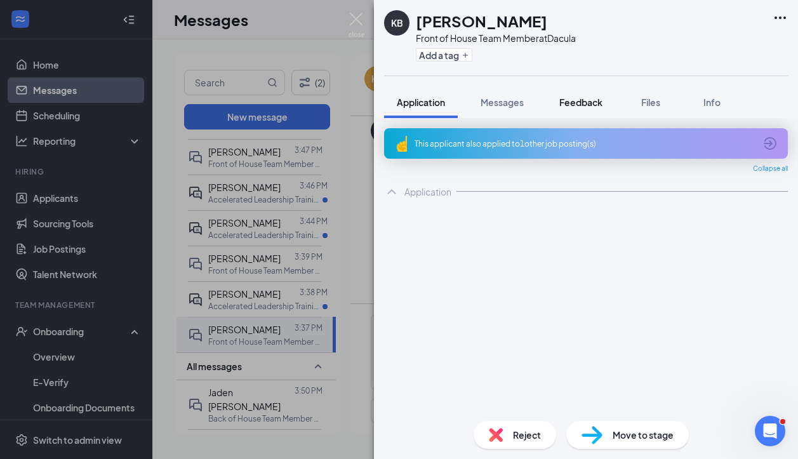
click at [585, 104] on span "Feedback" at bounding box center [580, 101] width 43 height 11
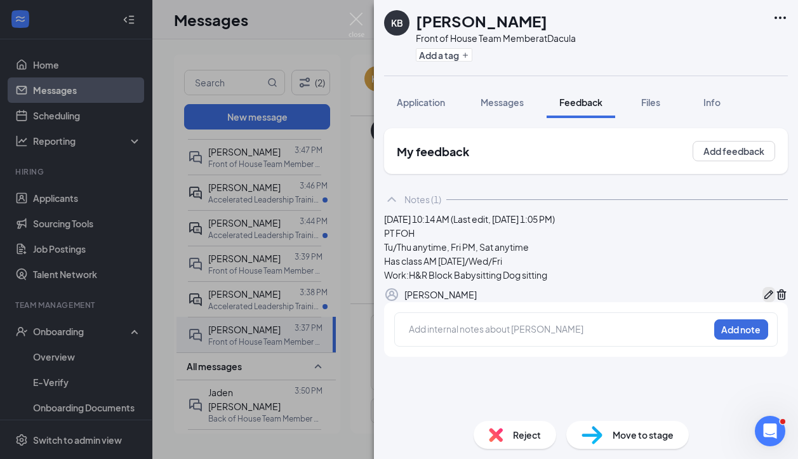
click at [762, 301] on icon "Pen" at bounding box center [768, 294] width 13 height 13
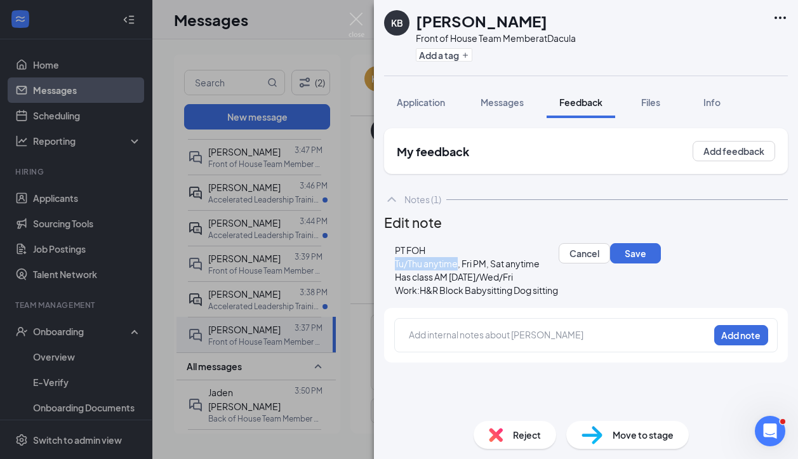
drag, startPoint x: 474, startPoint y: 286, endPoint x: 401, endPoint y: 284, distance: 73.0
click at [401, 284] on div "PT FOH Tu/Thu anytime, Fri PM, Sat anytime Has class AM on Mon/Wed/Fri Work:H&R…" at bounding box center [586, 270] width 404 height 75
click at [459, 269] on span "Mon/Wed, Fri PM, Sat anytime" at bounding box center [457, 263] width 124 height 11
click at [551, 270] on div "Mon/Wed/Fri PM, Sat anytime" at bounding box center [476, 263] width 163 height 13
click at [548, 284] on div "Has class AM on Mon/Wed/Fri" at bounding box center [476, 276] width 163 height 13
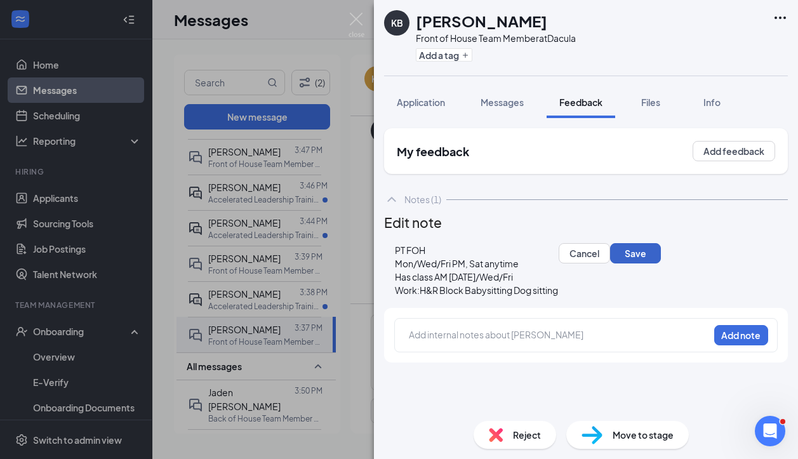
click at [610, 263] on button "Save" at bounding box center [635, 253] width 51 height 20
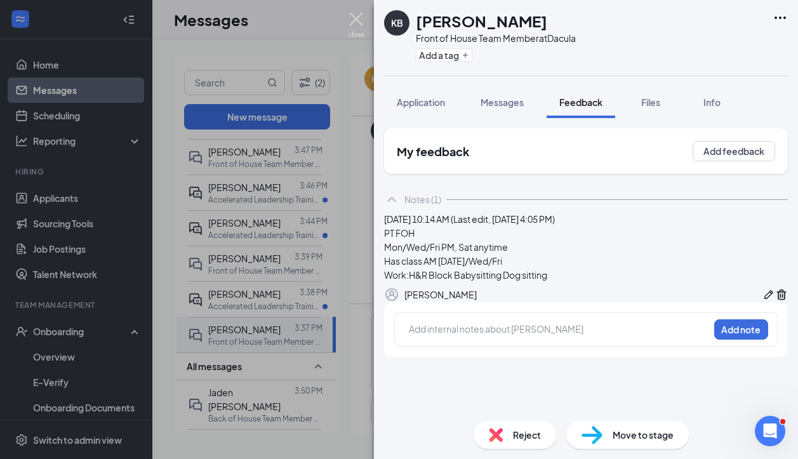
click at [355, 20] on img at bounding box center [356, 25] width 16 height 25
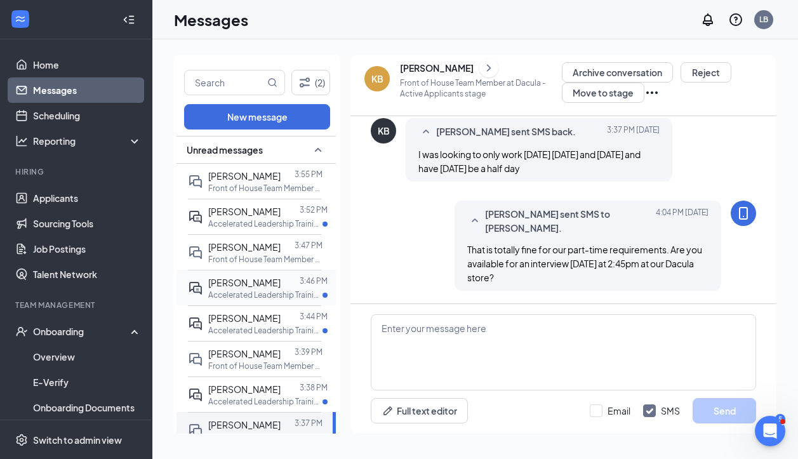
click at [251, 277] on span "[PERSON_NAME]" at bounding box center [244, 282] width 72 height 11
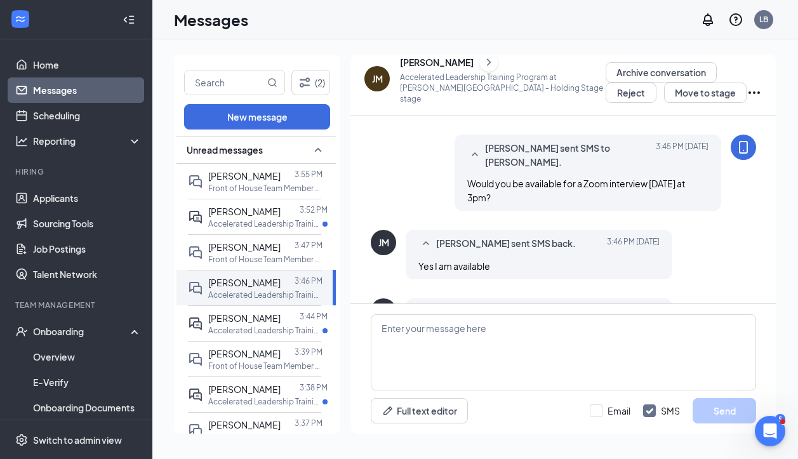
scroll to position [771, 0]
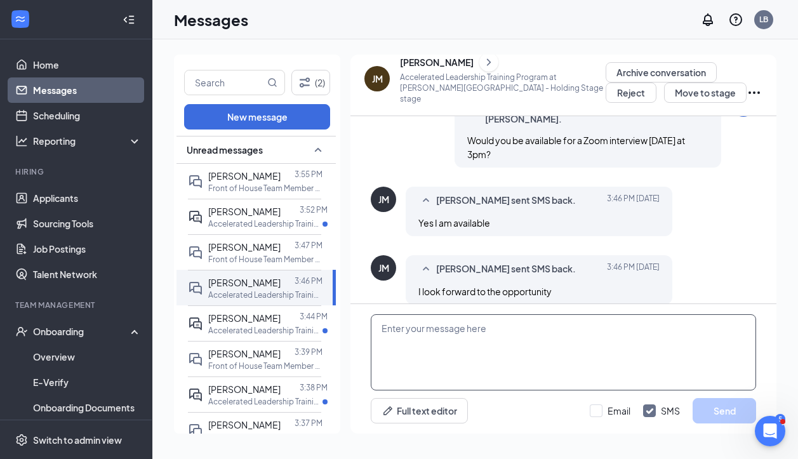
click at [410, 360] on textarea at bounding box center [563, 352] width 385 height 76
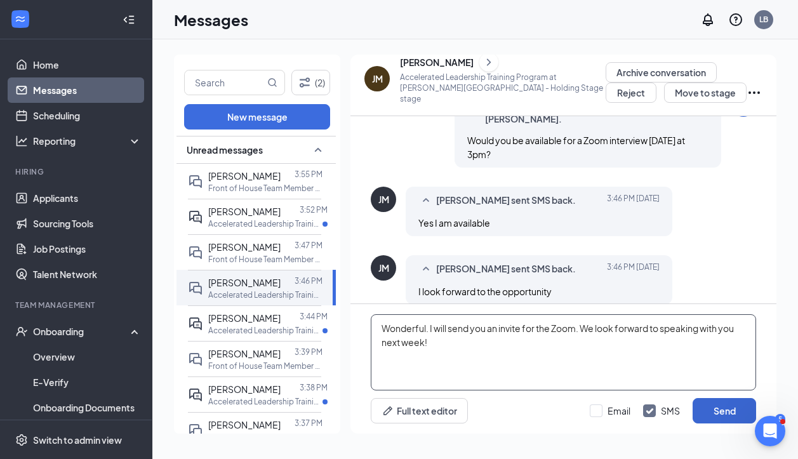
type textarea "Wonderful. I will send you an invite for the Zoom. We look forward to speaking …"
click at [735, 408] on button "Send" at bounding box center [723, 410] width 63 height 25
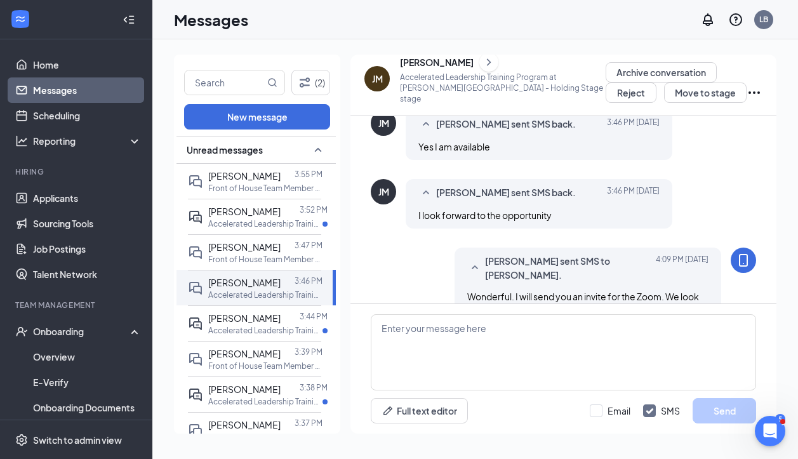
scroll to position [866, 0]
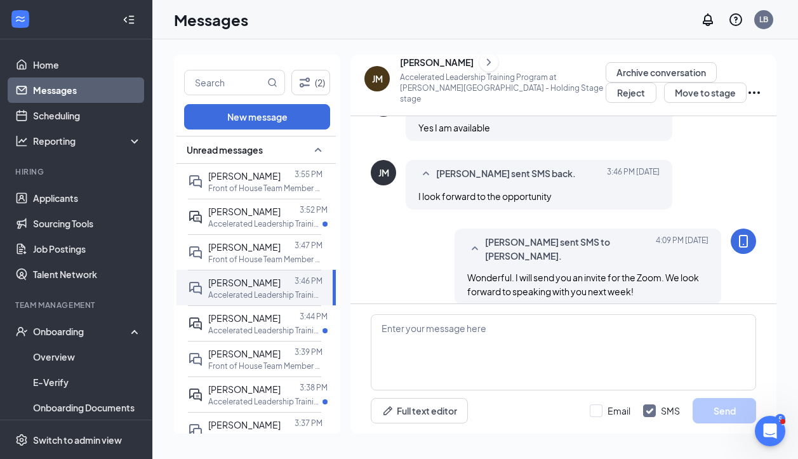
click at [482, 70] on icon "ChevronRight" at bounding box center [488, 62] width 13 height 15
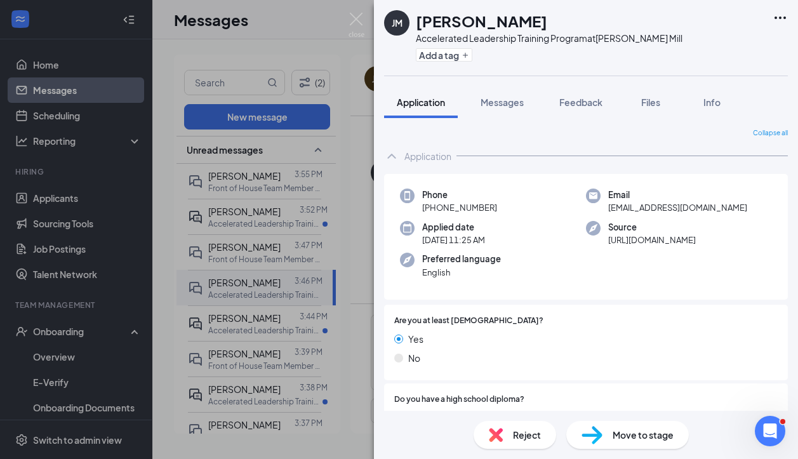
click at [591, 435] on img at bounding box center [591, 435] width 21 height 18
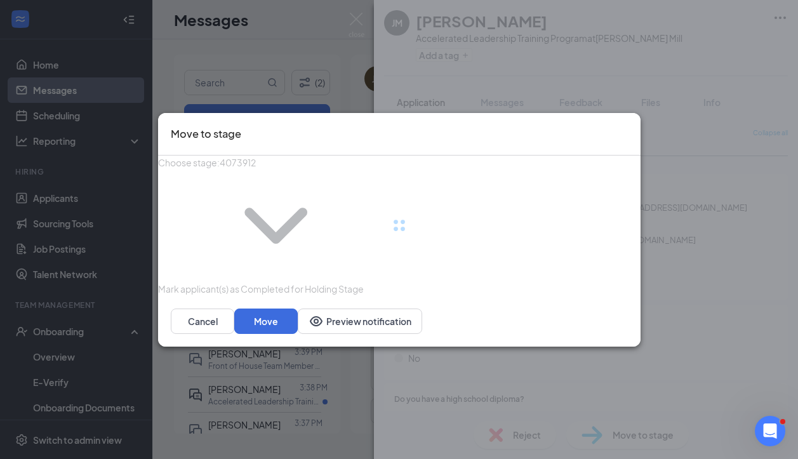
type input "Onsite Interview (next stage)"
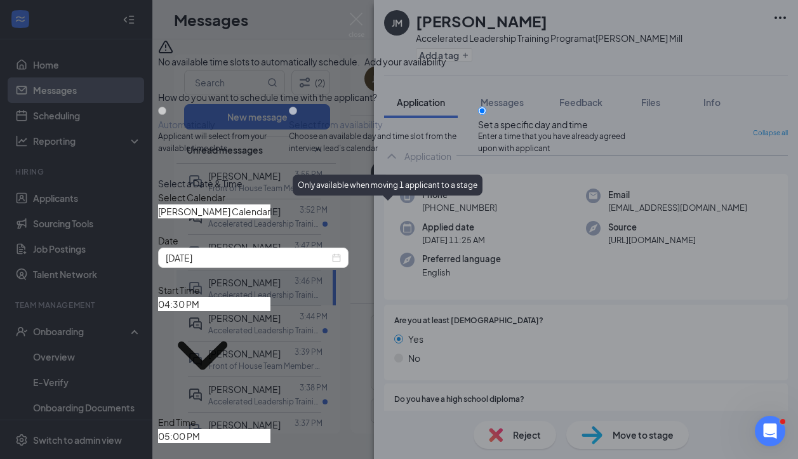
scroll to position [76, 0]
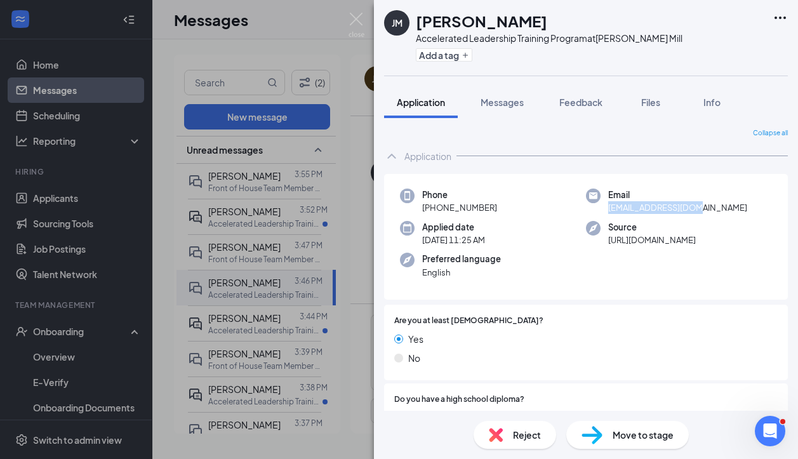
drag, startPoint x: 710, startPoint y: 208, endPoint x: 609, endPoint y: 208, distance: 100.9
click at [609, 208] on div "Email smurph10116@aim.com" at bounding box center [679, 201] width 186 height 26
copy span "smurph10116@aim.com"
click at [503, 107] on span "Messages" at bounding box center [501, 101] width 43 height 11
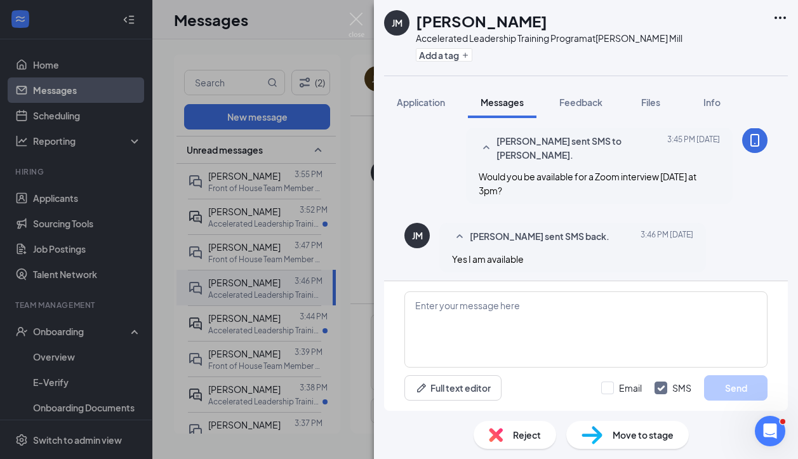
scroll to position [820, 0]
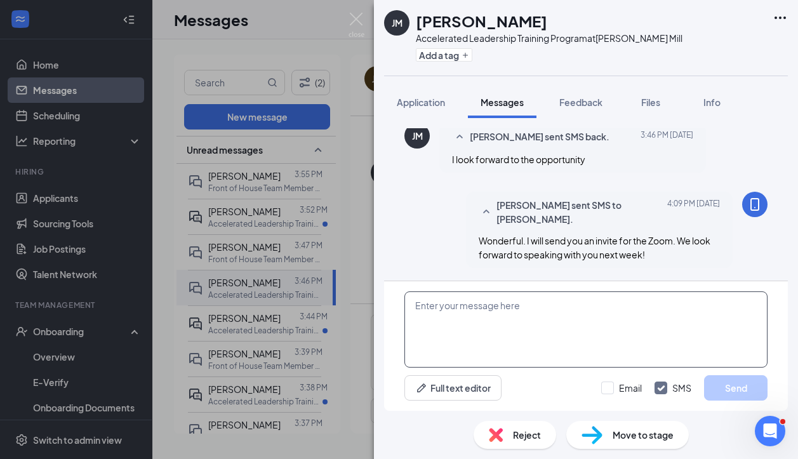
click at [449, 310] on textarea at bounding box center [585, 329] width 363 height 76
paste textarea "Lauren Bryant is inviting you to a scheduled Zoom meeting. Topic: Chick-fil-A A…"
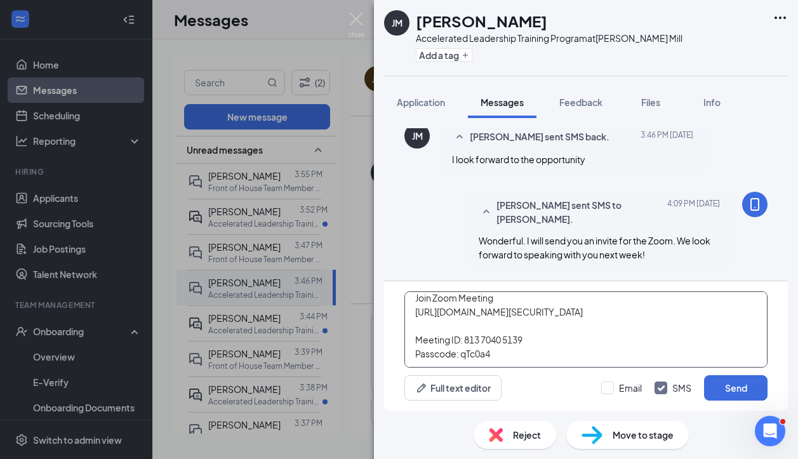
scroll to position [77, 0]
type textarea "Lauren Bryant is inviting you to a scheduled Zoom meeting. Topic: Chick-fil-A A…"
click at [715, 382] on button "Send" at bounding box center [735, 387] width 63 height 25
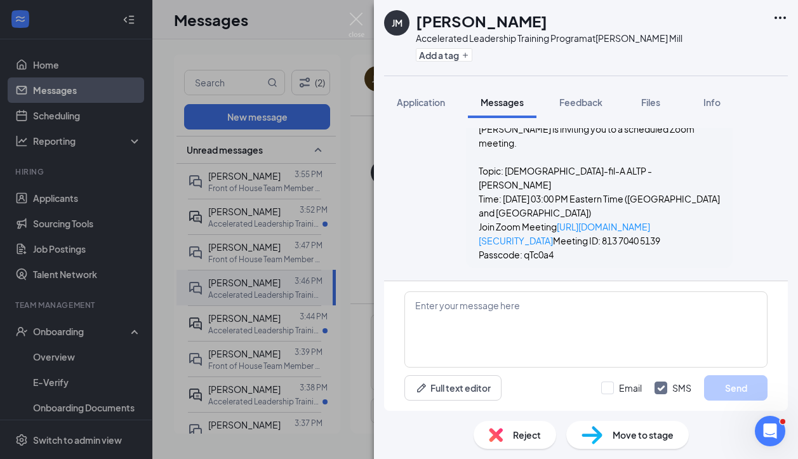
scroll to position [1055, 0]
click at [358, 23] on img at bounding box center [356, 25] width 16 height 25
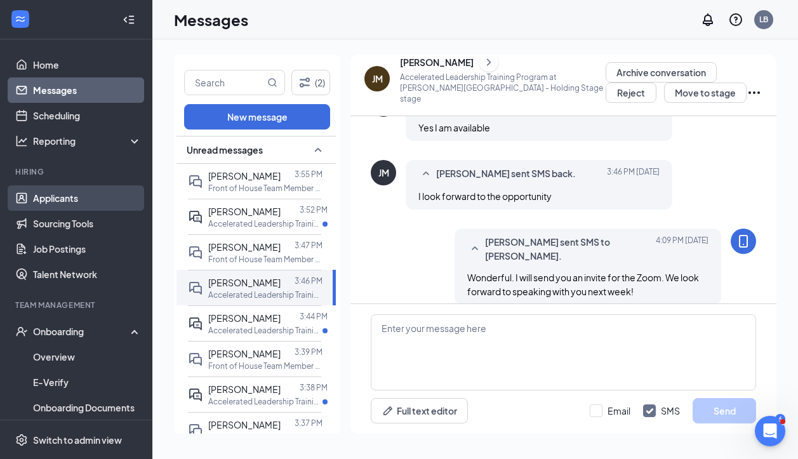
click at [77, 200] on link "Applicants" at bounding box center [87, 197] width 109 height 25
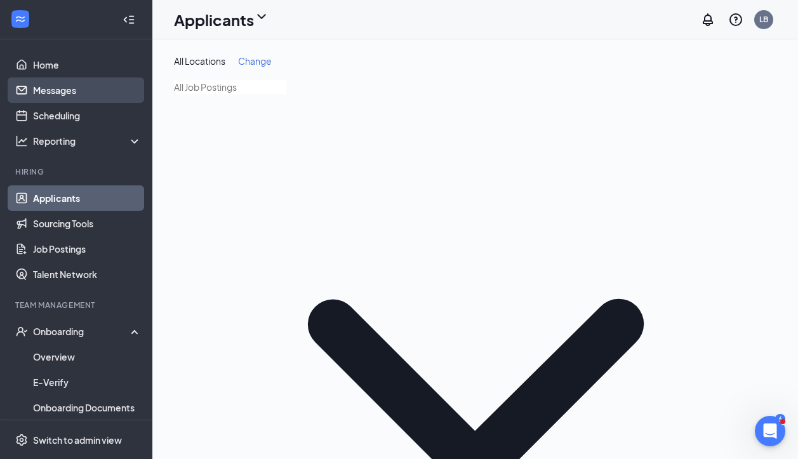
click at [91, 91] on link "Messages" at bounding box center [87, 89] width 109 height 25
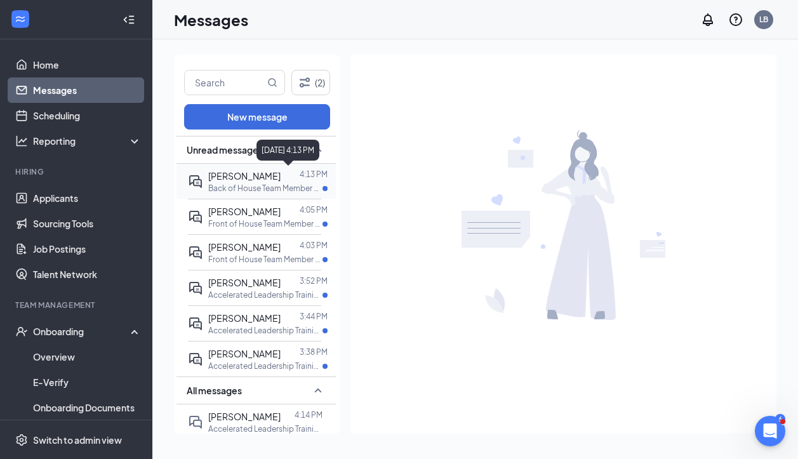
click at [301, 173] on p "4:13 PM" at bounding box center [314, 174] width 28 height 11
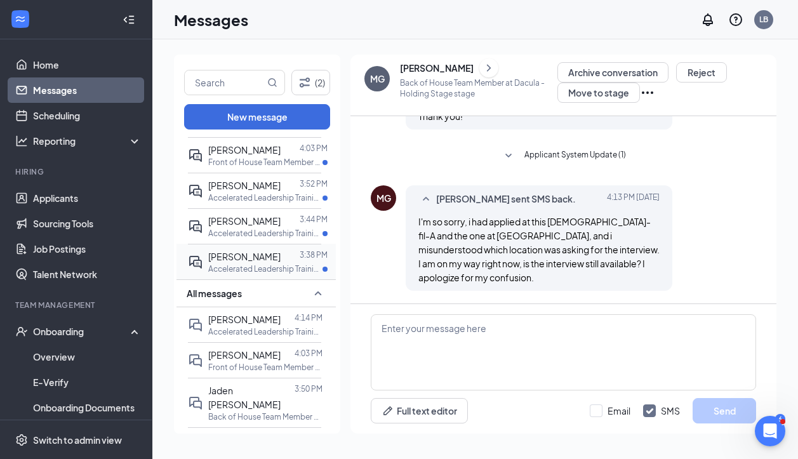
scroll to position [100, 0]
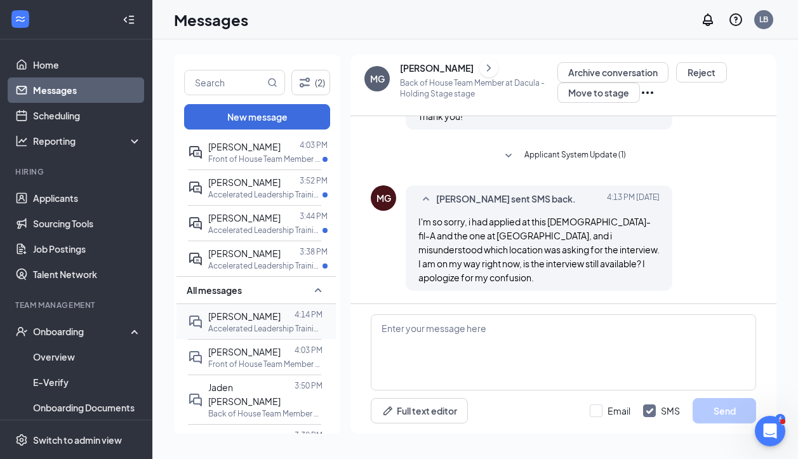
click at [274, 334] on div "James Murphy 4:14 PM Accelerated Leadership Training Program at Hamilton Mill" at bounding box center [265, 321] width 114 height 25
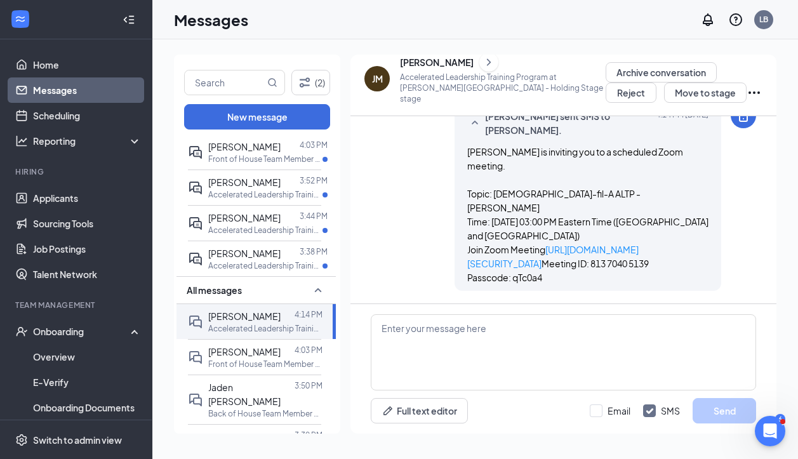
scroll to position [923, 0]
